Goal: Information Seeking & Learning: Learn about a topic

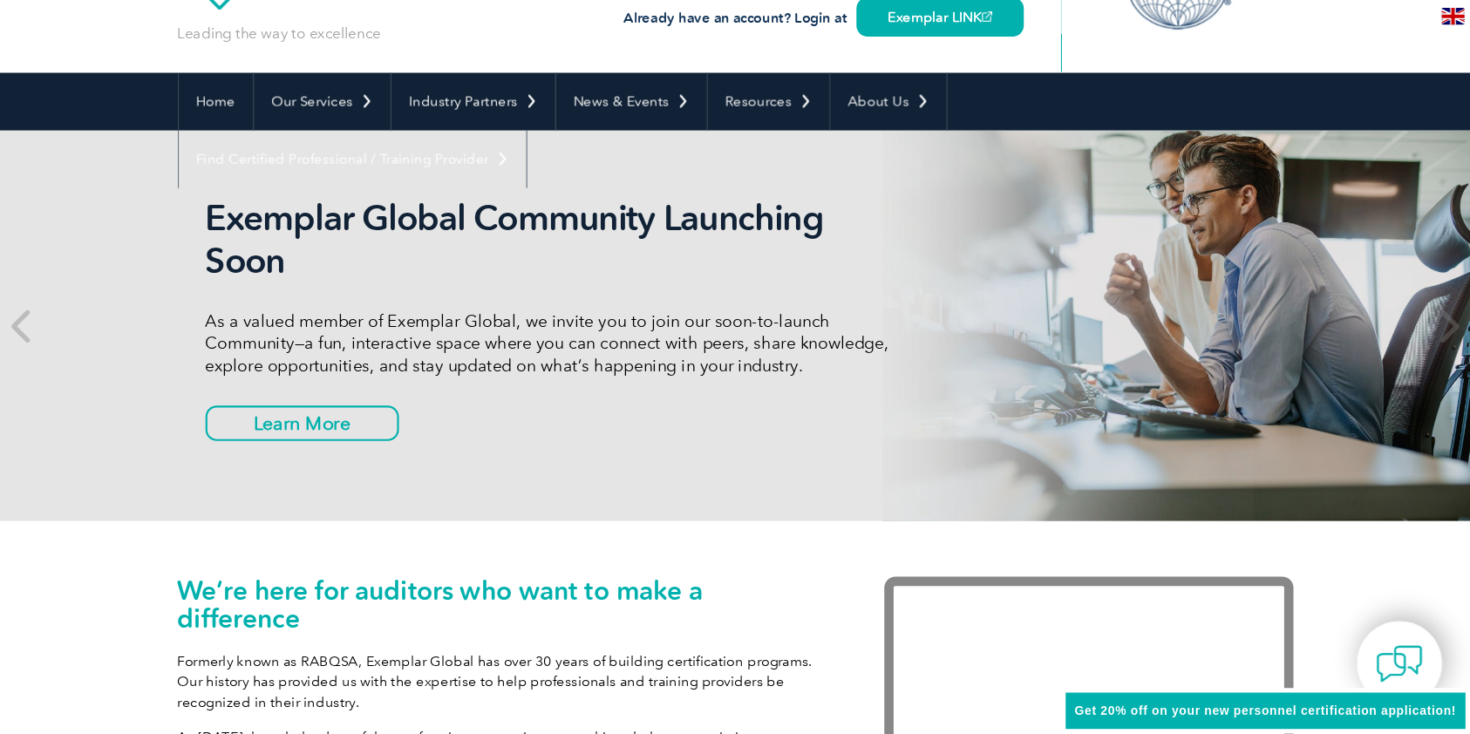
scroll to position [97, 0]
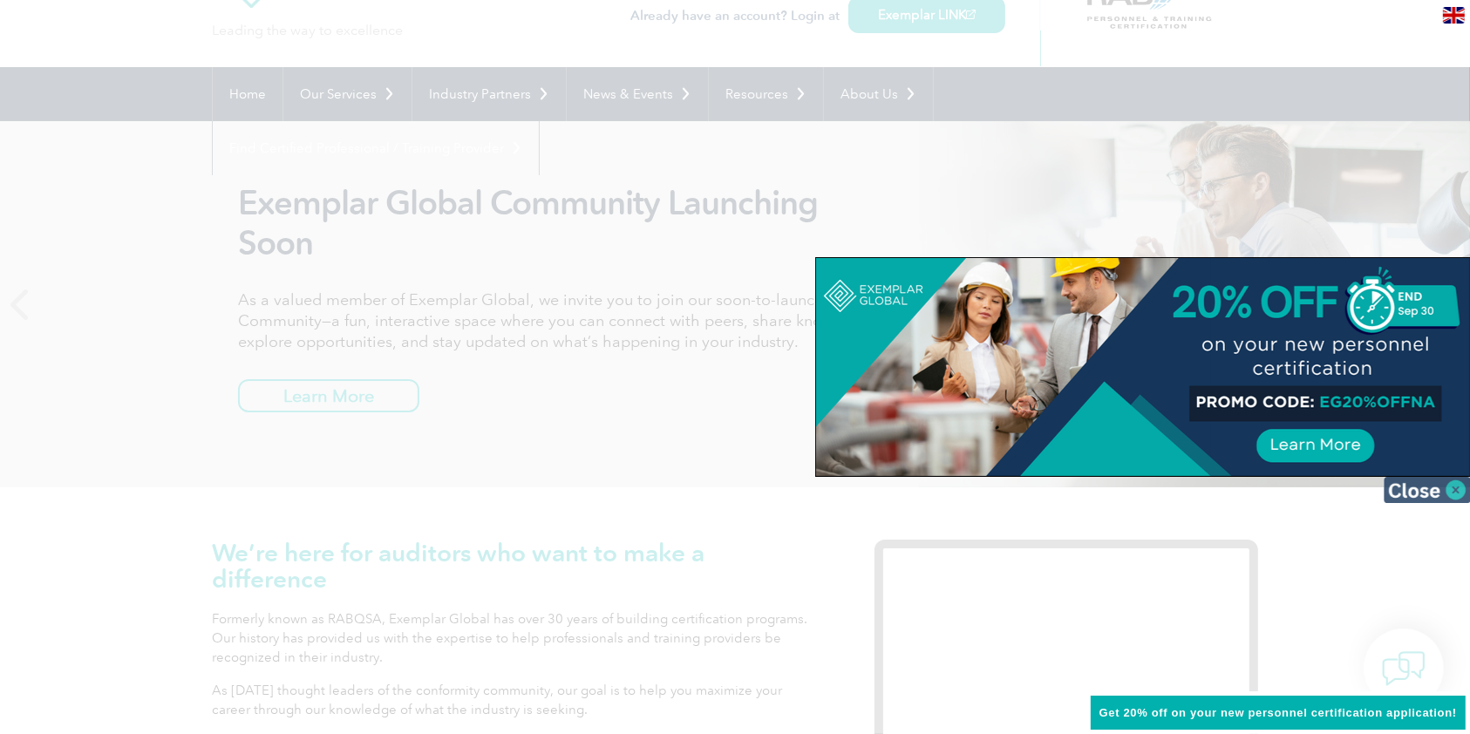
click at [1224, 479] on img at bounding box center [1427, 490] width 87 height 26
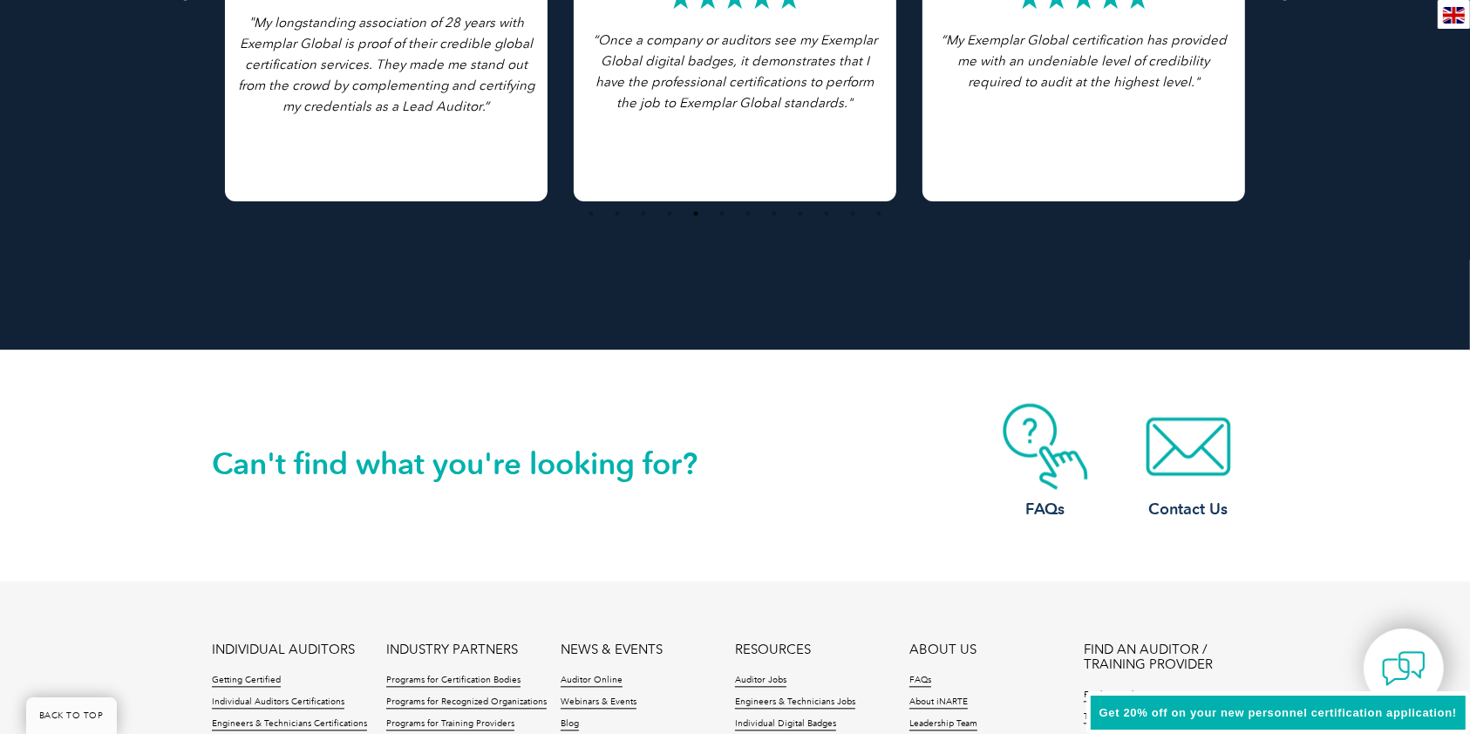
scroll to position [3934, 0]
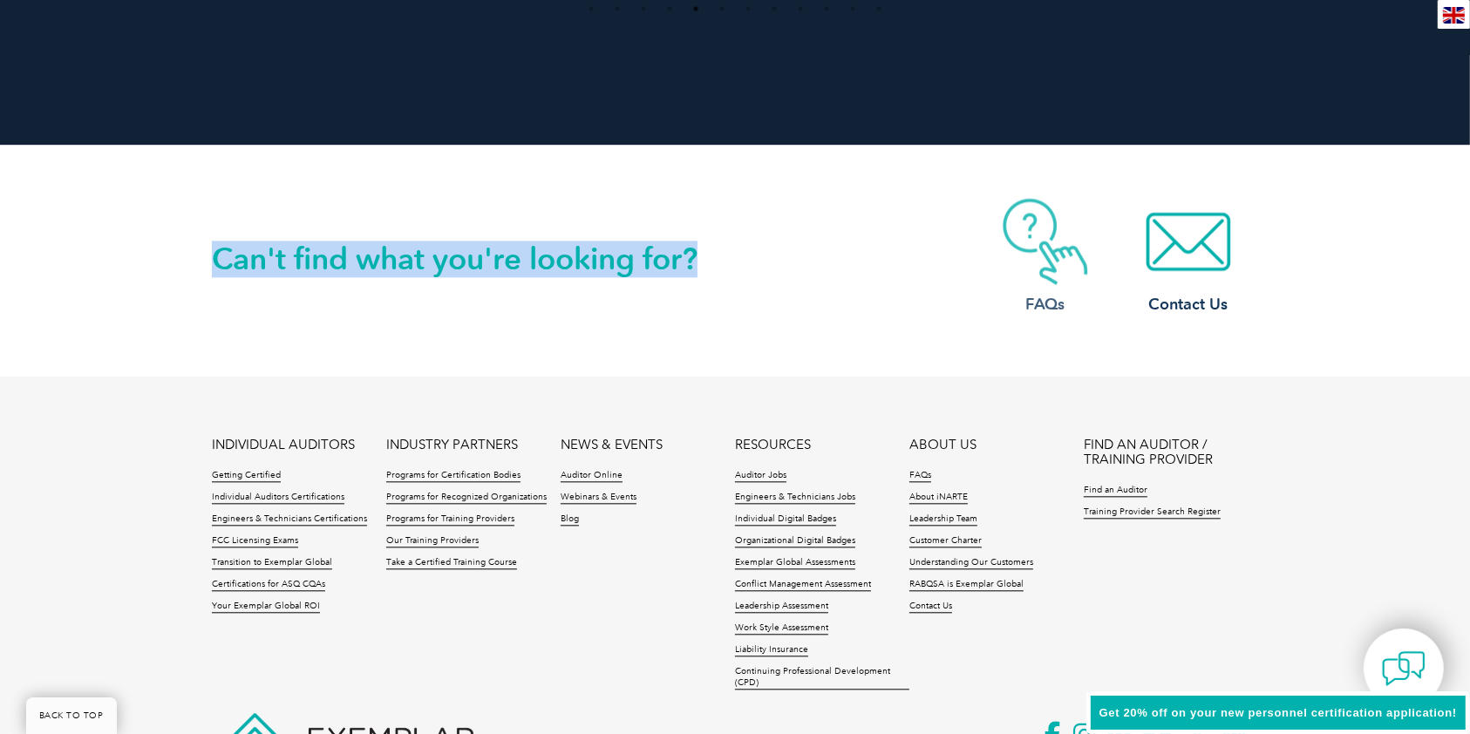
drag, startPoint x: 183, startPoint y: 238, endPoint x: 984, endPoint y: 270, distance: 801.2
click at [984, 270] on div "Can't find what you're looking for? FAQs Contact Us" at bounding box center [735, 261] width 1470 height 232
click at [892, 313] on div "Can't find what you're looking for? FAQs Contact Us" at bounding box center [735, 261] width 1047 height 231
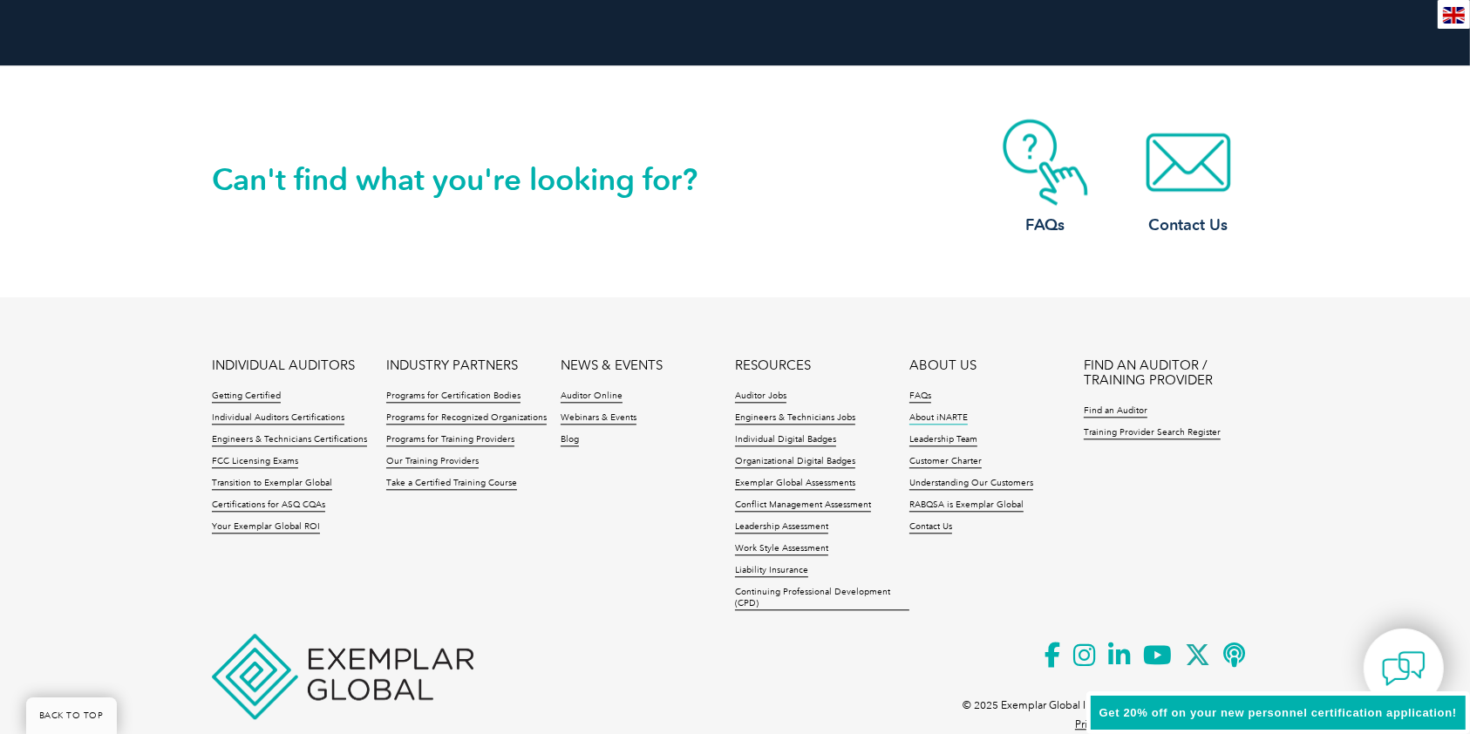
scroll to position [4049, 0]
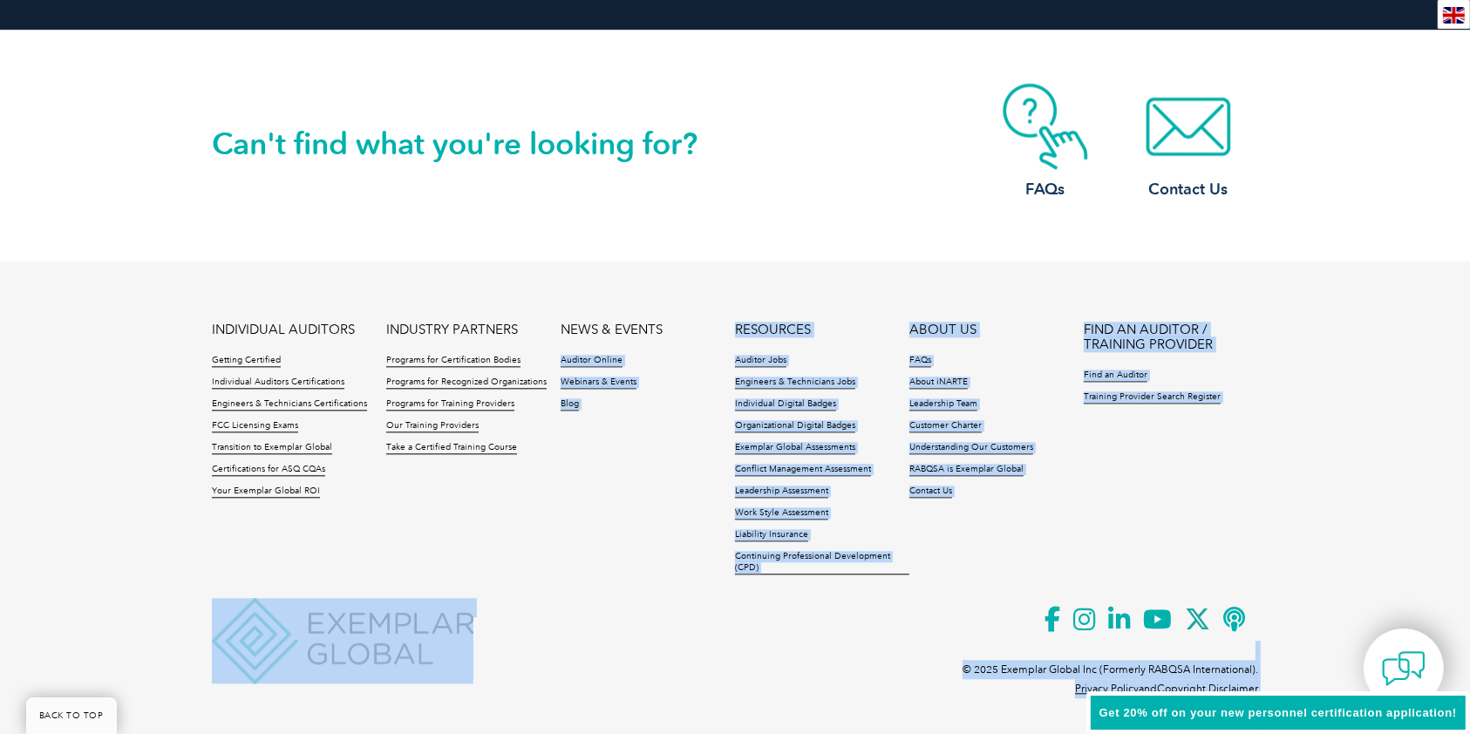
drag, startPoint x: 560, startPoint y: 314, endPoint x: 636, endPoint y: 362, distance: 89.8
click at [636, 362] on footer "INDIVIDUAL AUDITORS Getting Certified Individual Auditors Certifications Engine…" at bounding box center [735, 494] width 1470 height 464
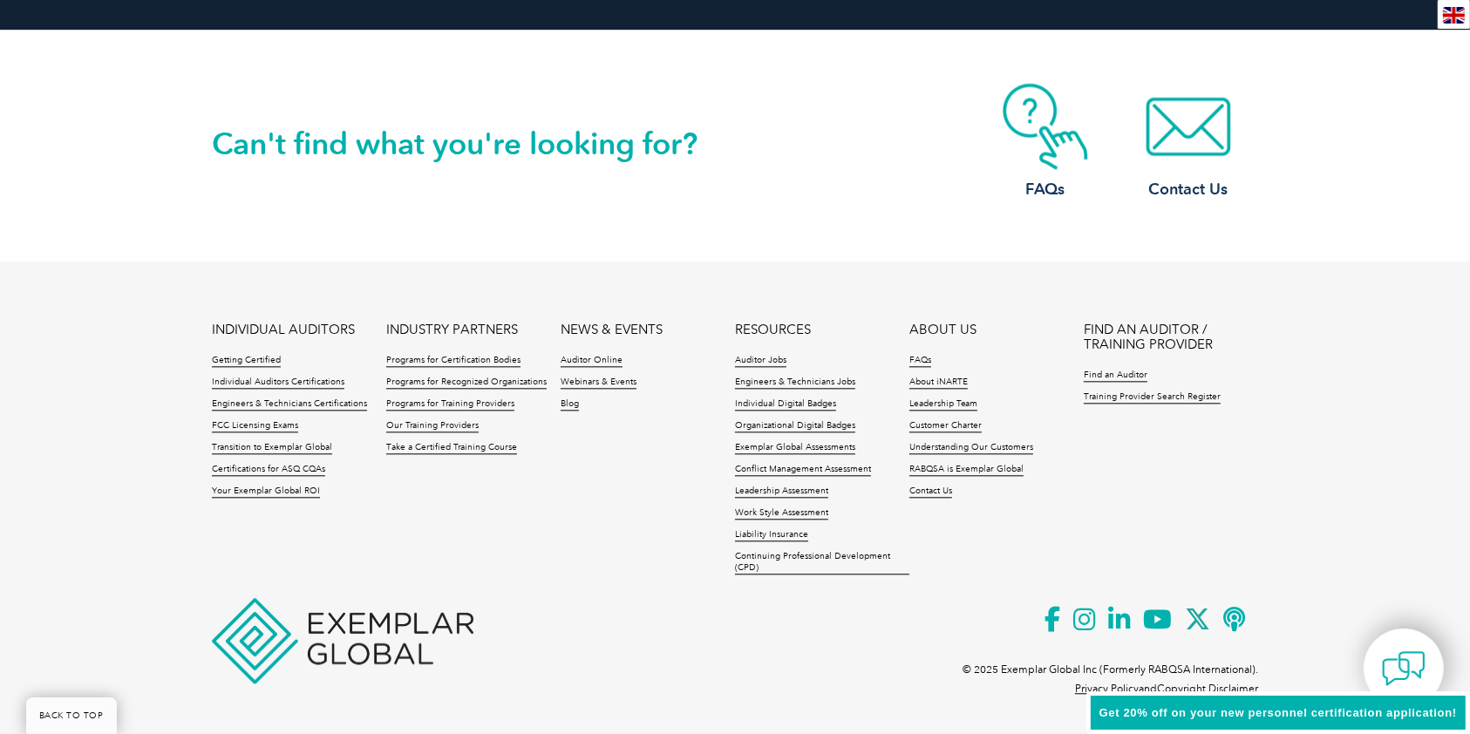
drag, startPoint x: 623, startPoint y: 457, endPoint x: 628, endPoint y: 437, distance: 20.7
click at [624, 457] on ul "INDIVIDUAL AUDITORS Getting Certified Individual Auditors Certifications Engine…" at bounding box center [735, 454] width 1047 height 262
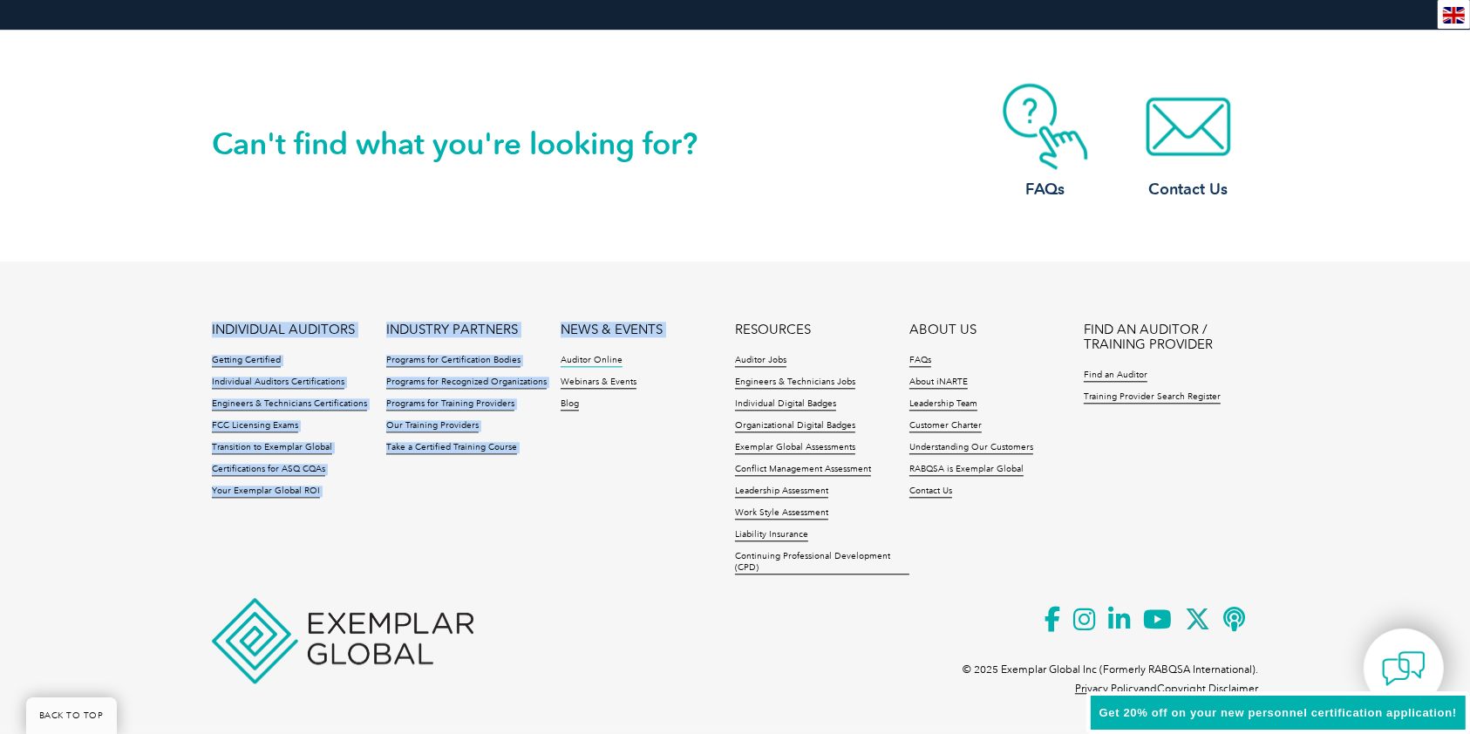
drag, startPoint x: 626, startPoint y: 433, endPoint x: 589, endPoint y: 364, distance: 79.2
click at [589, 364] on ul "INDIVIDUAL AUDITORS Getting Certified Individual Auditors Certifications Engine…" at bounding box center [735, 454] width 1047 height 262
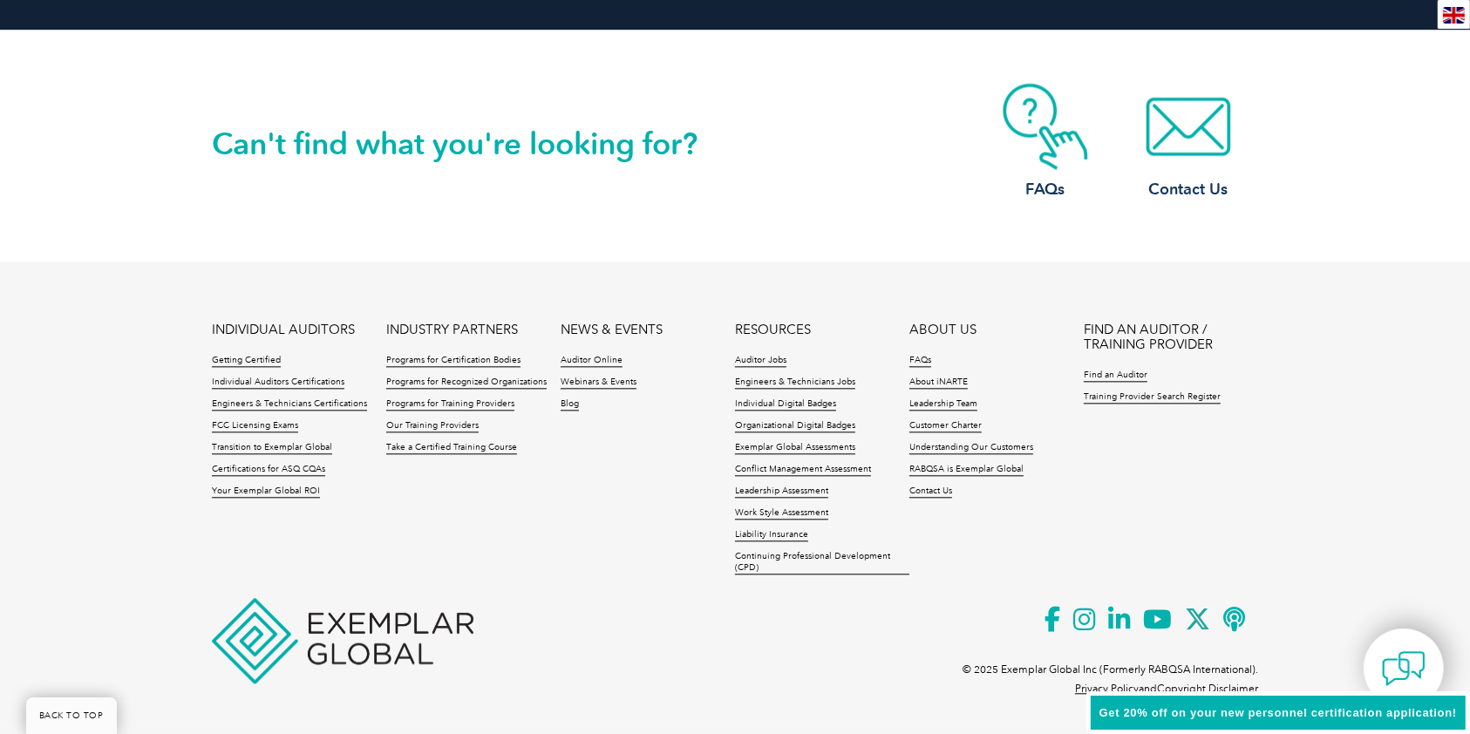
click at [564, 296] on footer "INDIVIDUAL AUDITORS Getting Certified Individual Auditors Certifications Engine…" at bounding box center [735, 494] width 1470 height 464
click at [650, 452] on ul "INDIVIDUAL AUDITORS Getting Certified Individual Auditors Certifications Engine…" at bounding box center [735, 454] width 1047 height 262
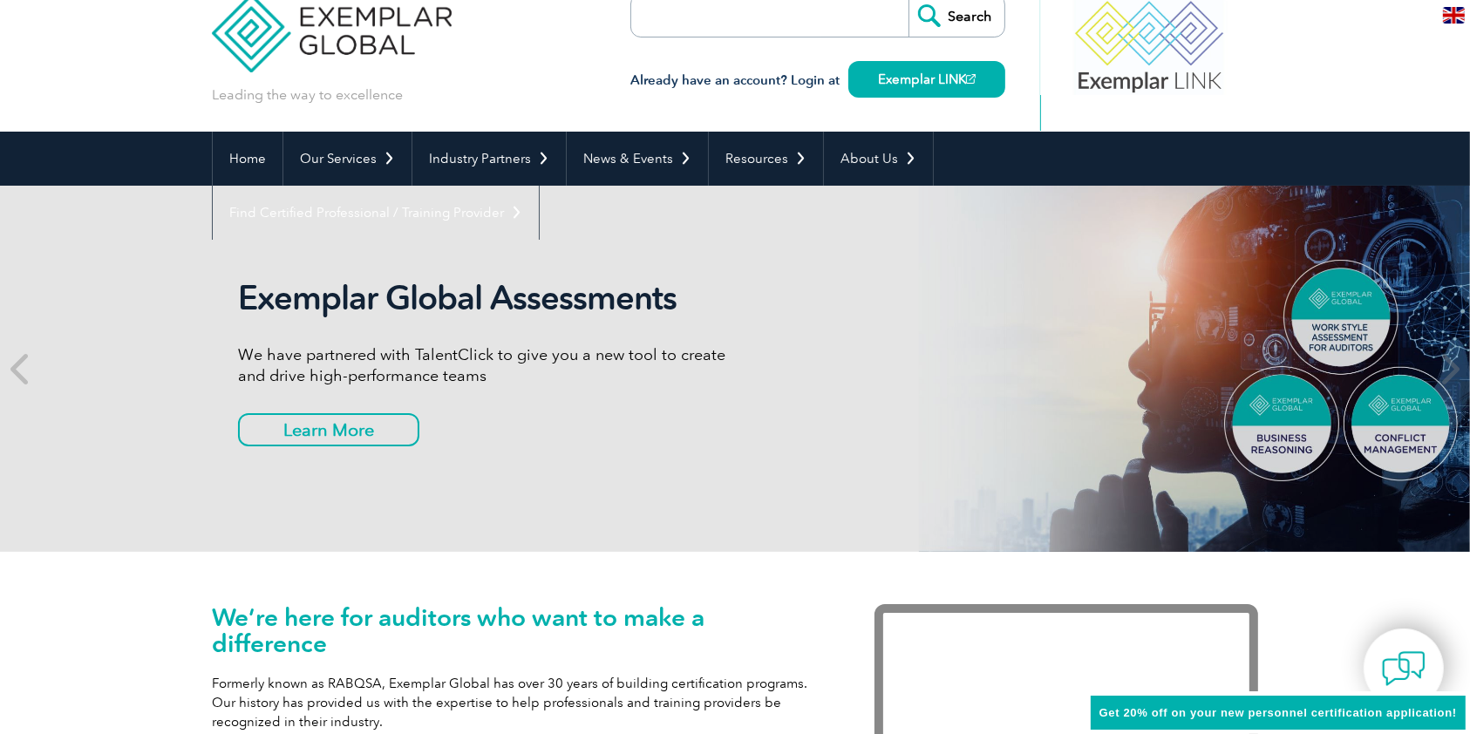
scroll to position [0, 0]
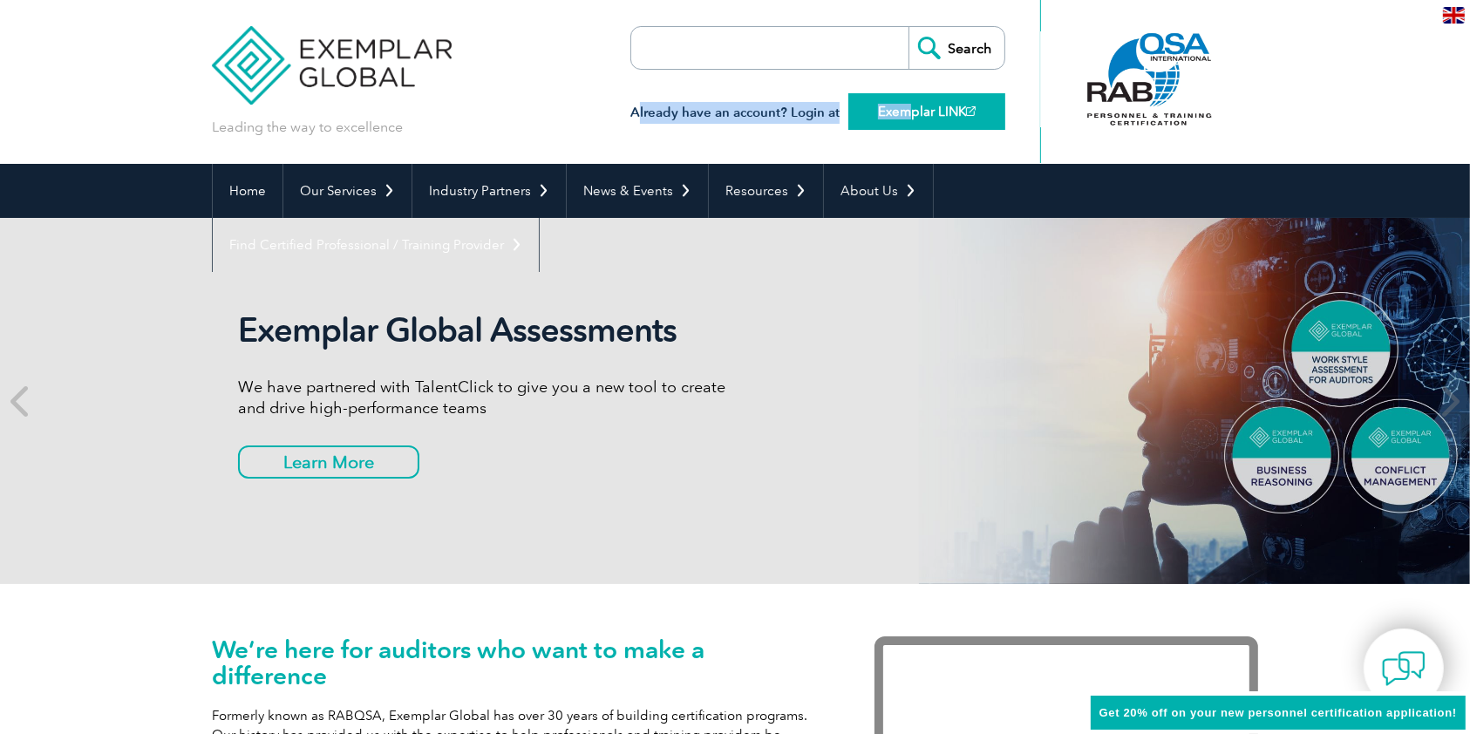
drag, startPoint x: 635, startPoint y: 109, endPoint x: 907, endPoint y: 114, distance: 272.1
click at [907, 114] on h3 "Already have an account? Login at Exemplar LINK" at bounding box center [818, 113] width 375 height 22
click at [607, 112] on div "Leading the way to excellence Search" at bounding box center [735, 82] width 1047 height 164
drag, startPoint x: 606, startPoint y: 100, endPoint x: 628, endPoint y: 106, distance: 22.4
click at [628, 106] on div "Leading the way to excellence Search" at bounding box center [735, 82] width 1047 height 164
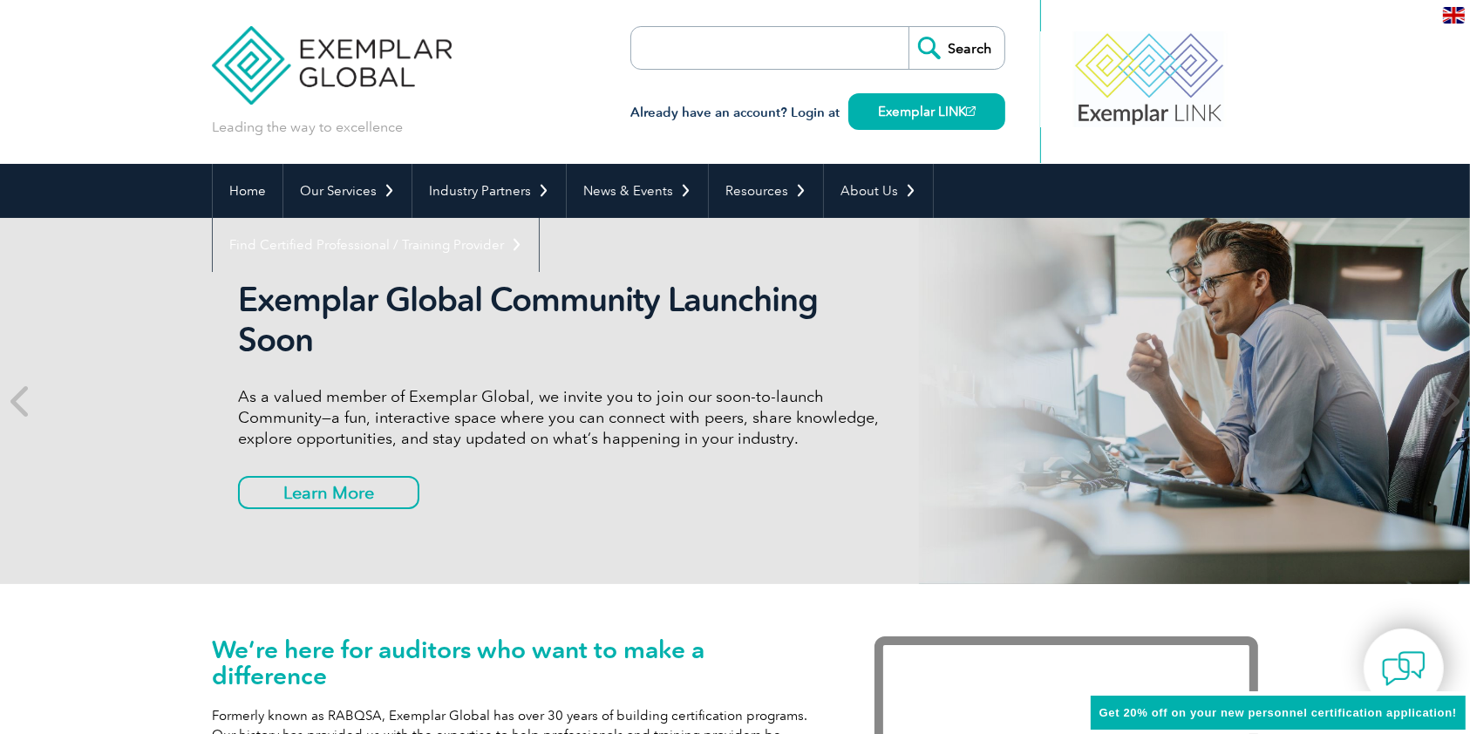
click at [540, 68] on div "Leading the way to excellence Search" at bounding box center [735, 82] width 1047 height 164
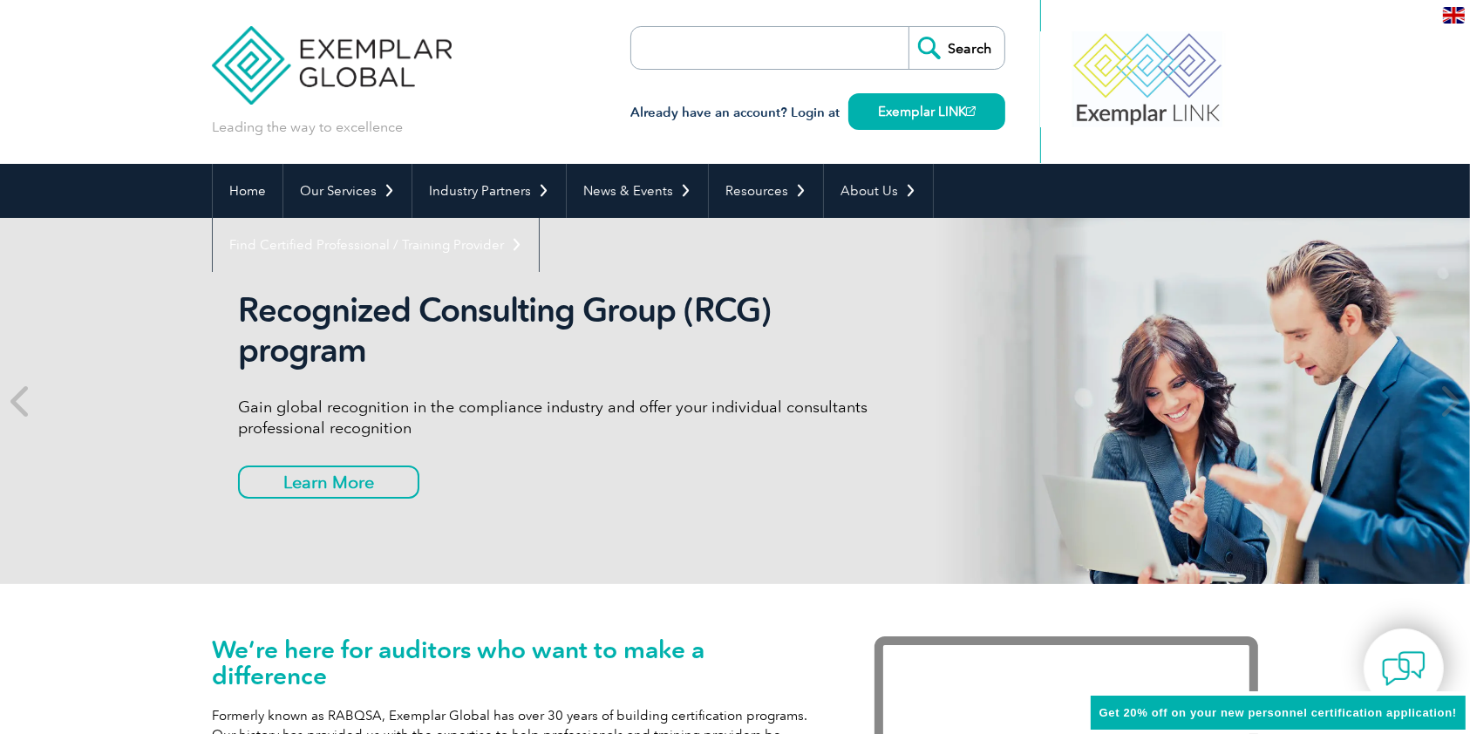
drag, startPoint x: 1142, startPoint y: 76, endPoint x: 1128, endPoint y: 99, distance: 26.6
click at [1128, 99] on div at bounding box center [1148, 79] width 174 height 96
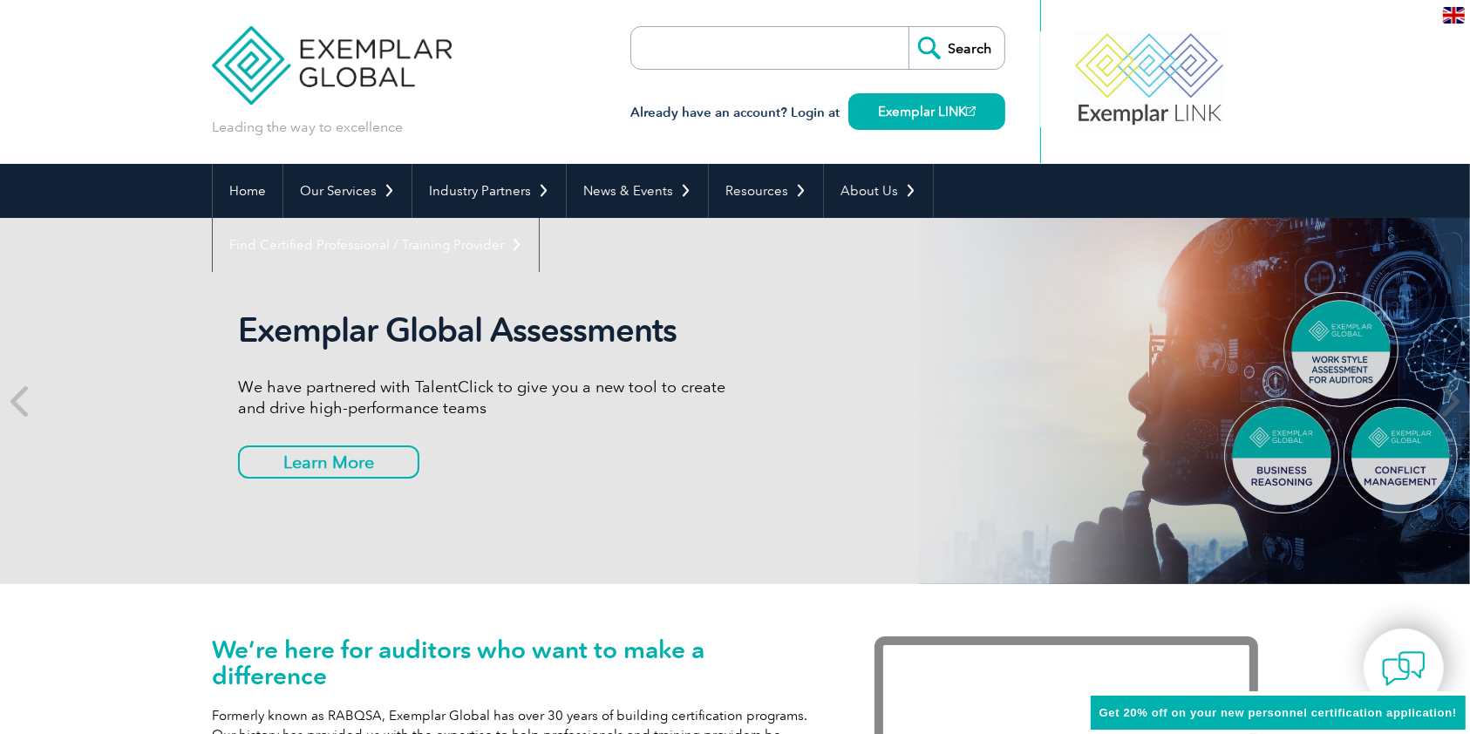
drag, startPoint x: 1128, startPoint y: 98, endPoint x: 1235, endPoint y: 111, distance: 107.2
click at [1224, 111] on div at bounding box center [1150, 79] width 174 height 96
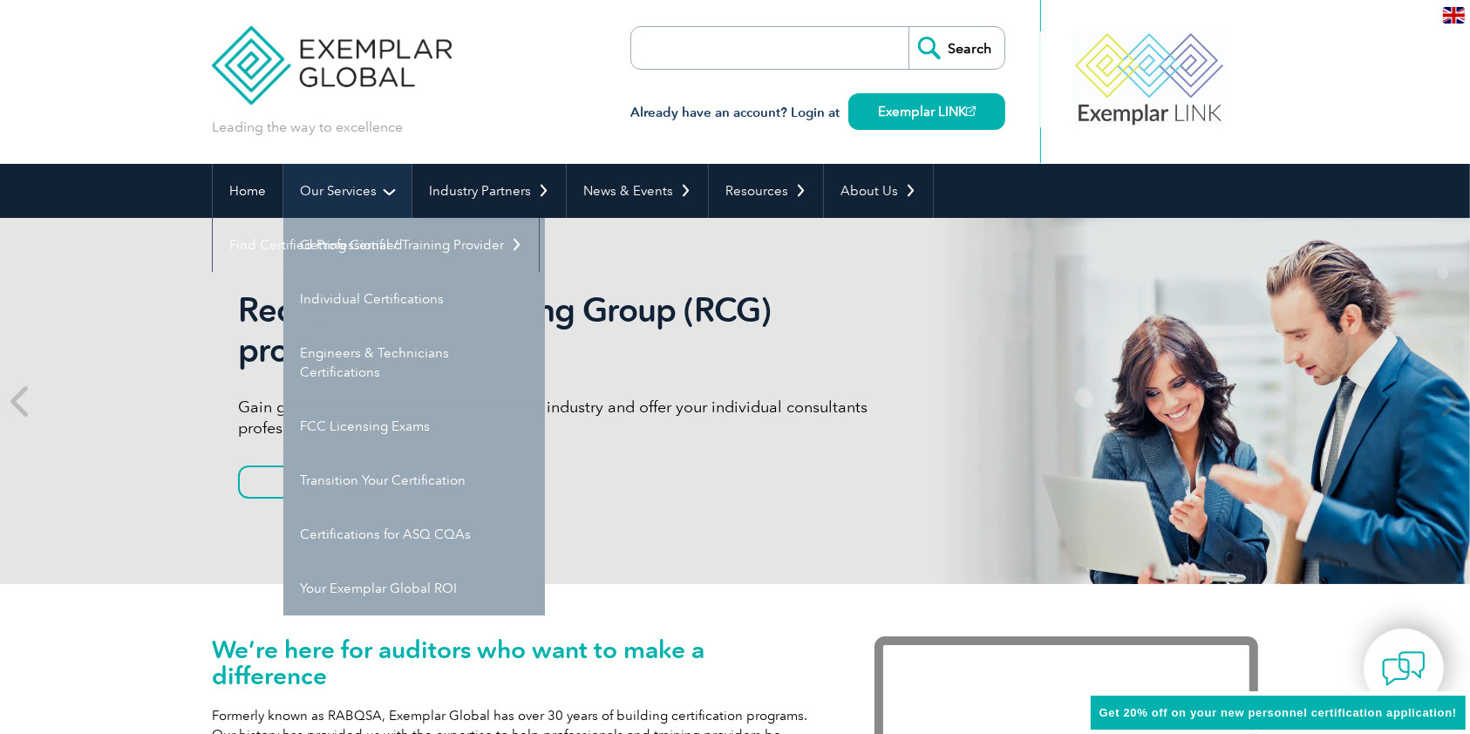
click at [335, 178] on link "Our Services" at bounding box center [347, 191] width 128 height 54
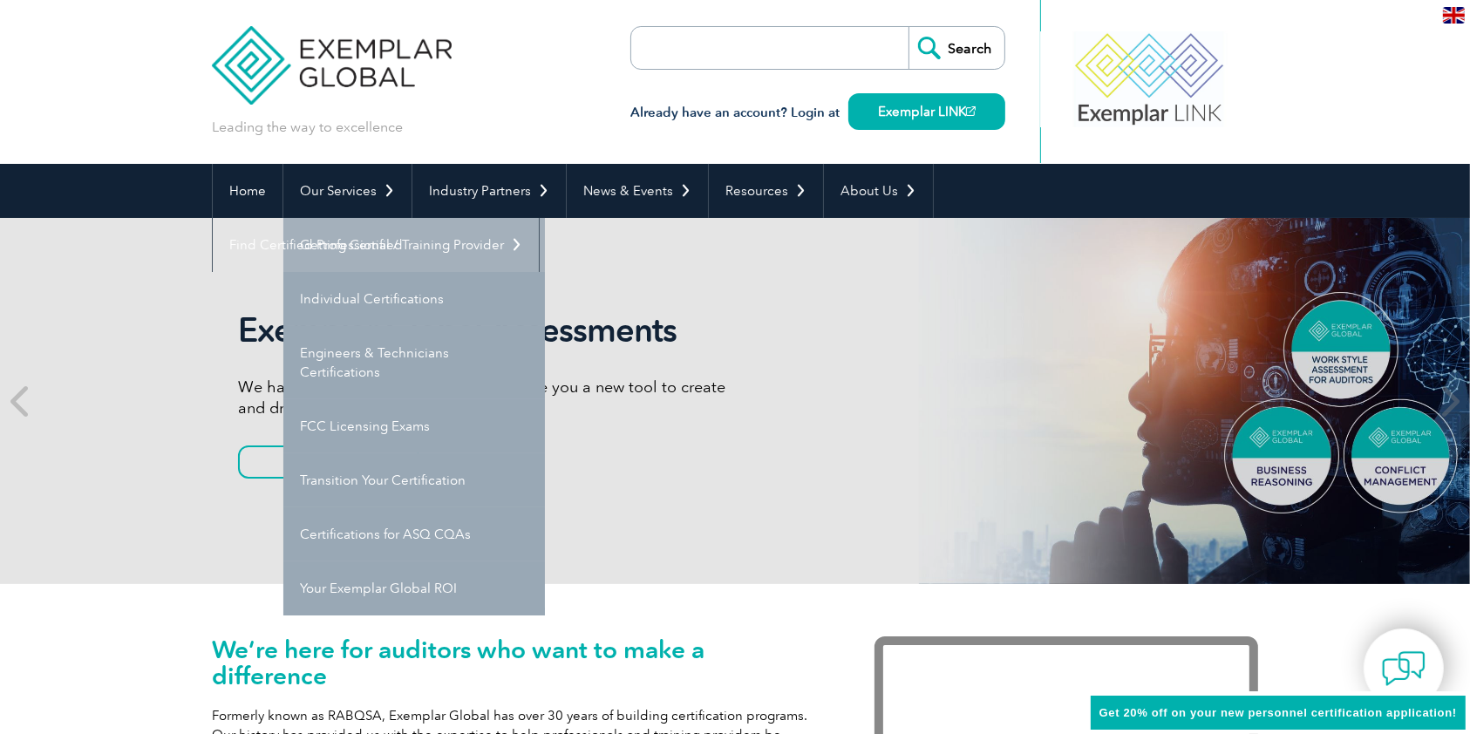
click at [360, 223] on link "Getting Certified" at bounding box center [414, 245] width 262 height 54
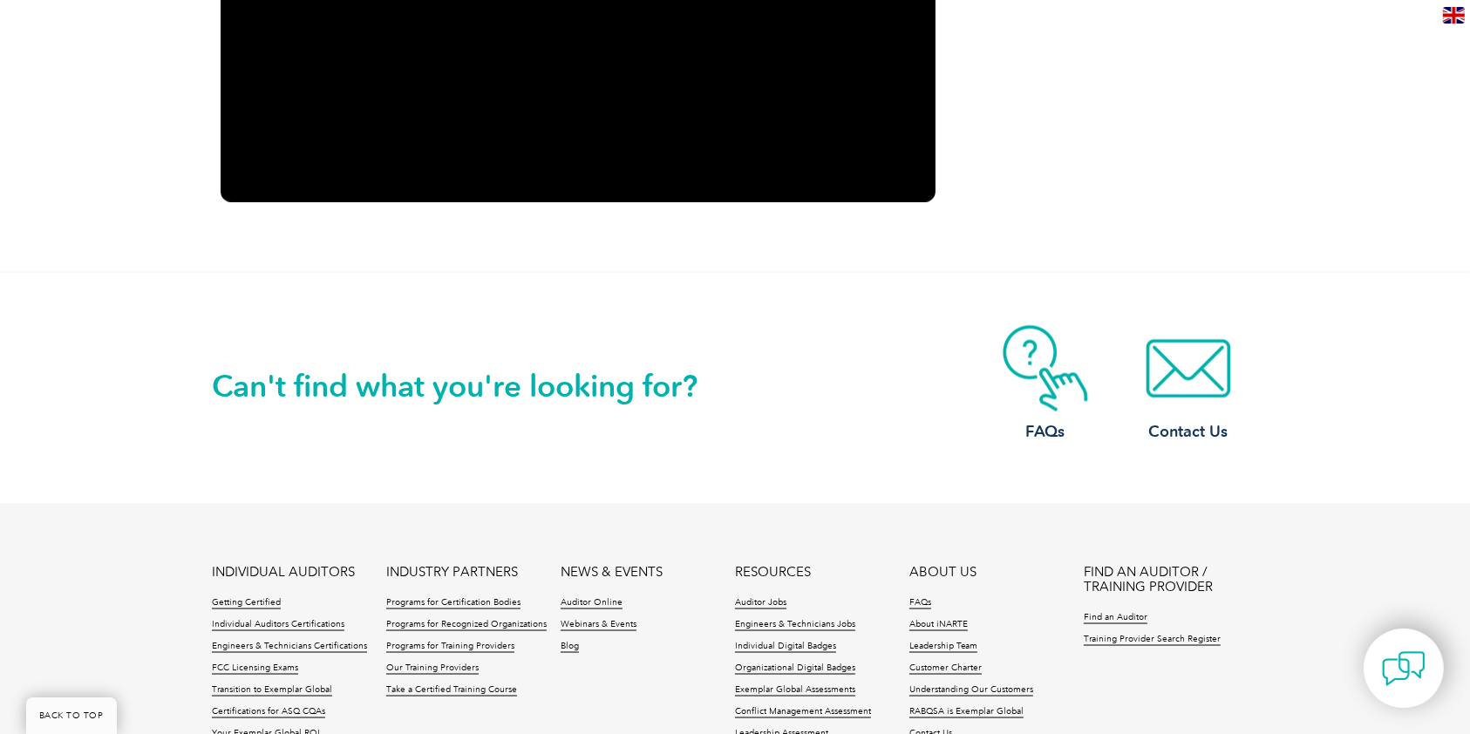
scroll to position [2558, 0]
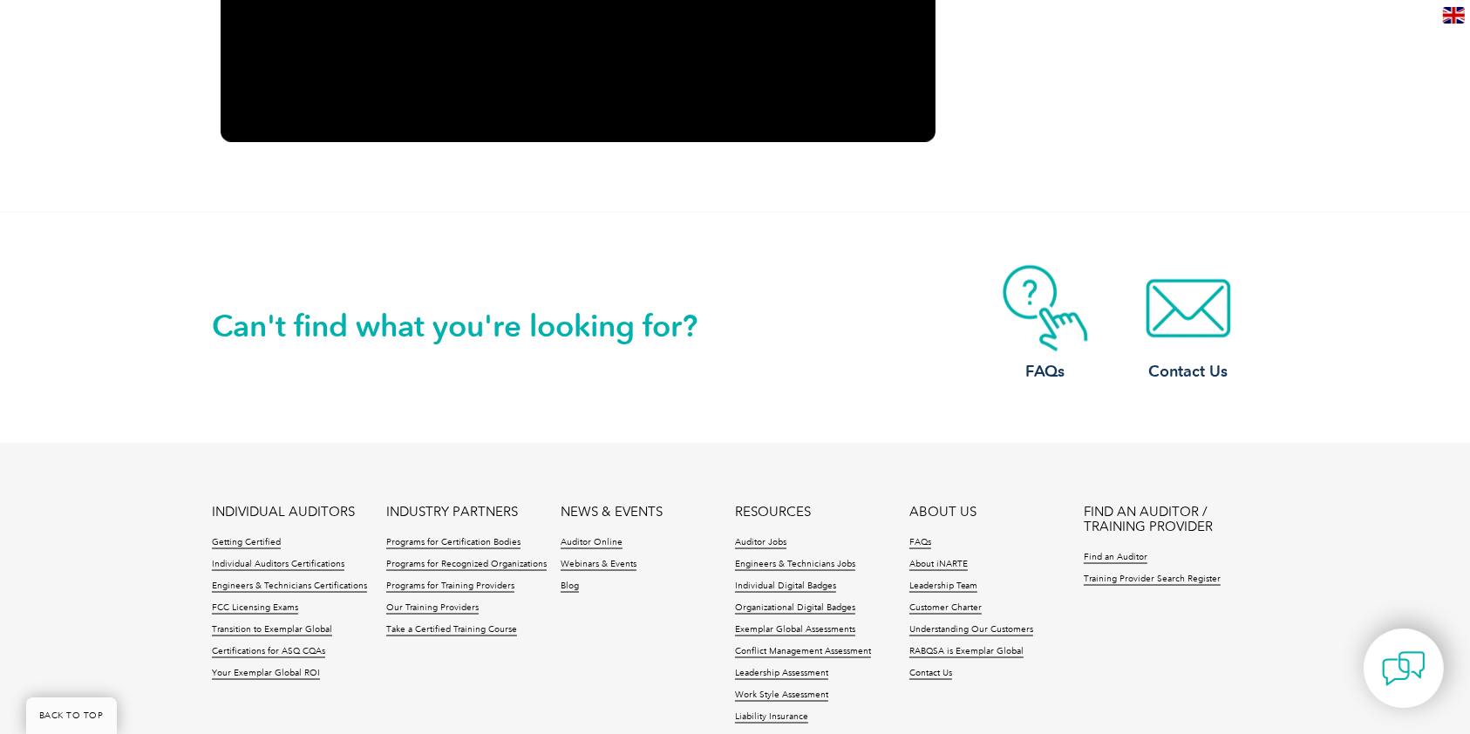
drag, startPoint x: 166, startPoint y: 290, endPoint x: 1287, endPoint y: 323, distance: 1122.0
click at [1281, 326] on div "Can't find what you're looking for? FAQs Contact Us" at bounding box center [735, 328] width 1470 height 232
drag, startPoint x: 338, startPoint y: 318, endPoint x: 351, endPoint y: 318, distance: 12.2
click at [340, 318] on h2 "Can't find what you're looking for?" at bounding box center [473, 326] width 523 height 28
click at [669, 372] on div "Can't find what you're looking for? FAQs Contact Us" at bounding box center [735, 328] width 1047 height 231
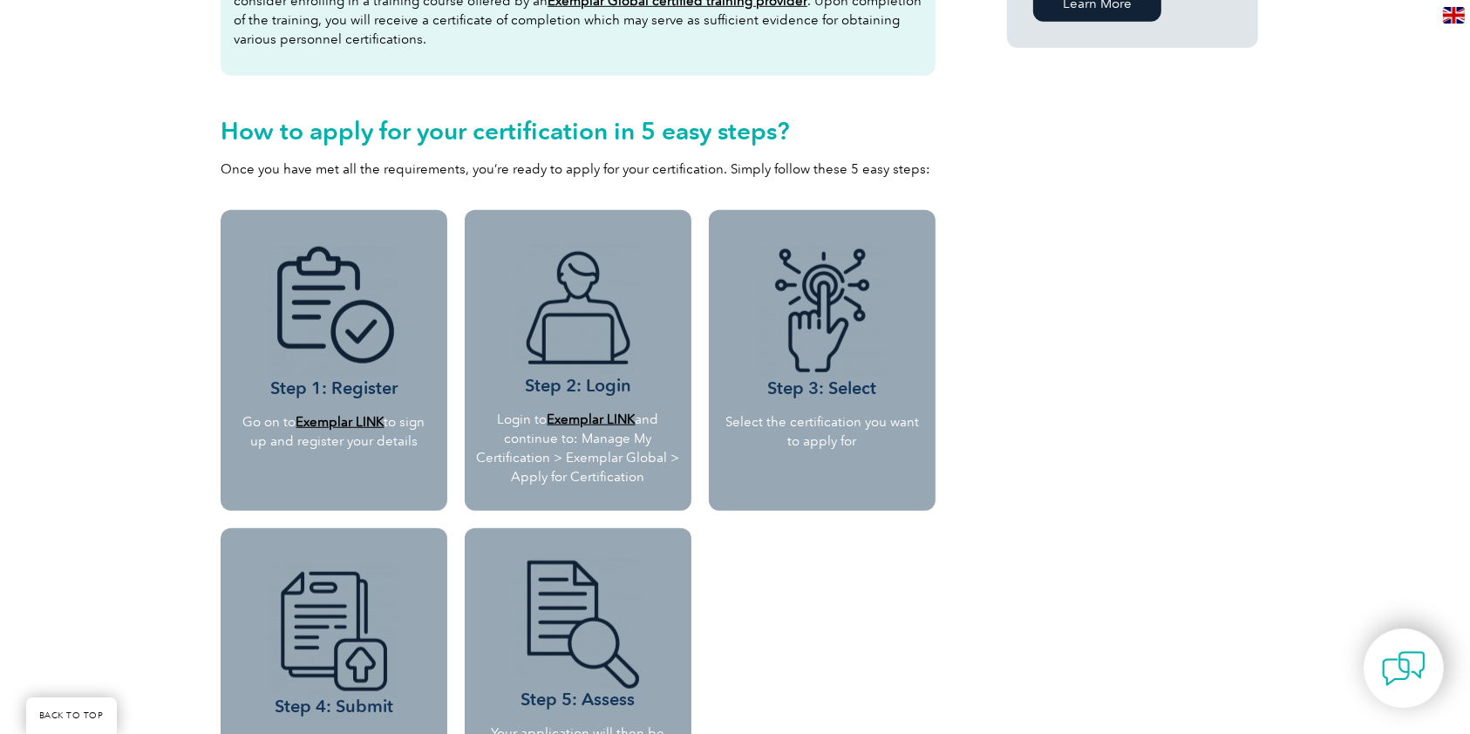
scroll to position [0, 0]
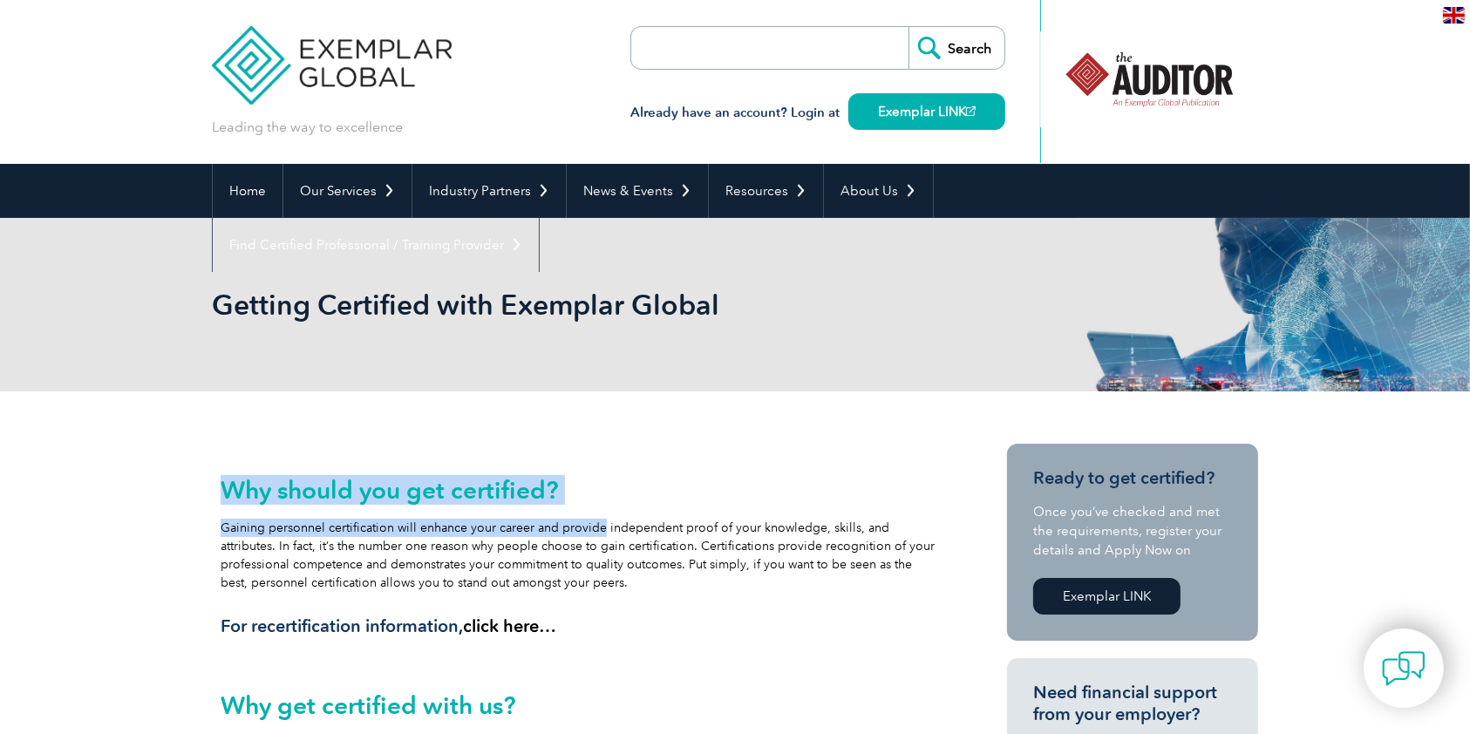
click at [589, 508] on div "Why should you get certified? Gaining personnel certification will enhance your…" at bounding box center [578, 556] width 715 height 161
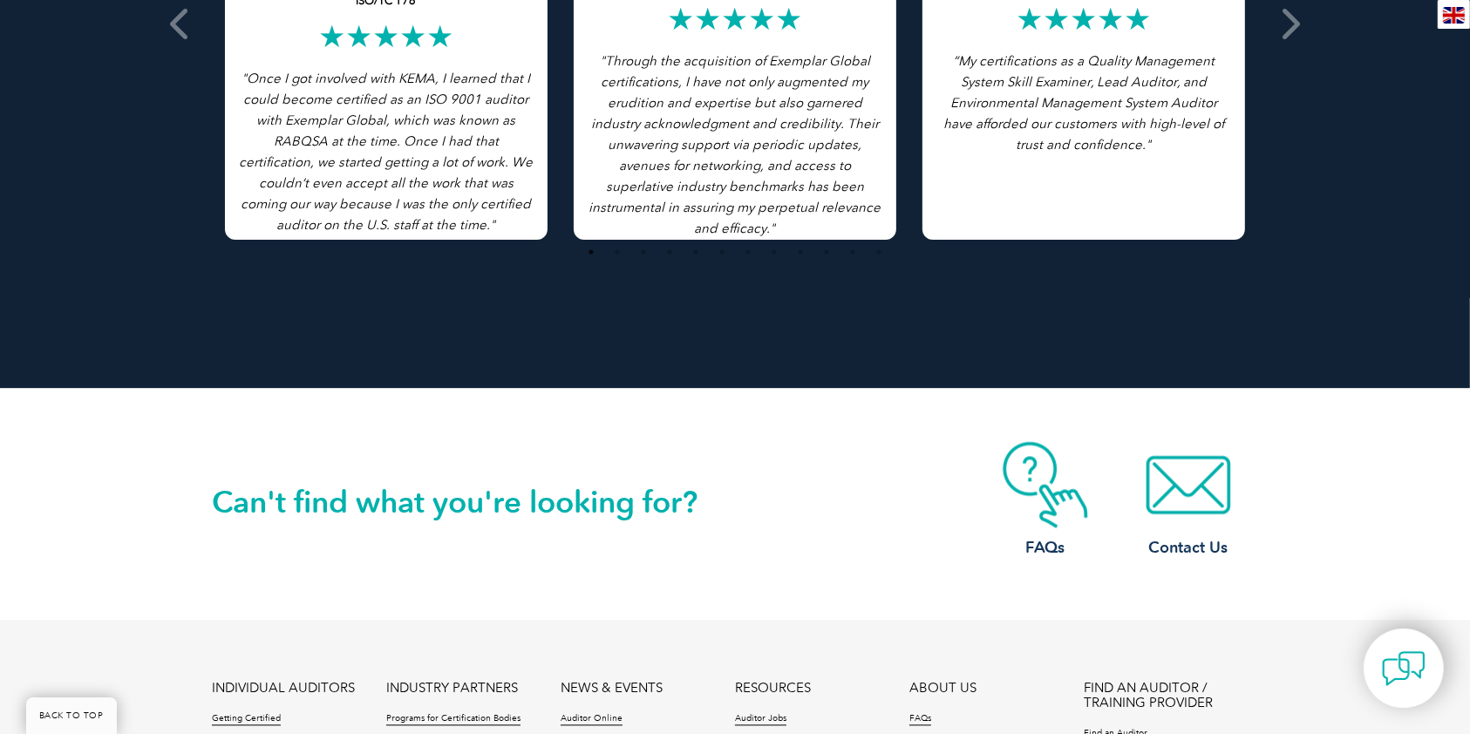
scroll to position [3816, 0]
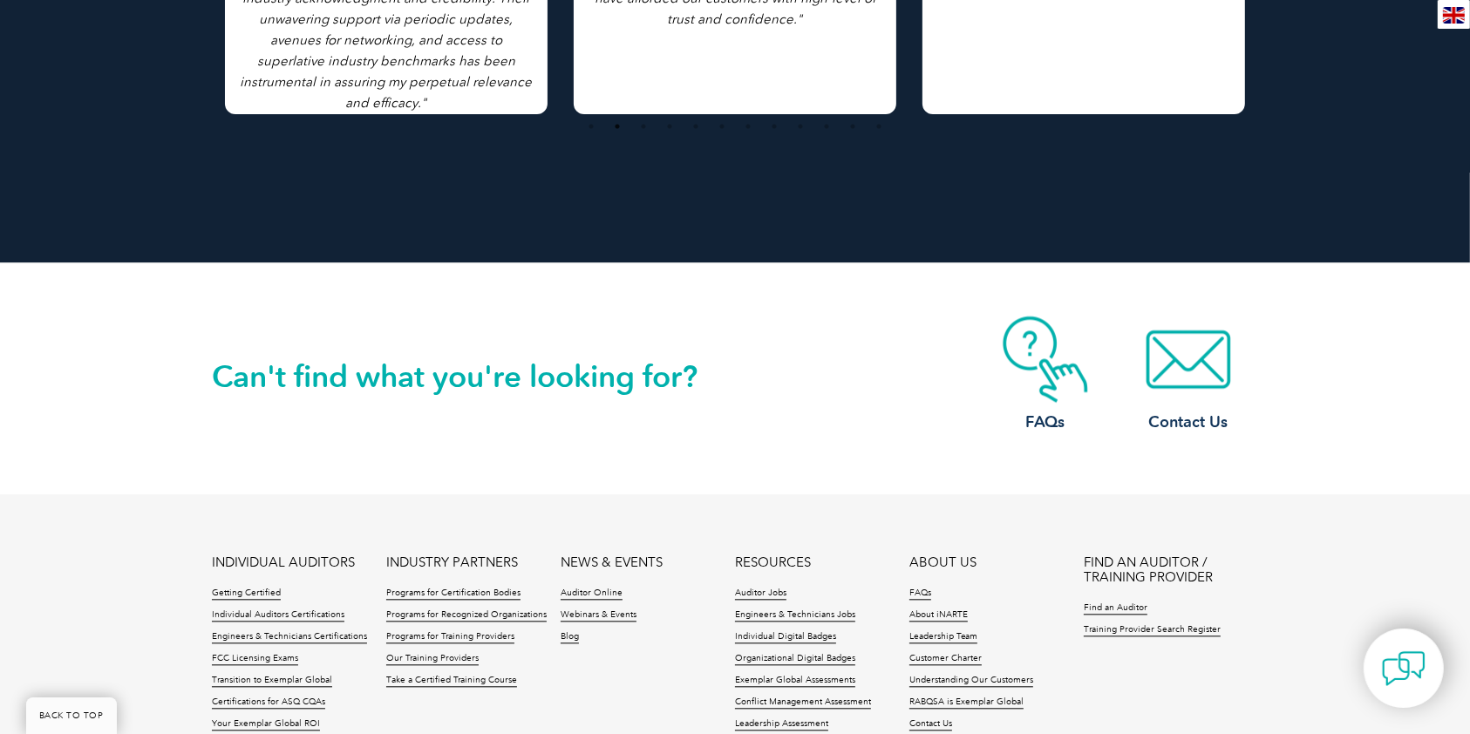
drag, startPoint x: 591, startPoint y: 325, endPoint x: 808, endPoint y: 377, distance: 223.2
click at [821, 327] on div "Can't find what you're looking for? FAQs Contact Us" at bounding box center [735, 379] width 1470 height 232
click at [801, 392] on div "Can't find what you're looking for? FAQs Contact Us" at bounding box center [735, 378] width 1047 height 231
click at [550, 344] on div "Can't find what you're looking for?" at bounding box center [473, 353] width 523 height 75
drag, startPoint x: 214, startPoint y: 346, endPoint x: 719, endPoint y: 467, distance: 519.3
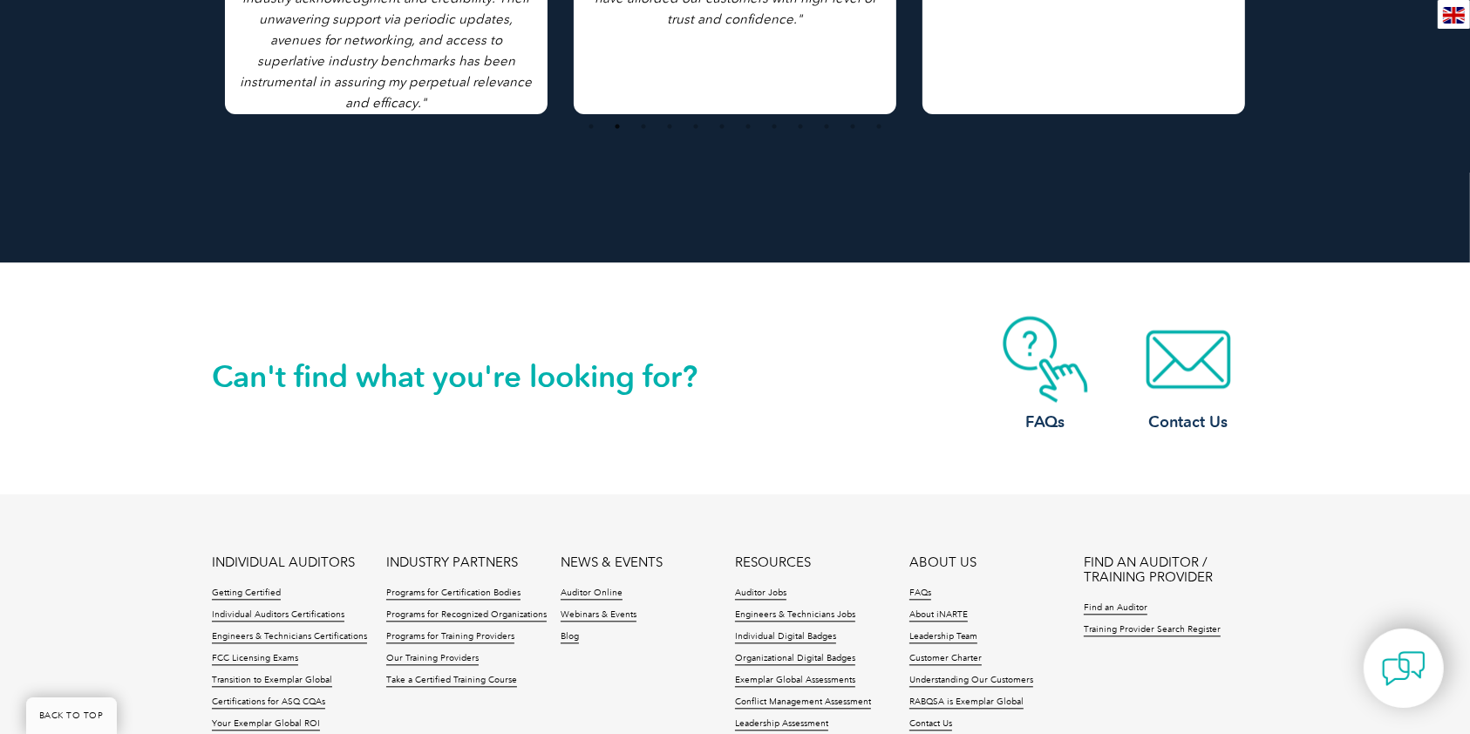
click at [719, 467] on div "Can't find what you're looking for? FAQs Contact Us" at bounding box center [735, 379] width 1470 height 232
click at [705, 376] on h2 "Can't find what you're looking for?" at bounding box center [473, 377] width 523 height 28
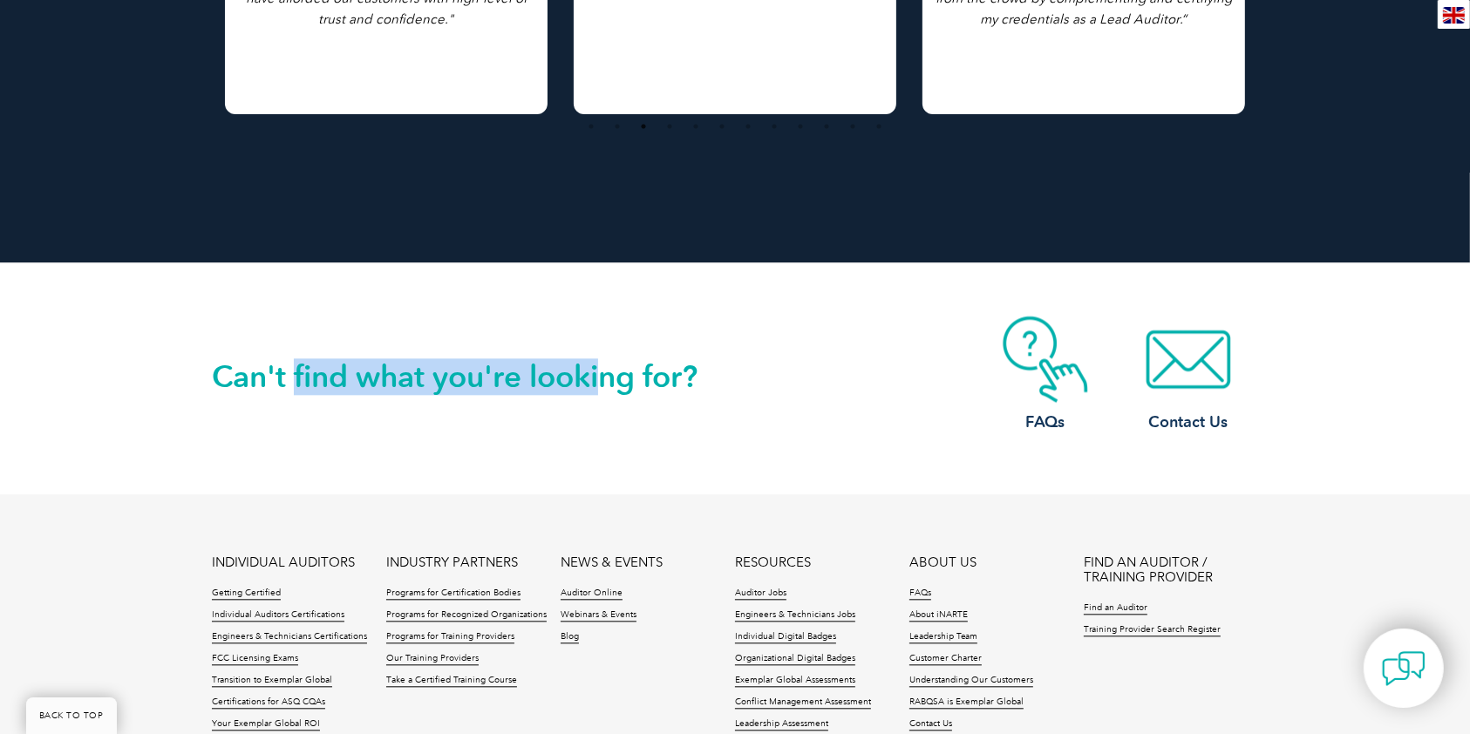
drag, startPoint x: 298, startPoint y: 345, endPoint x: 604, endPoint y: 392, distance: 309.7
click at [604, 391] on div "Can't find what you're looking for?" at bounding box center [473, 353] width 523 height 75
click at [604, 391] on h2 "Can't find what you're looking for?" at bounding box center [473, 377] width 523 height 28
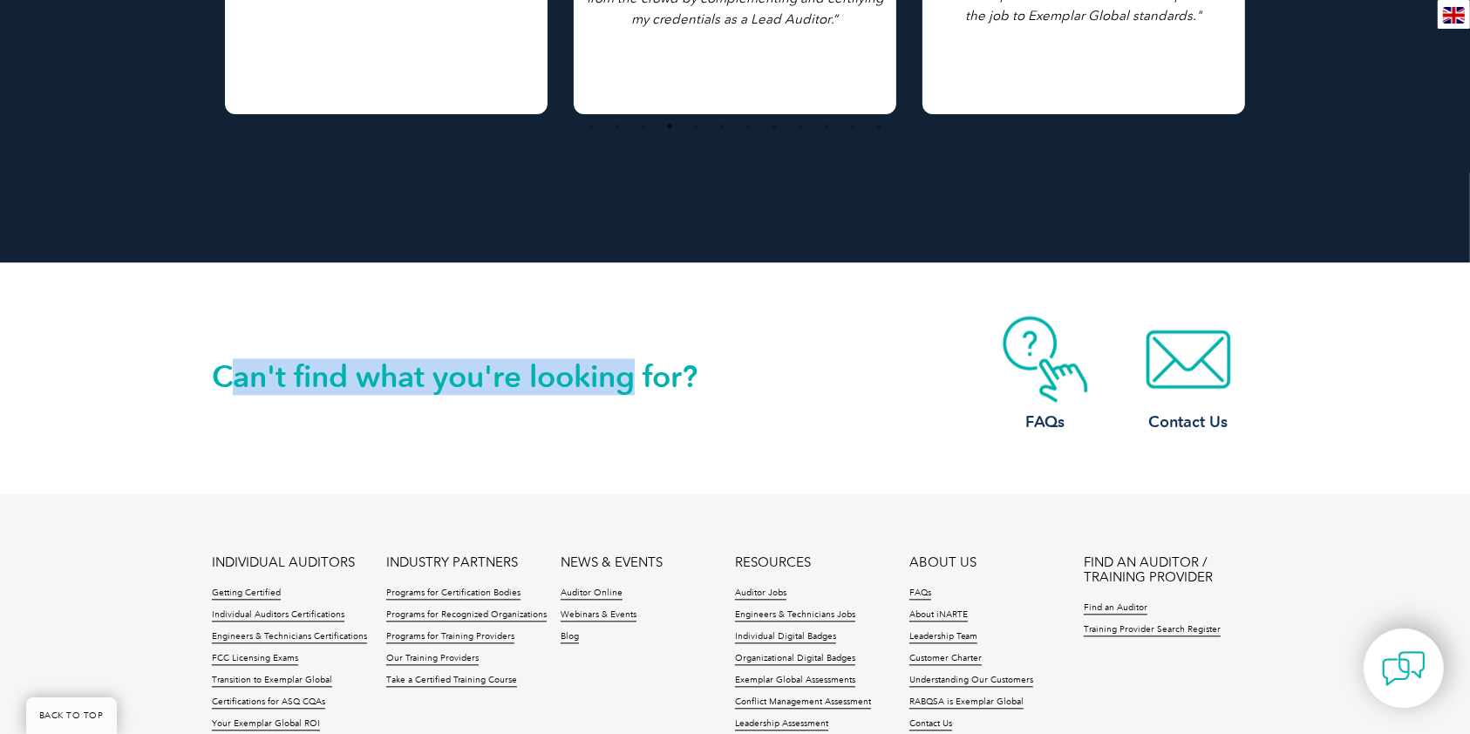
drag, startPoint x: 279, startPoint y: 361, endPoint x: 628, endPoint y: 358, distance: 348.9
click at [628, 363] on h2 "Can't find what you're looking for?" at bounding box center [473, 377] width 523 height 28
drag, startPoint x: 641, startPoint y: 366, endPoint x: 781, endPoint y: 373, distance: 140.6
click at [781, 373] on div "Can't find what you're looking for? FAQs Contact Us" at bounding box center [735, 378] width 1047 height 231
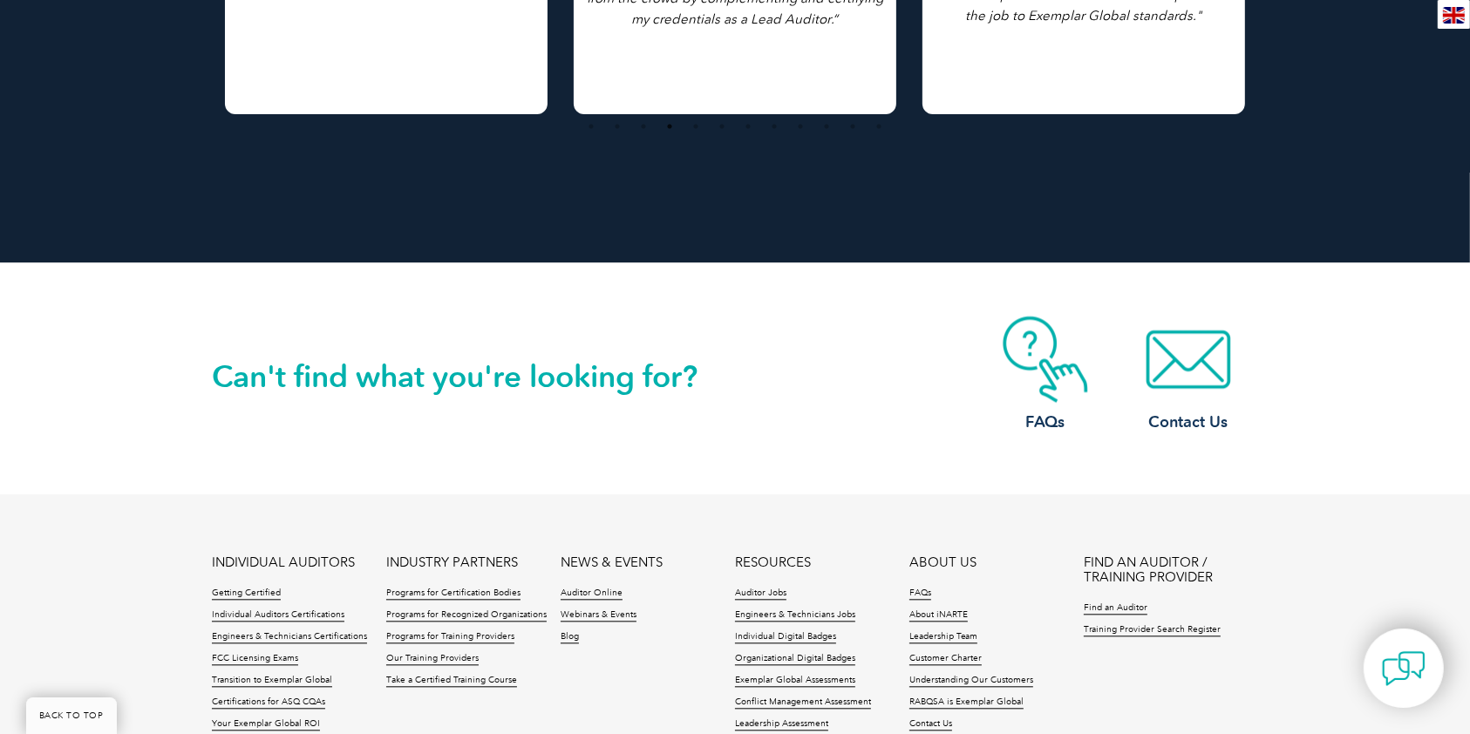
click at [782, 374] on div "Can't find what you're looking for? FAQs Contact Us" at bounding box center [735, 378] width 1047 height 231
click at [782, 375] on div "Can't find what you're looking for? FAQs Contact Us" at bounding box center [735, 378] width 1047 height 231
click at [530, 366] on h2 "Can't find what you're looking for?" at bounding box center [473, 377] width 523 height 28
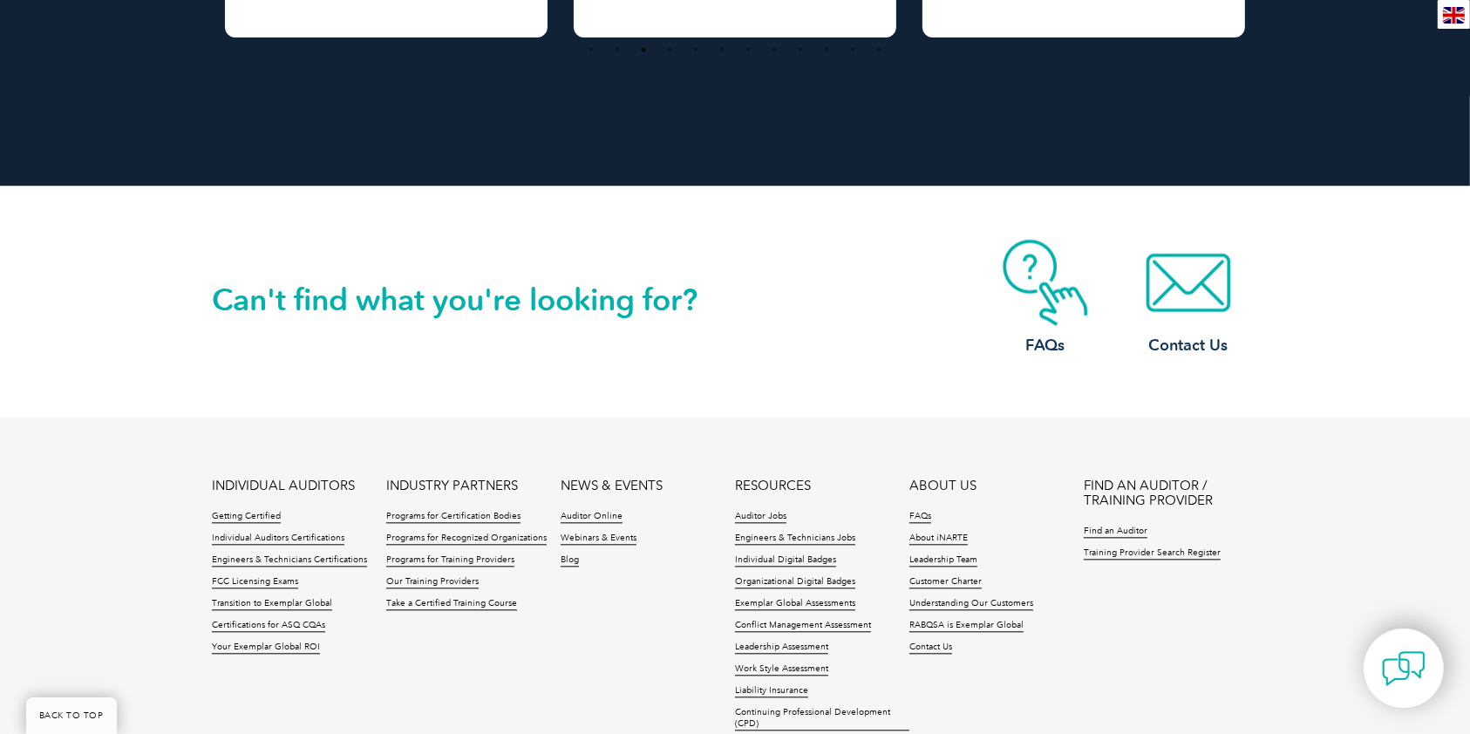
scroll to position [4049, 0]
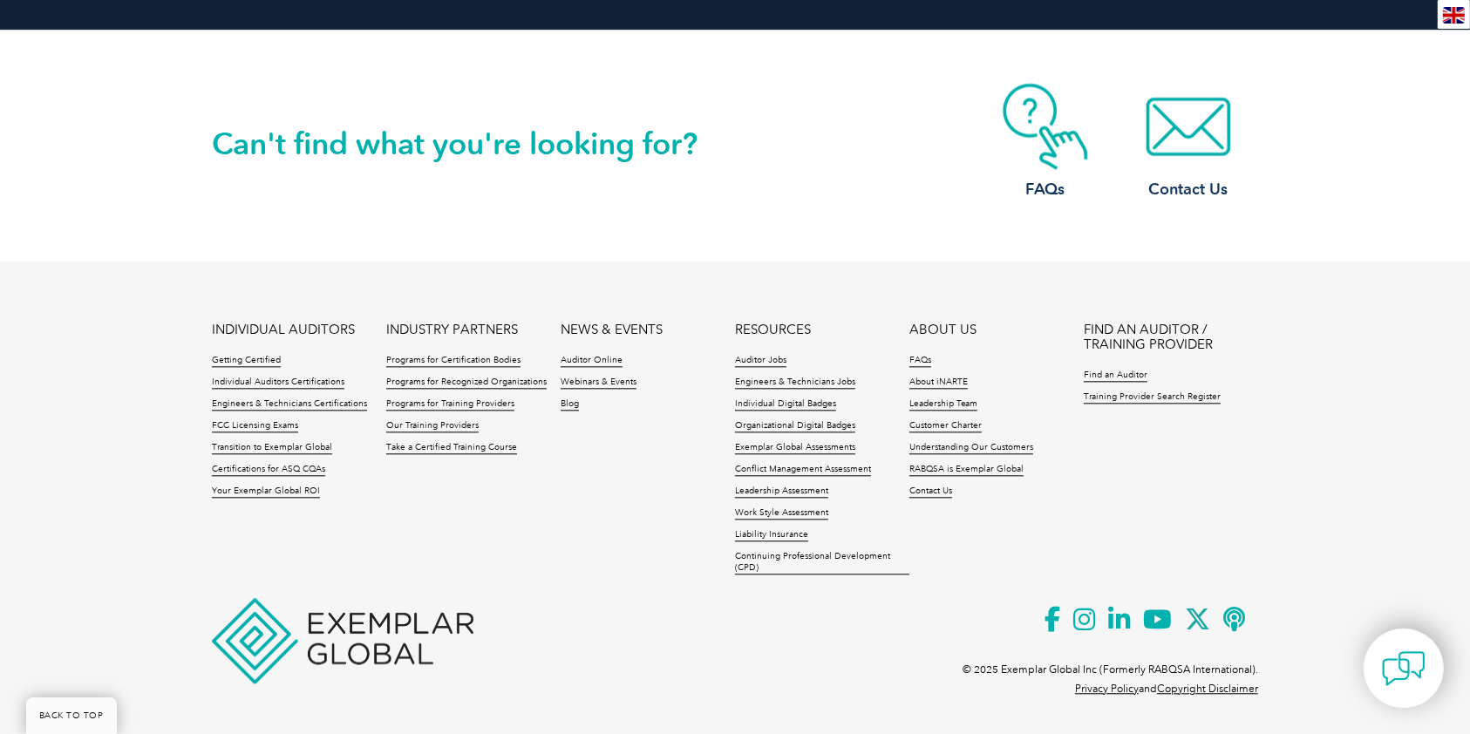
drag, startPoint x: 191, startPoint y: 53, endPoint x: 194, endPoint y: 67, distance: 14.4
click at [194, 66] on div "Can't find what you're looking for? FAQs Contact Us" at bounding box center [735, 146] width 1470 height 232
drag, startPoint x: 16, startPoint y: 92, endPoint x: 1039, endPoint y: 95, distance: 1023.0
click at [975, 51] on div "Can't find what you're looking for? FAQs Contact Us" at bounding box center [735, 146] width 1470 height 232
click at [1386, 193] on div "Can't find what you're looking for? FAQs Contact Us" at bounding box center [735, 146] width 1470 height 232
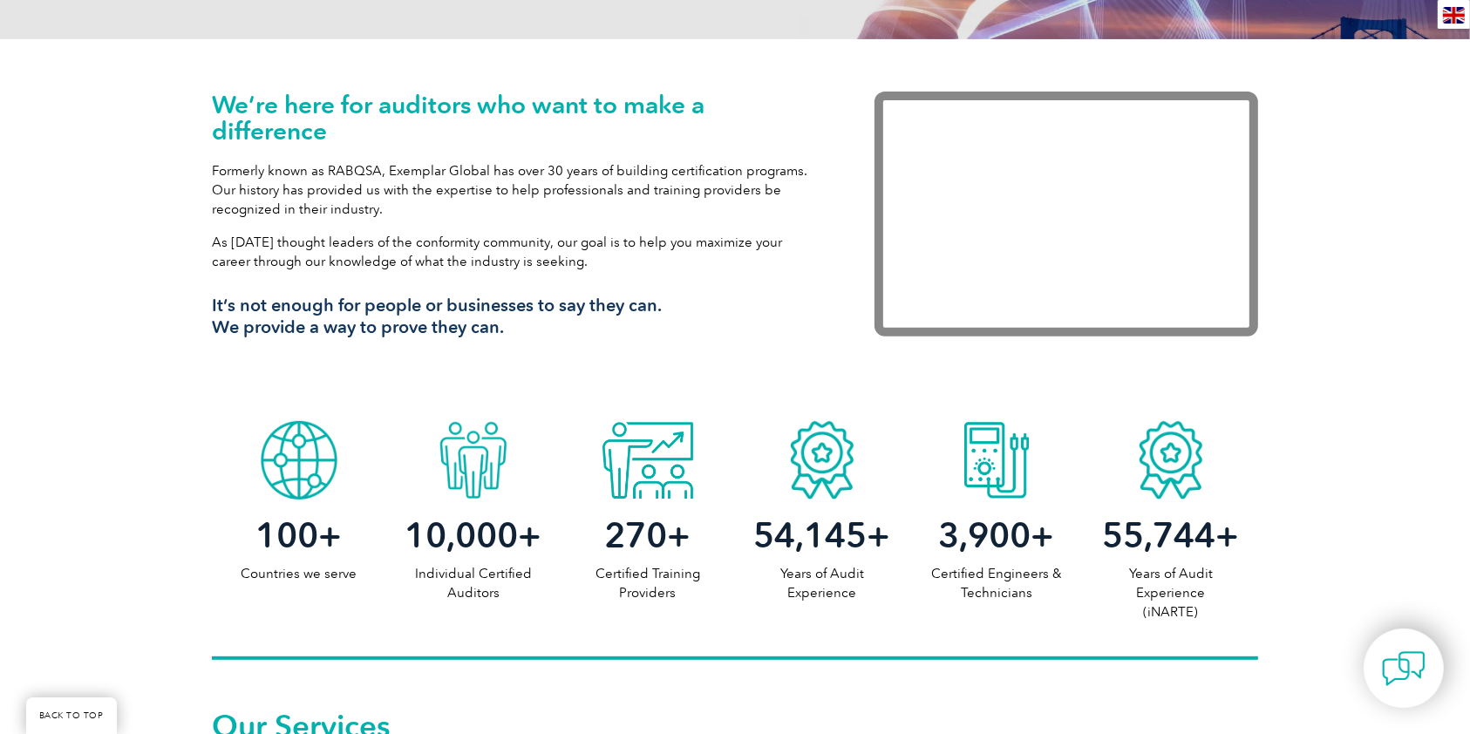
scroll to position [0, 0]
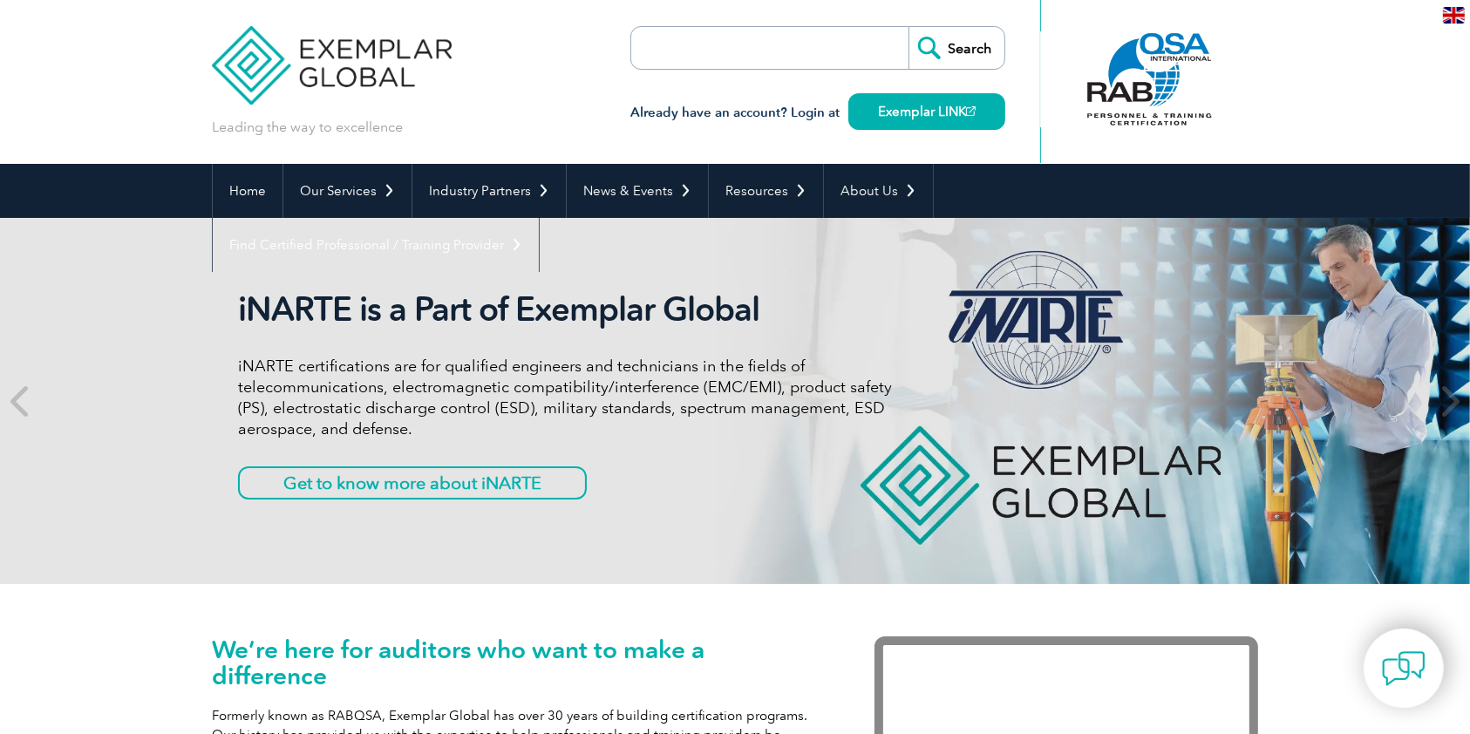
click at [563, 64] on div "Leading the way to excellence Search" at bounding box center [735, 82] width 1047 height 164
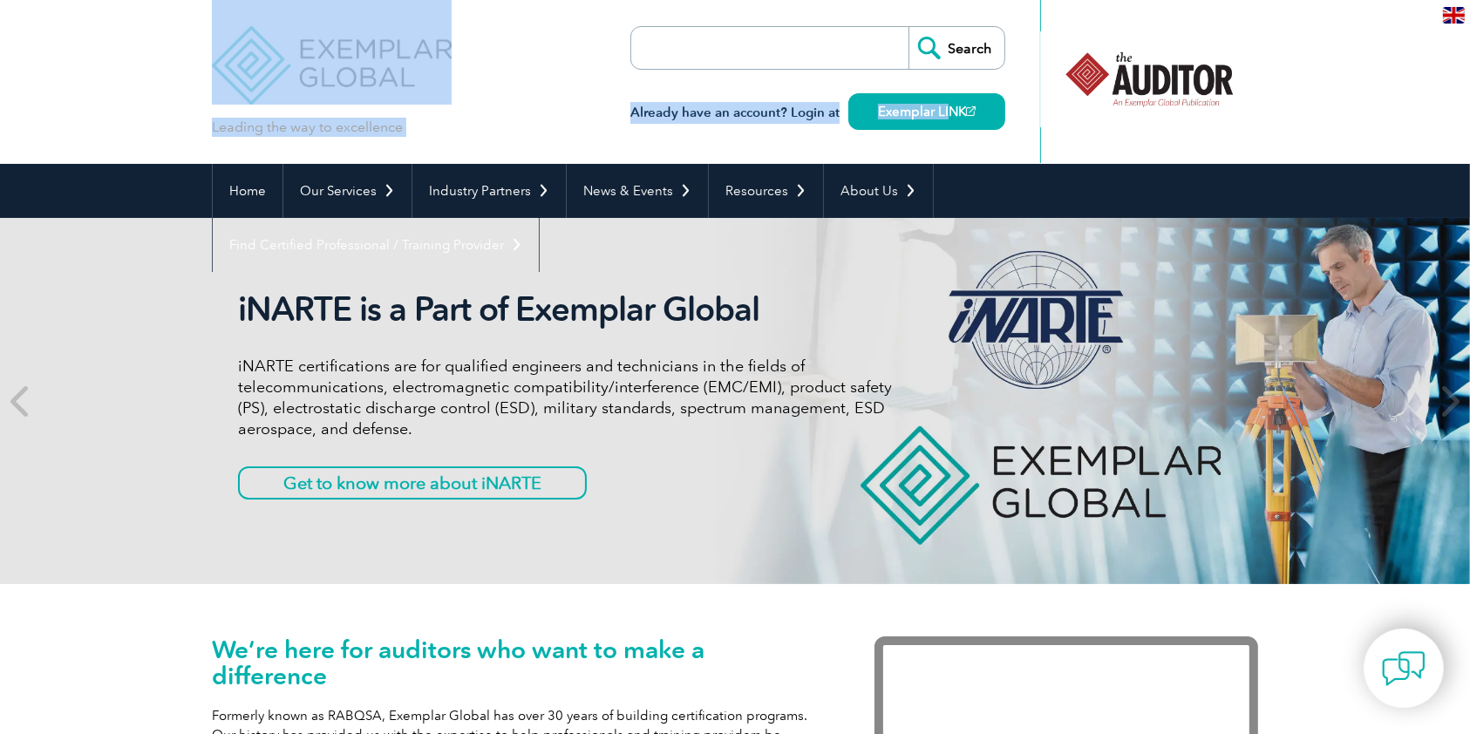
drag, startPoint x: 582, startPoint y: 54, endPoint x: 690, endPoint y: 134, distance: 134.7
click at [973, 133] on div "Leading the way to excellence Search" at bounding box center [735, 82] width 1047 height 164
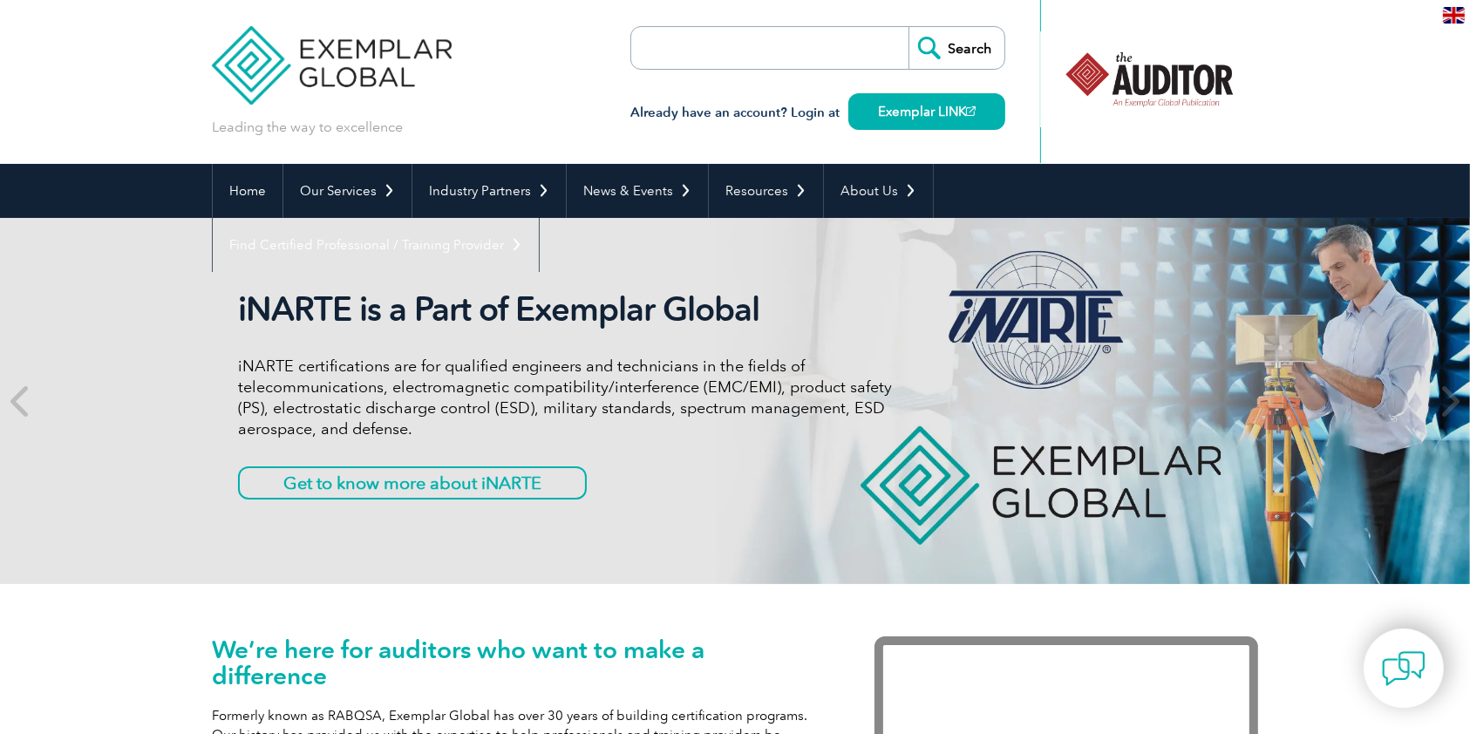
click at [588, 103] on div "Leading the way to excellence Search" at bounding box center [735, 82] width 1047 height 164
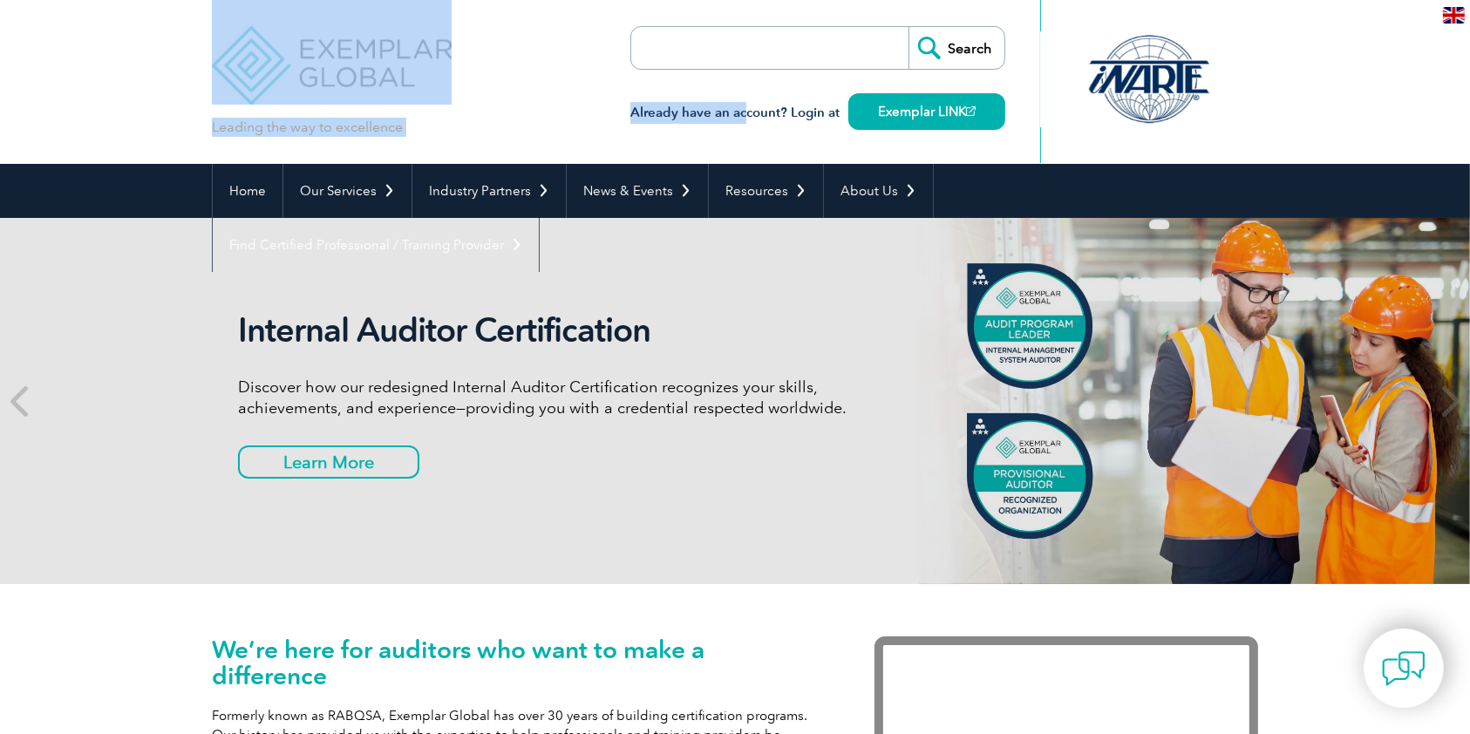
drag, startPoint x: 629, startPoint y: 114, endPoint x: 742, endPoint y: 113, distance: 113.4
click at [742, 113] on div "Leading the way to excellence Search" at bounding box center [735, 82] width 1047 height 164
click at [732, 113] on h3 "Already have an account? Login at Exemplar LINK" at bounding box center [818, 113] width 375 height 22
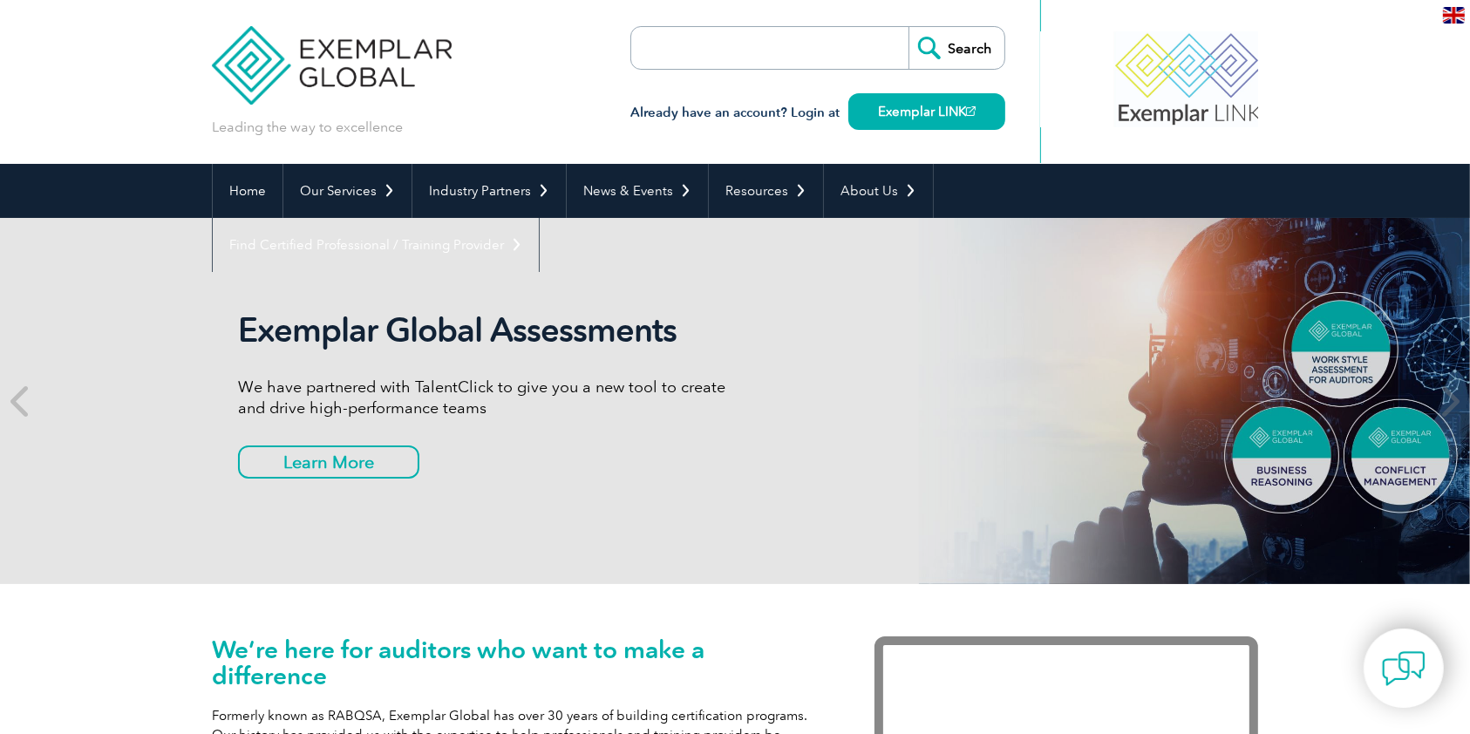
drag, startPoint x: 1190, startPoint y: 83, endPoint x: 1155, endPoint y: 114, distance: 46.9
click at [1155, 114] on div at bounding box center [1190, 79] width 174 height 96
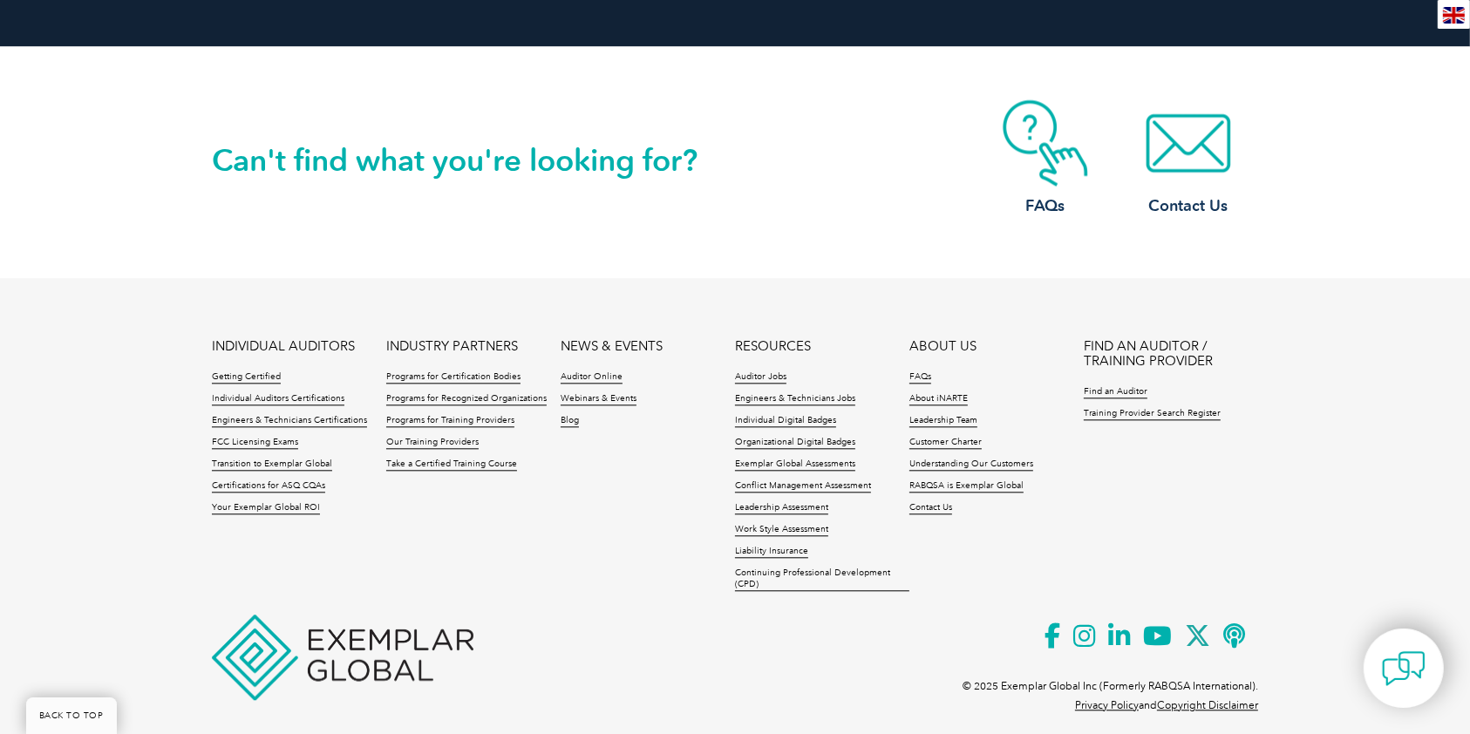
scroll to position [4049, 0]
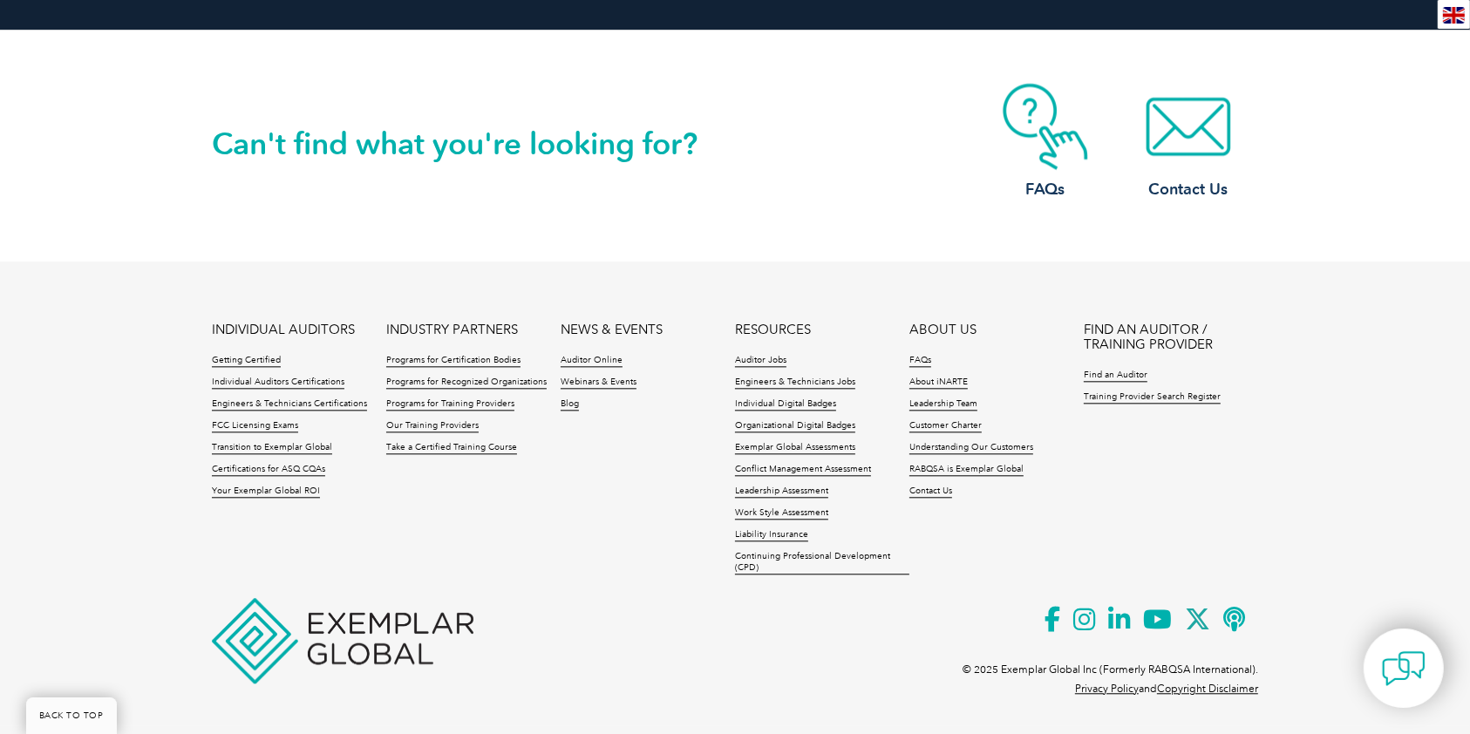
drag, startPoint x: 208, startPoint y: 73, endPoint x: 1347, endPoint y: 180, distance: 1143.1
click at [1347, 180] on div "Can't find what you're looking for? FAQs Contact Us" at bounding box center [735, 146] width 1470 height 232
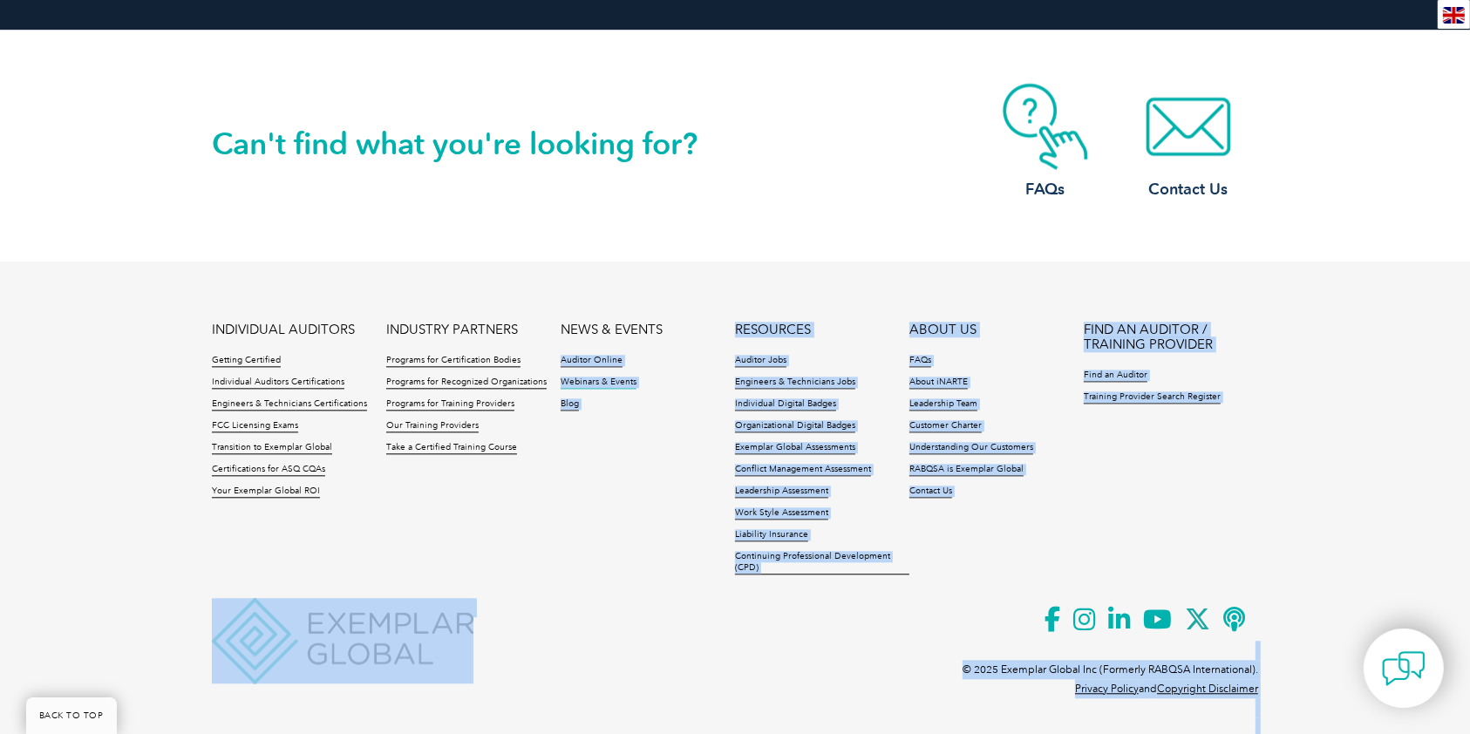
drag, startPoint x: 553, startPoint y: 307, endPoint x: 610, endPoint y: 376, distance: 89.8
click at [610, 373] on footer "INDIVIDUAL AUDITORS Getting Certified Individual Auditors Certifications Engine…" at bounding box center [735, 494] width 1470 height 464
click at [607, 405] on li "Blog" at bounding box center [648, 410] width 174 height 22
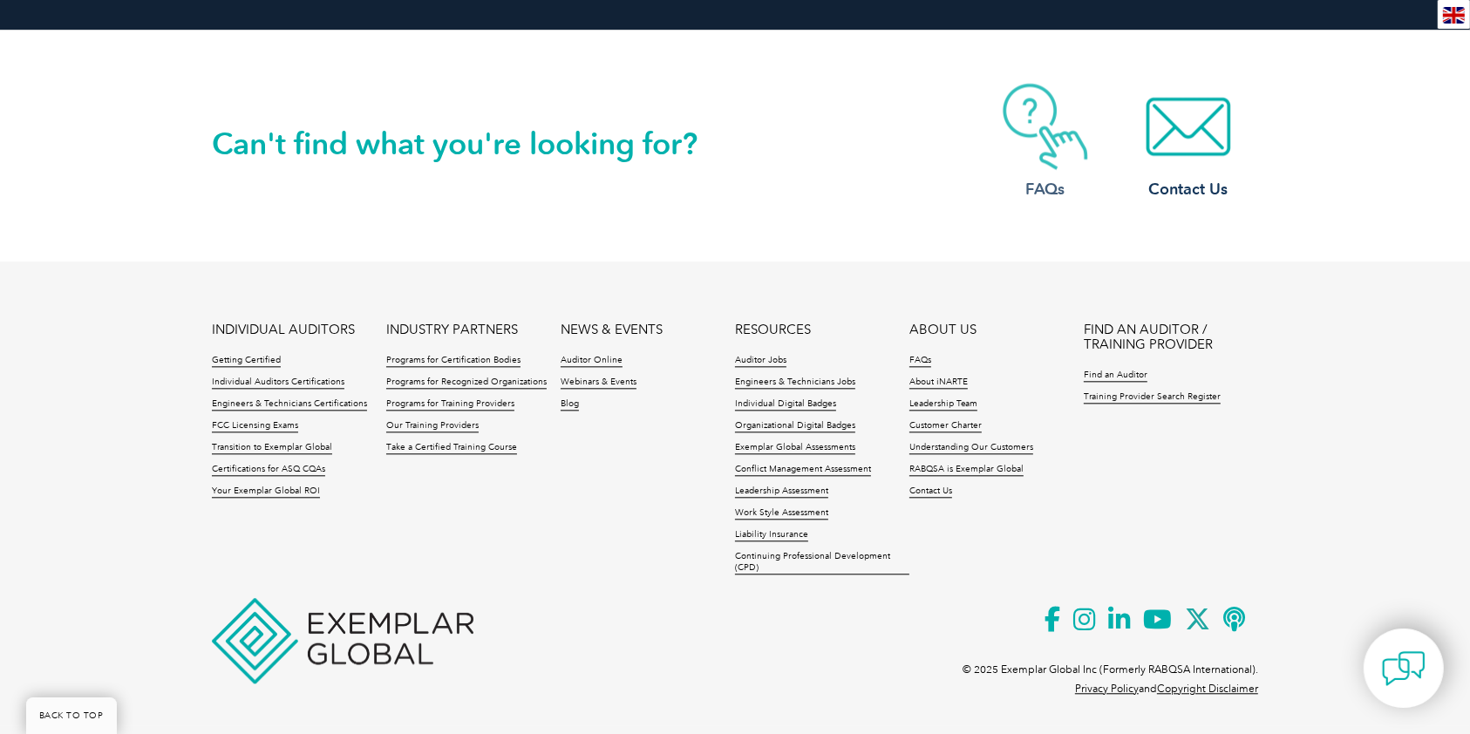
click at [1034, 148] on img at bounding box center [1046, 126] width 140 height 87
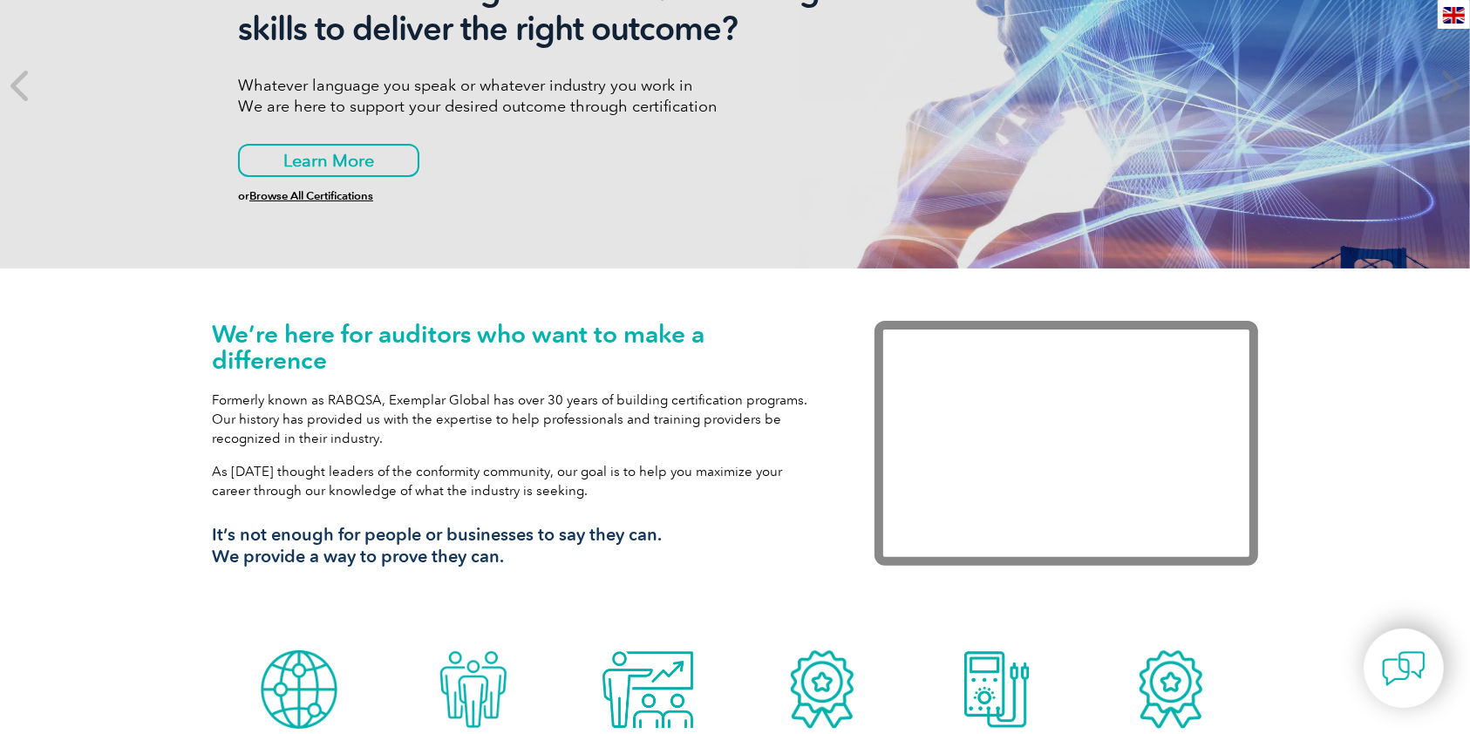
scroll to position [0, 0]
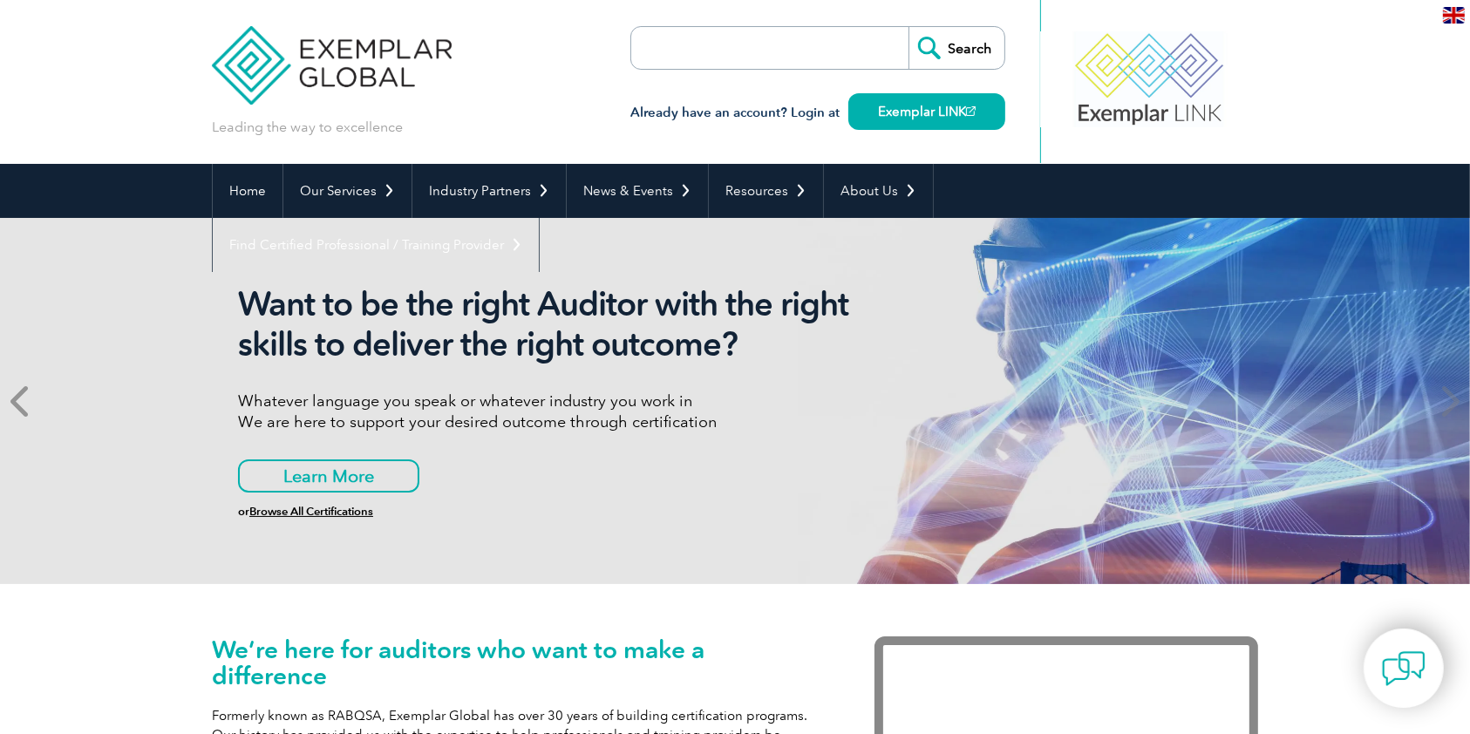
click at [41, 384] on span at bounding box center [21, 401] width 43 height 366
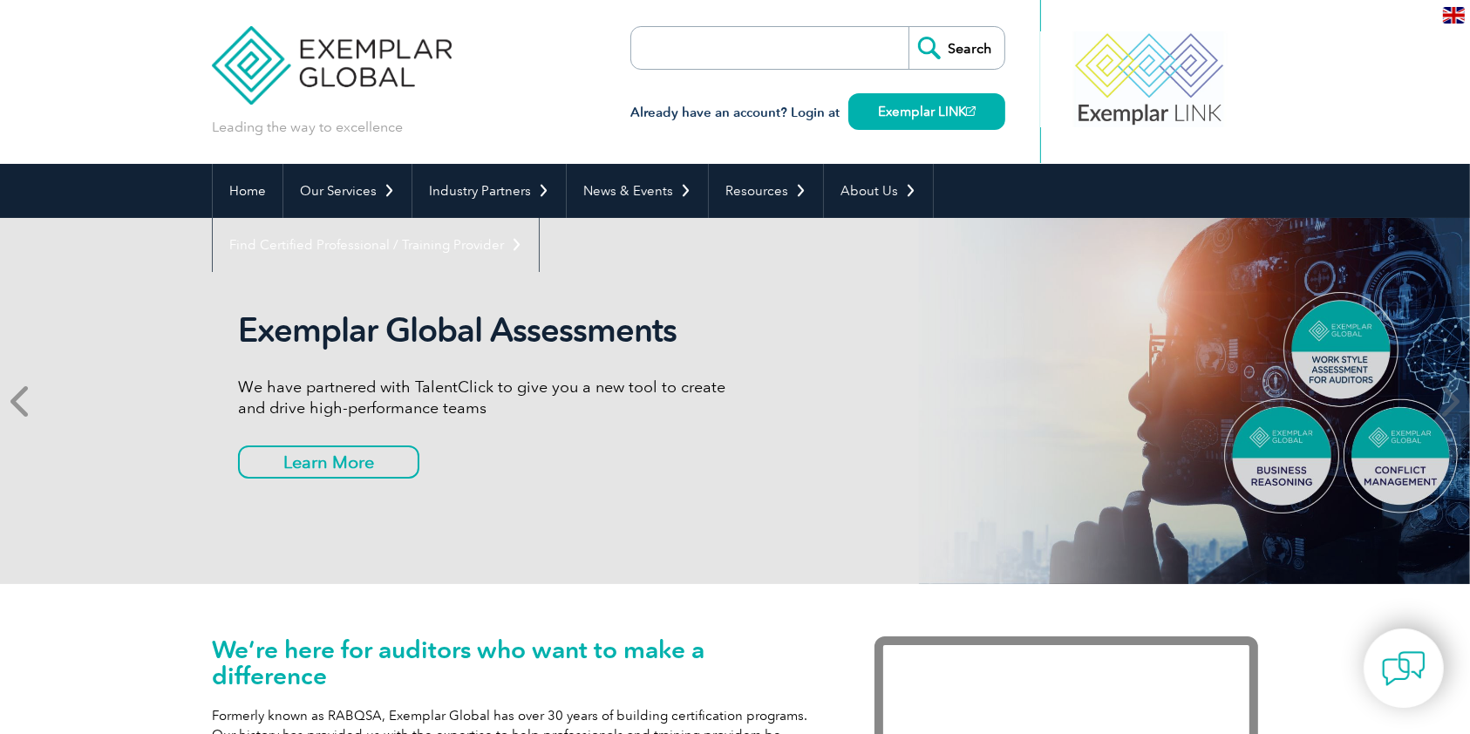
click at [41, 384] on span at bounding box center [21, 401] width 43 height 366
click at [32, 396] on span at bounding box center [21, 401] width 43 height 366
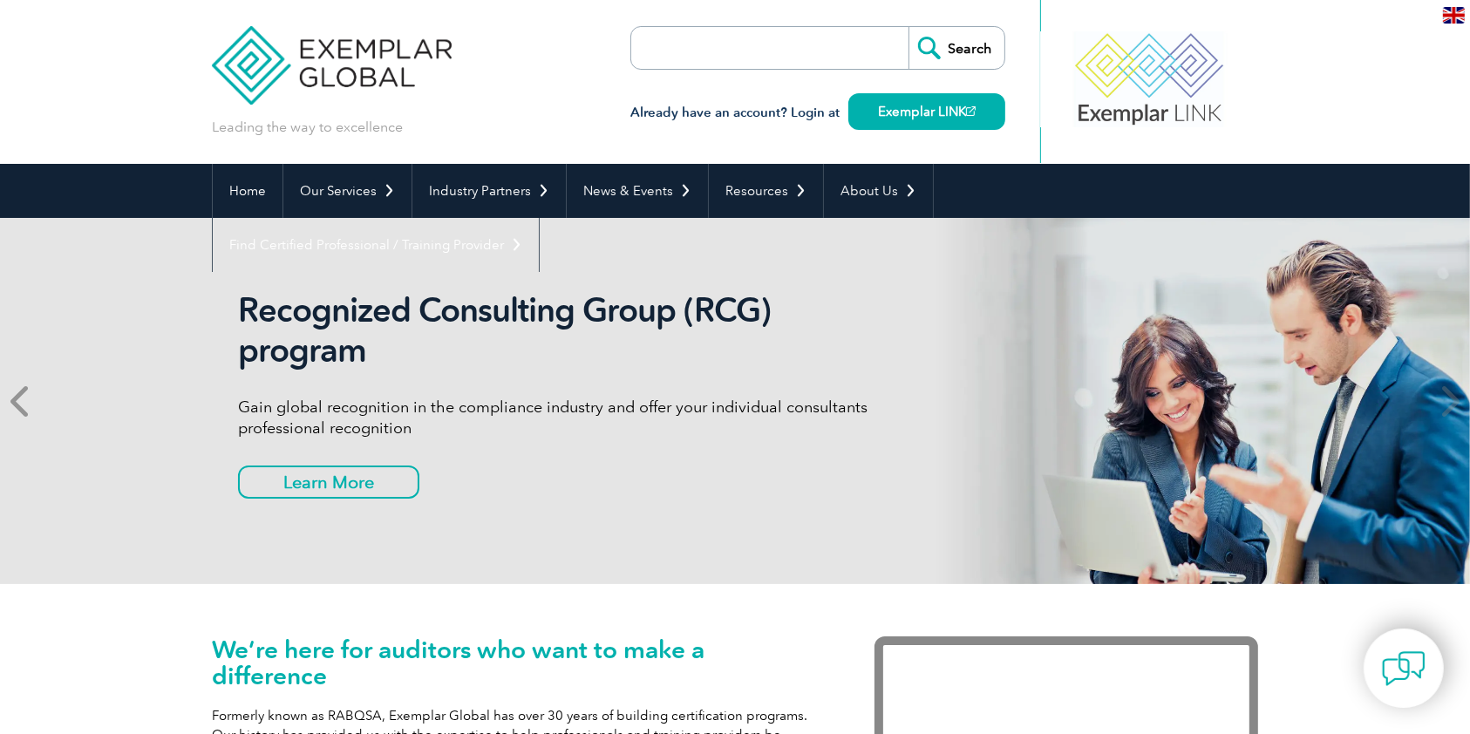
click at [22, 401] on icon at bounding box center [21, 401] width 22 height 0
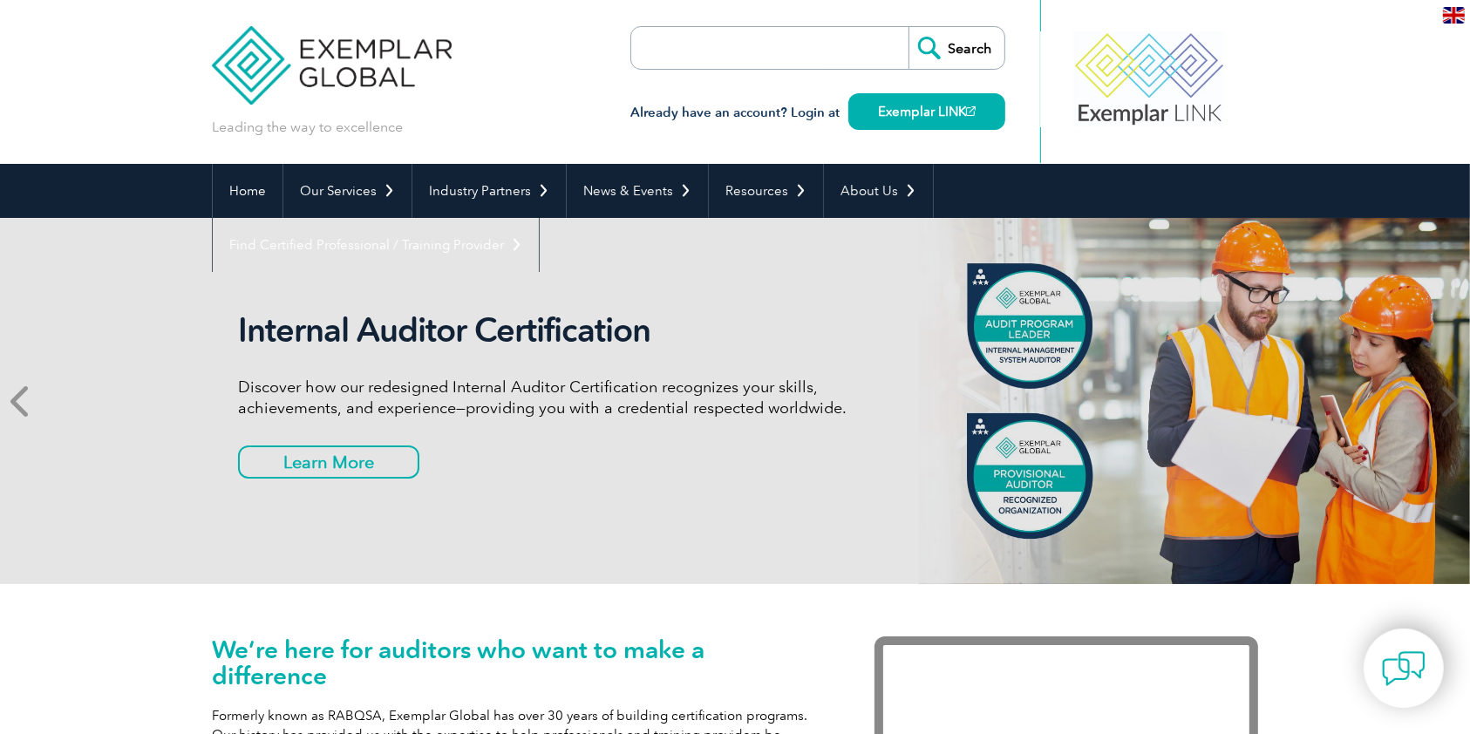
click at [22, 401] on icon at bounding box center [21, 401] width 22 height 0
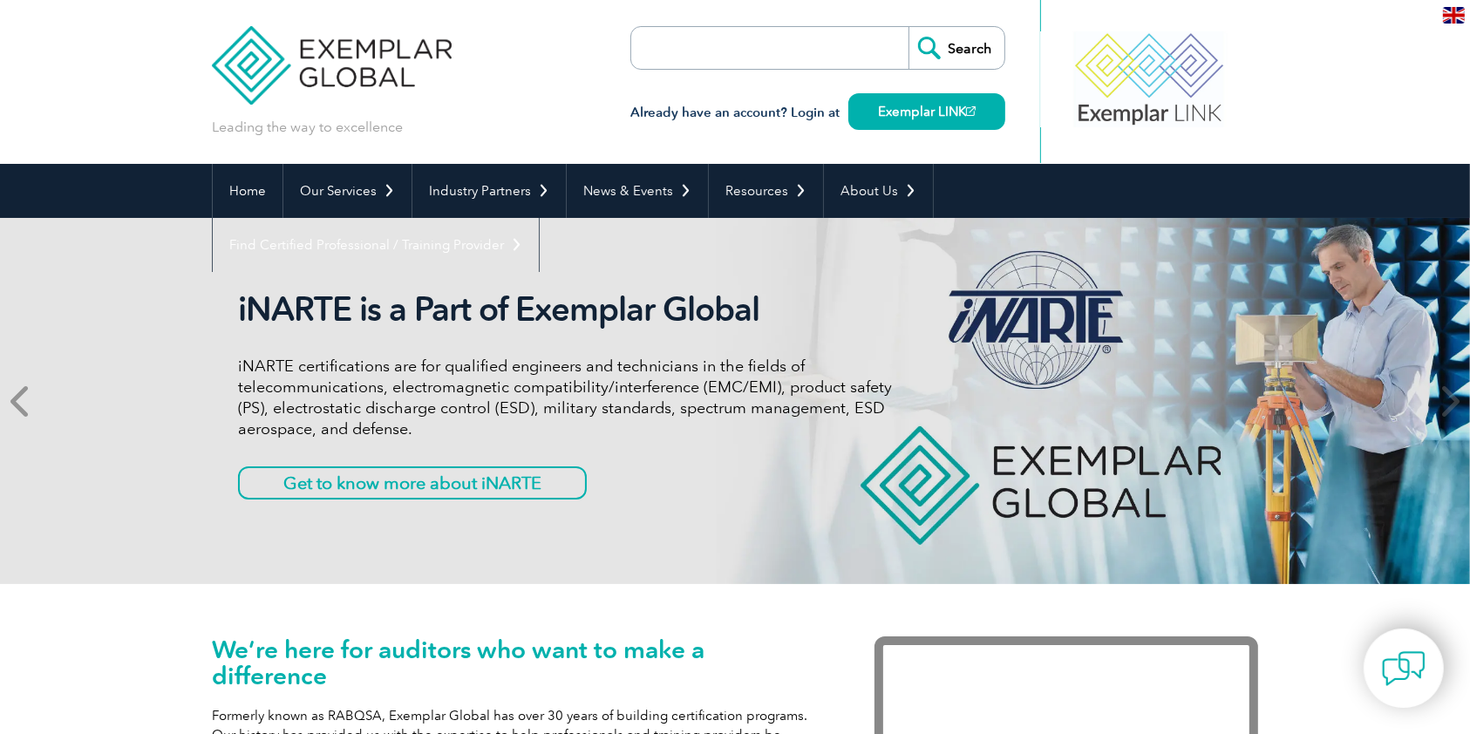
click at [22, 401] on icon at bounding box center [21, 401] width 22 height 0
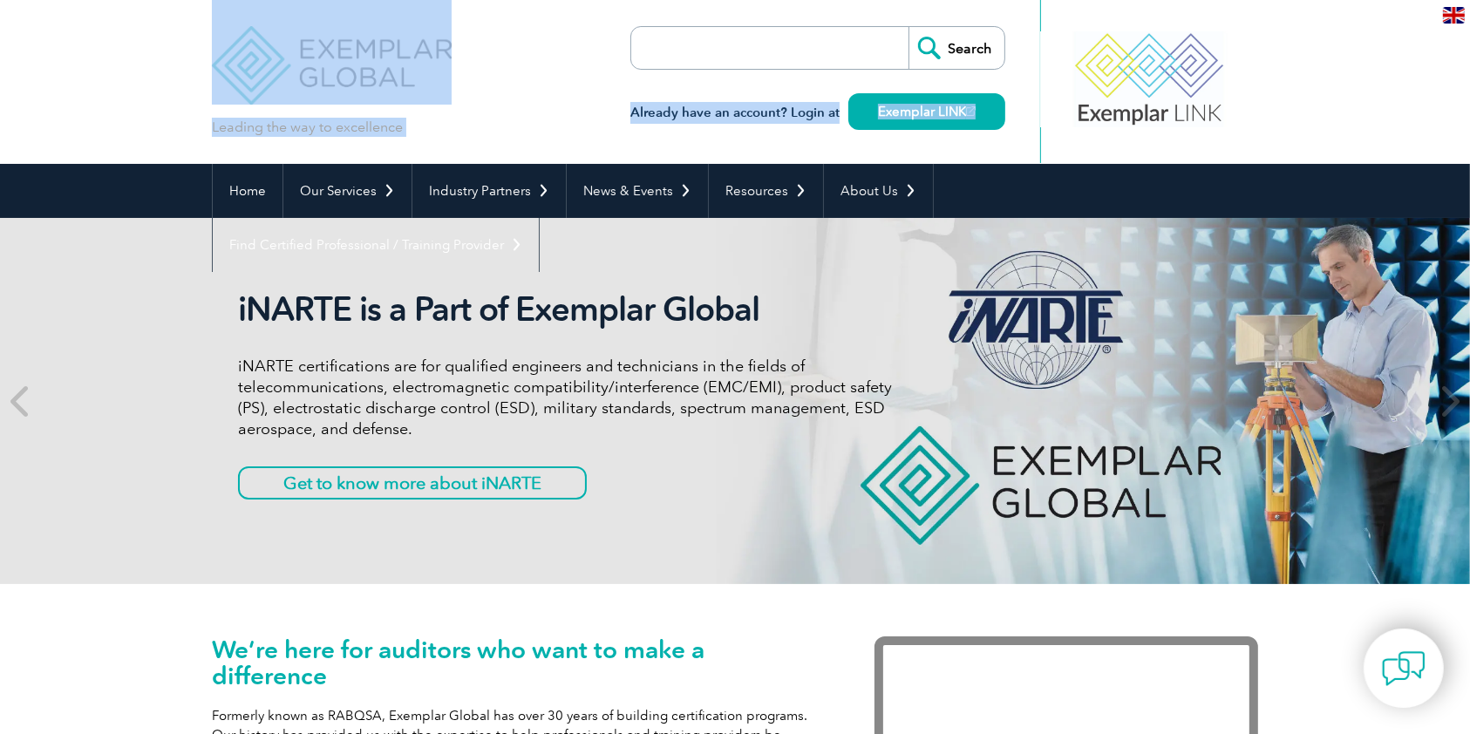
drag, startPoint x: 131, startPoint y: 81, endPoint x: 148, endPoint y: 205, distance: 125.1
click at [147, 316] on div "iNARTE is a Part of Exemplar Global iNARTE certifications are for qualified eng…" at bounding box center [735, 401] width 1470 height 366
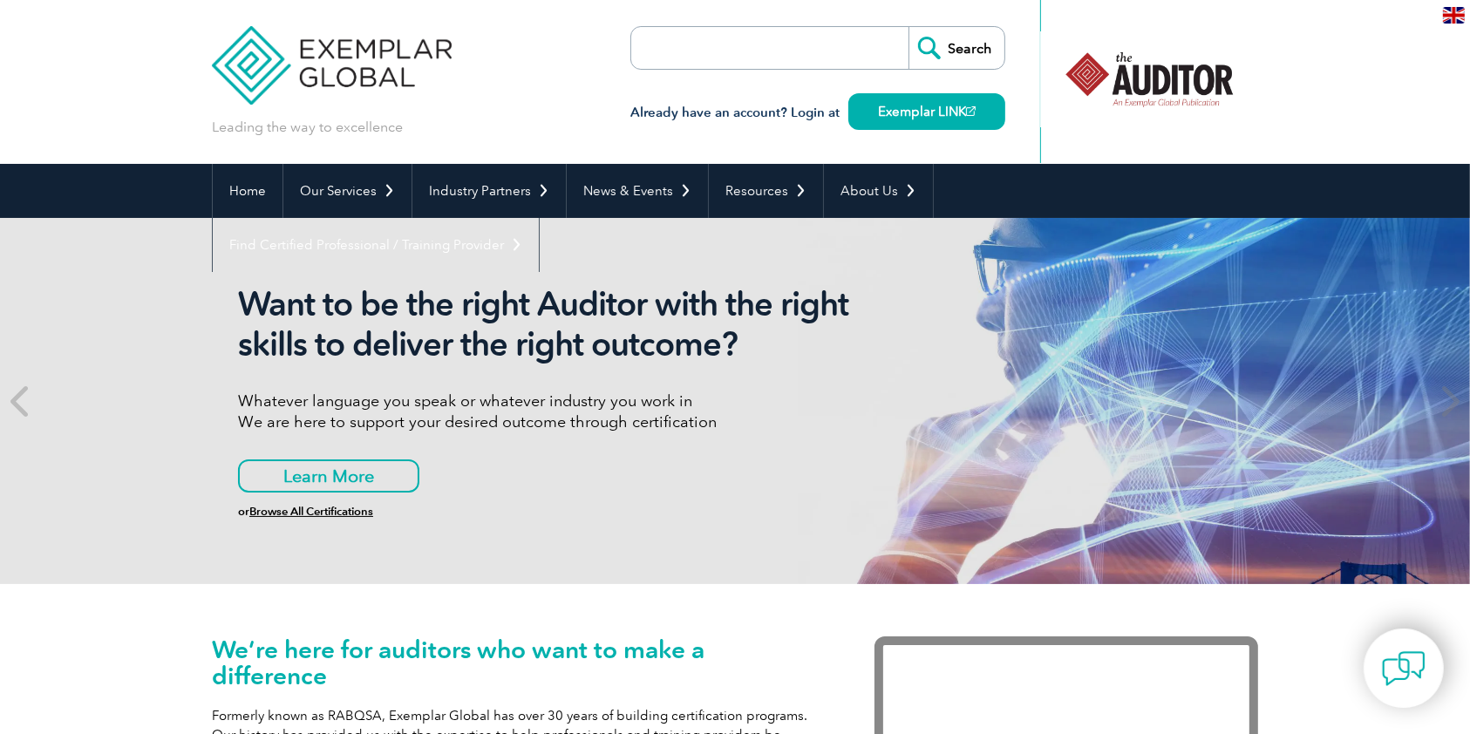
click at [78, 59] on header "Leading the way to excellence Search" at bounding box center [735, 82] width 1470 height 164
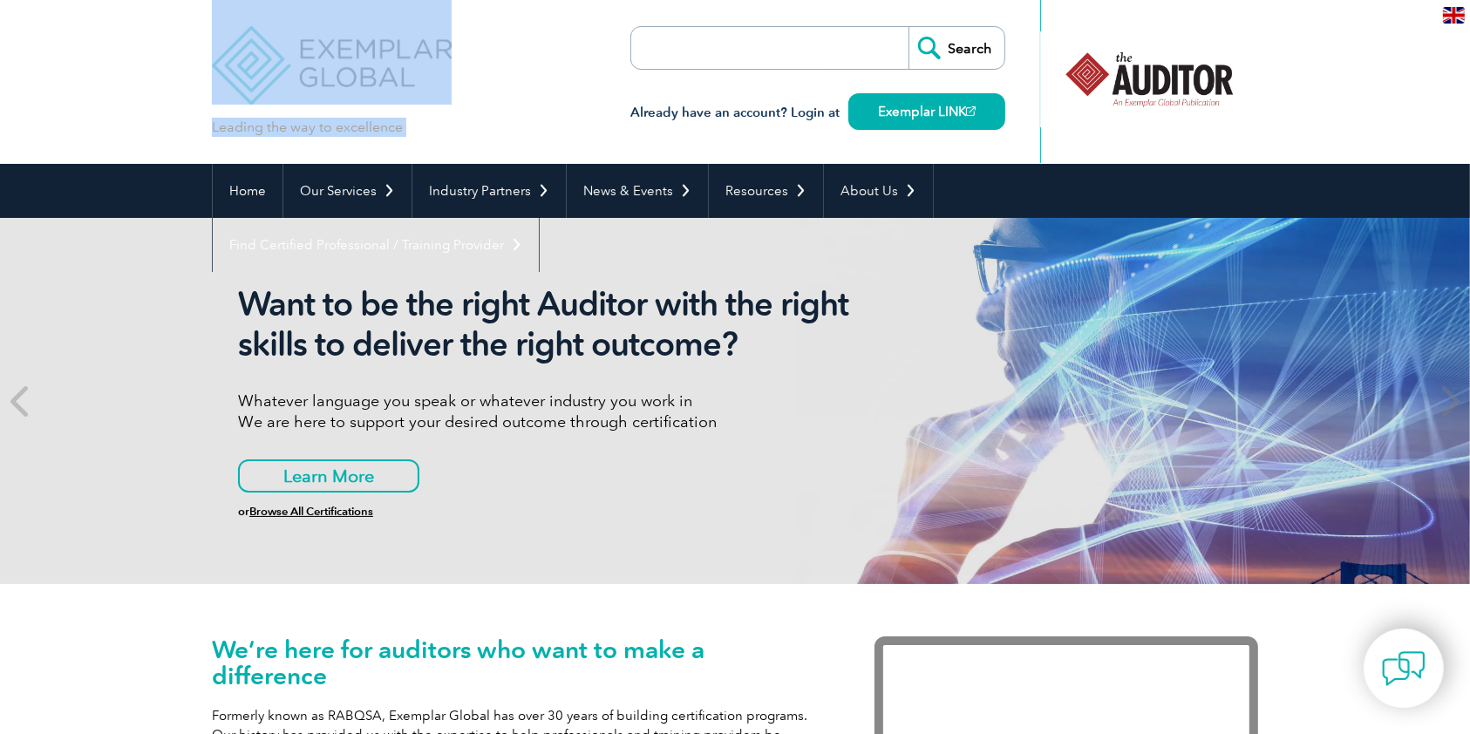
drag, startPoint x: 657, startPoint y: 125, endPoint x: 1248, endPoint y: 119, distance: 591.3
click at [1202, 129] on div "Leading the way to excellence Search" at bounding box center [735, 82] width 1047 height 164
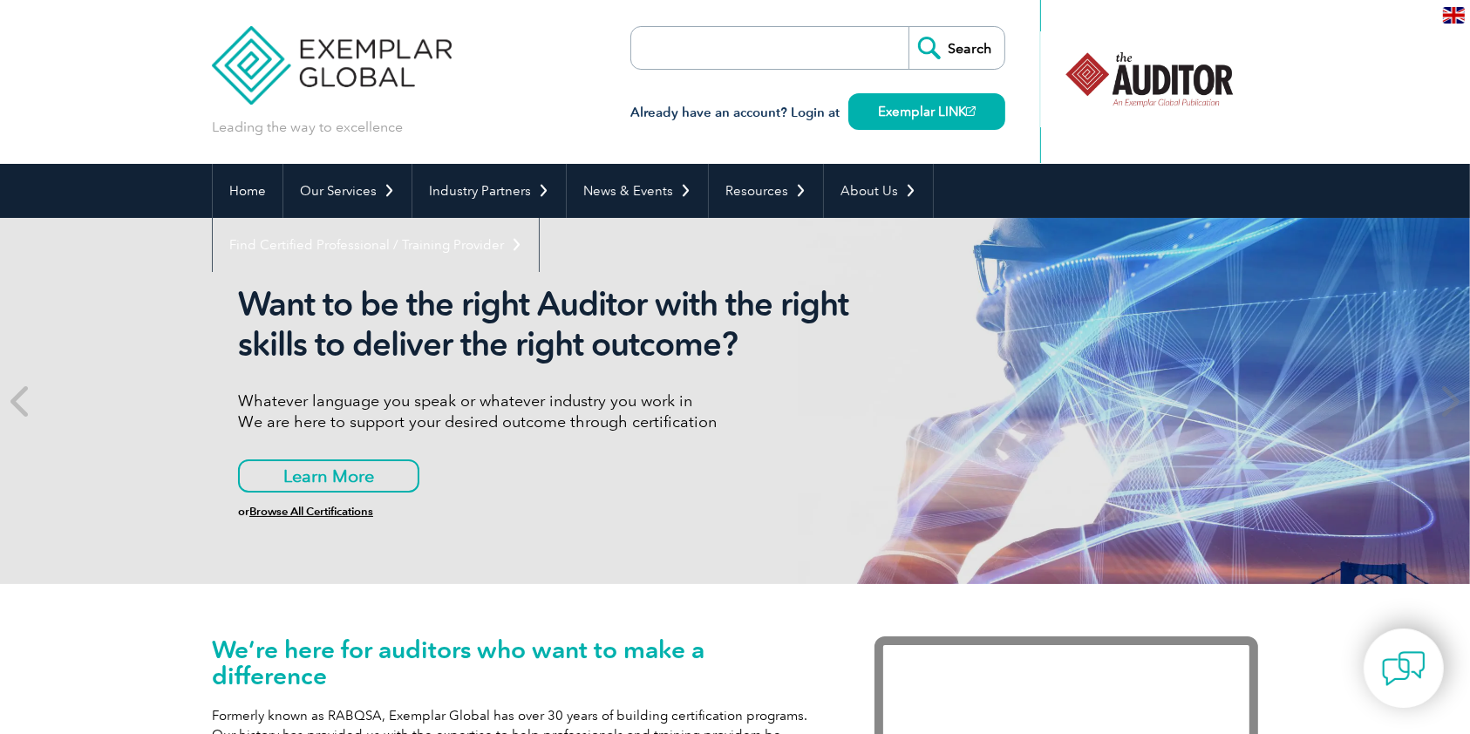
click at [1295, 85] on header "Leading the way to excellence Search" at bounding box center [735, 82] width 1470 height 164
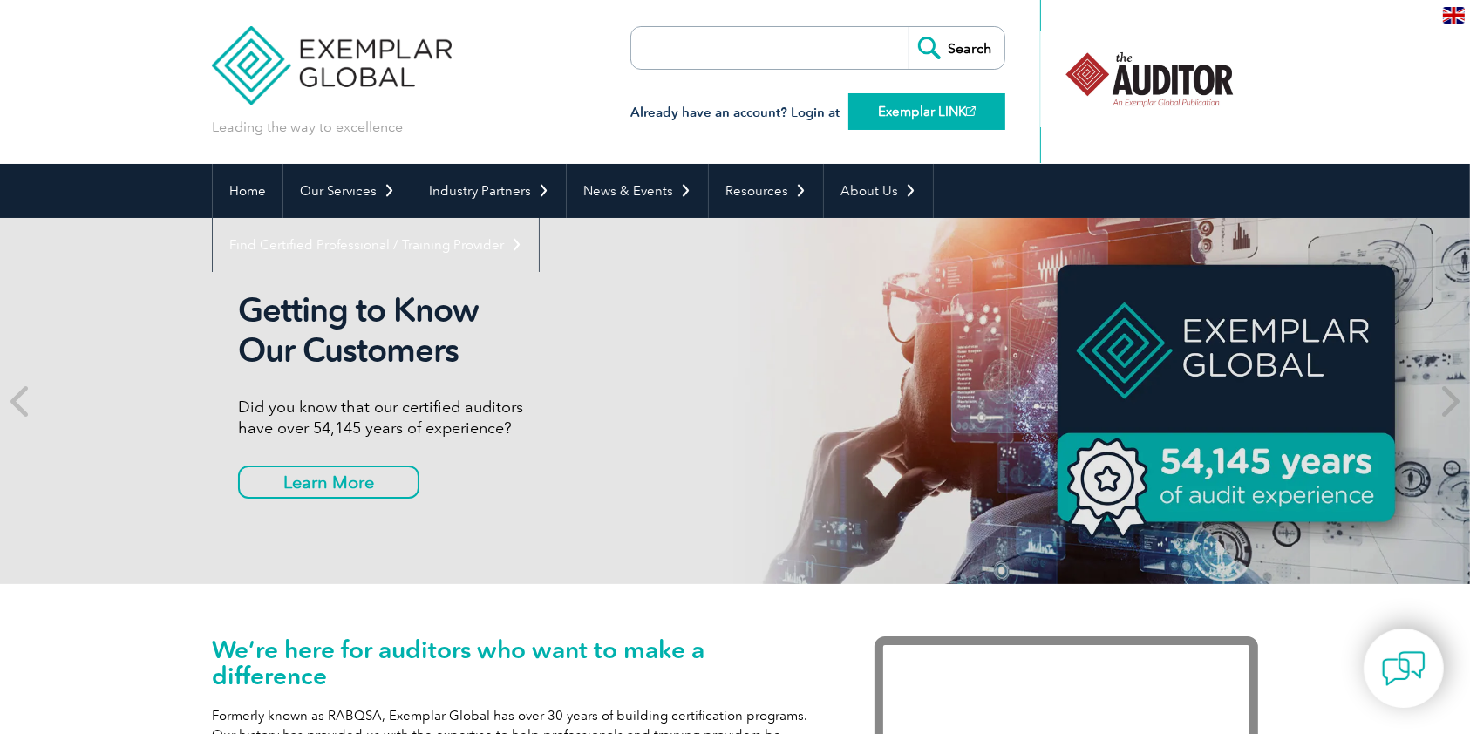
drag, startPoint x: 624, startPoint y: 105, endPoint x: 997, endPoint y: 127, distance: 373.1
click at [997, 127] on div "Leading the way to excellence Search" at bounding box center [735, 82] width 1047 height 164
click at [498, 118] on div "Leading the way to excellence Search" at bounding box center [735, 82] width 1047 height 164
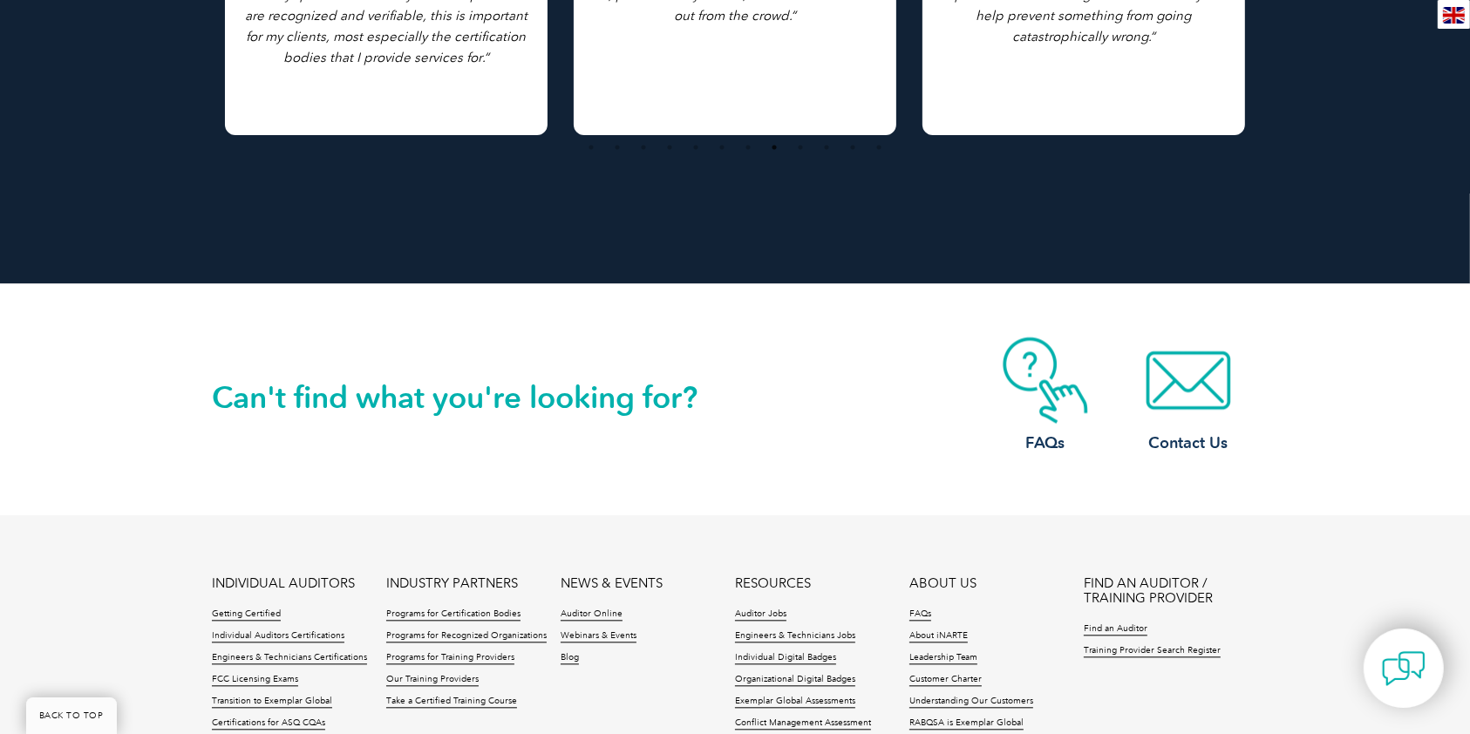
scroll to position [3953, 0]
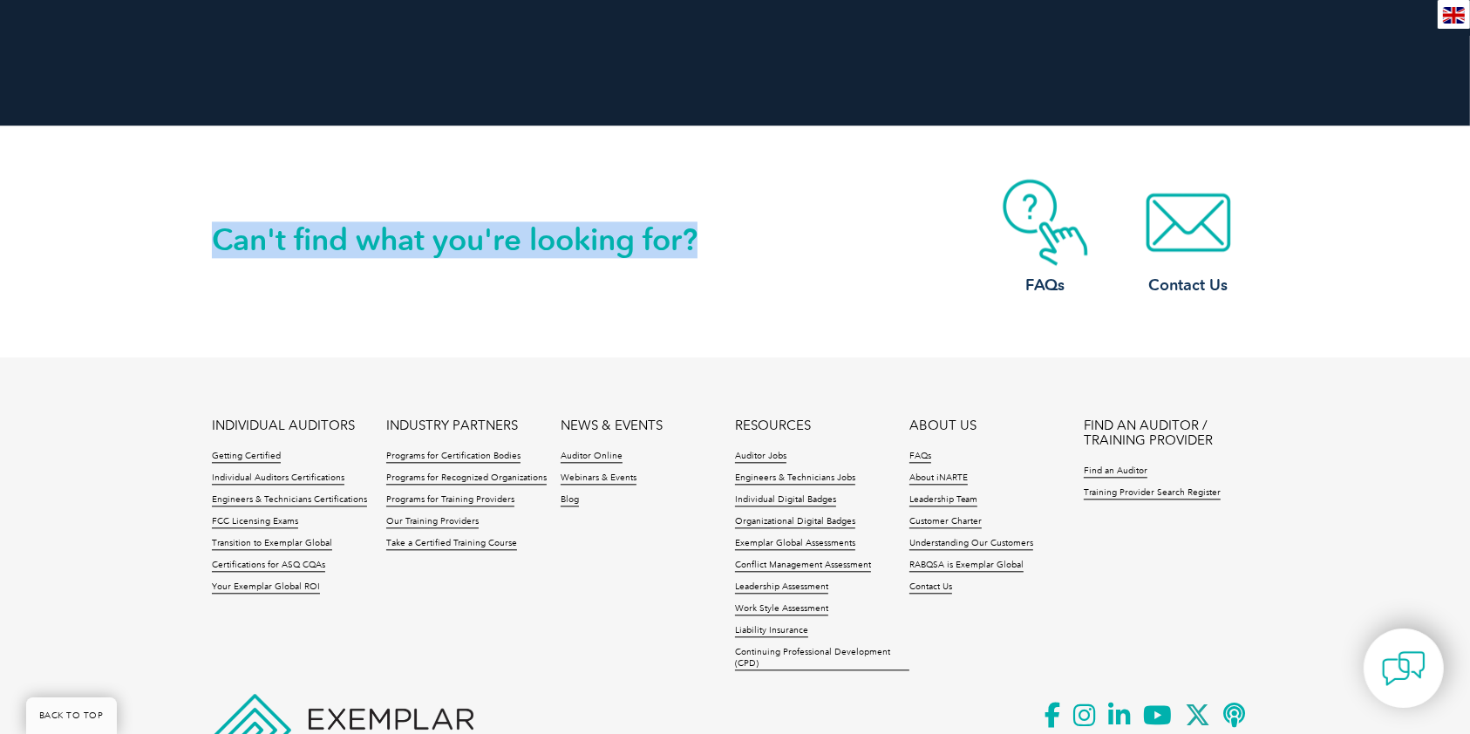
drag, startPoint x: 277, startPoint y: 175, endPoint x: 903, endPoint y: 270, distance: 633.3
click at [903, 270] on div "Can't find what you're looking for? FAQs Contact Us" at bounding box center [735, 241] width 1047 height 231
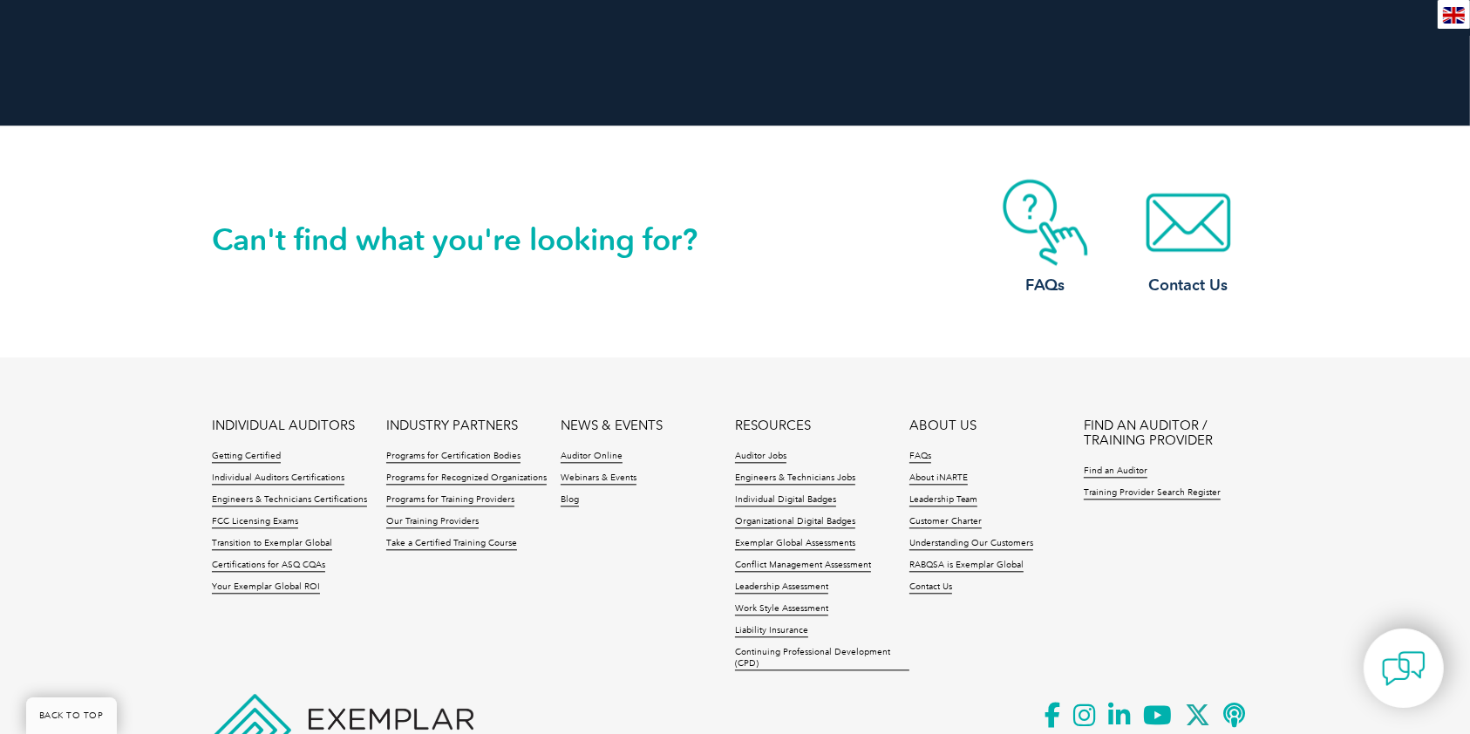
click at [385, 234] on h2 "Can't find what you're looking for?" at bounding box center [473, 240] width 523 height 28
click at [337, 227] on h2 "Can't find what you're looking for?" at bounding box center [473, 240] width 523 height 28
click at [340, 227] on h2 "Can't find what you're looking for?" at bounding box center [473, 240] width 523 height 28
click at [243, 210] on div "Can't find what you're looking for?" at bounding box center [473, 216] width 523 height 75
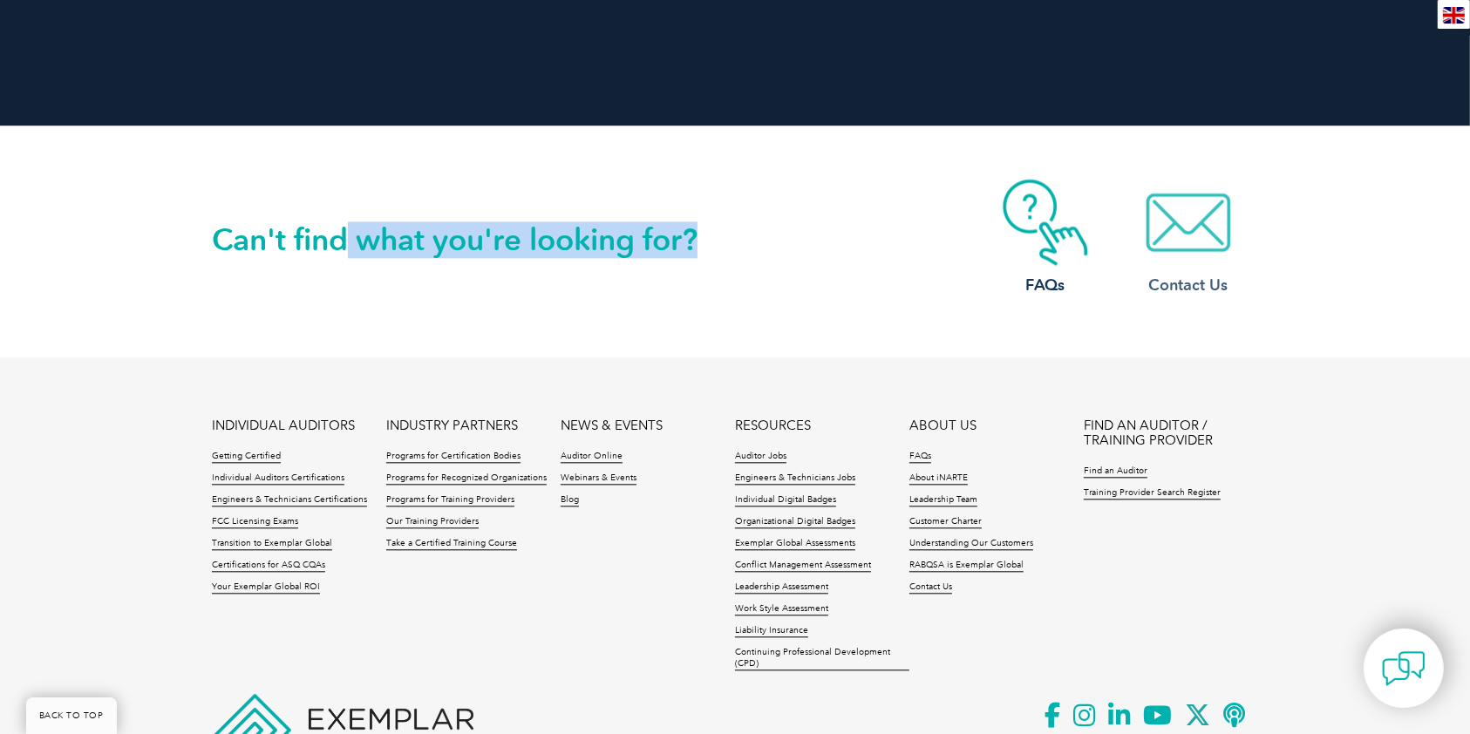
click at [1118, 187] on div "Can't find what you're looking for? FAQs Contact Us" at bounding box center [735, 241] width 1047 height 231
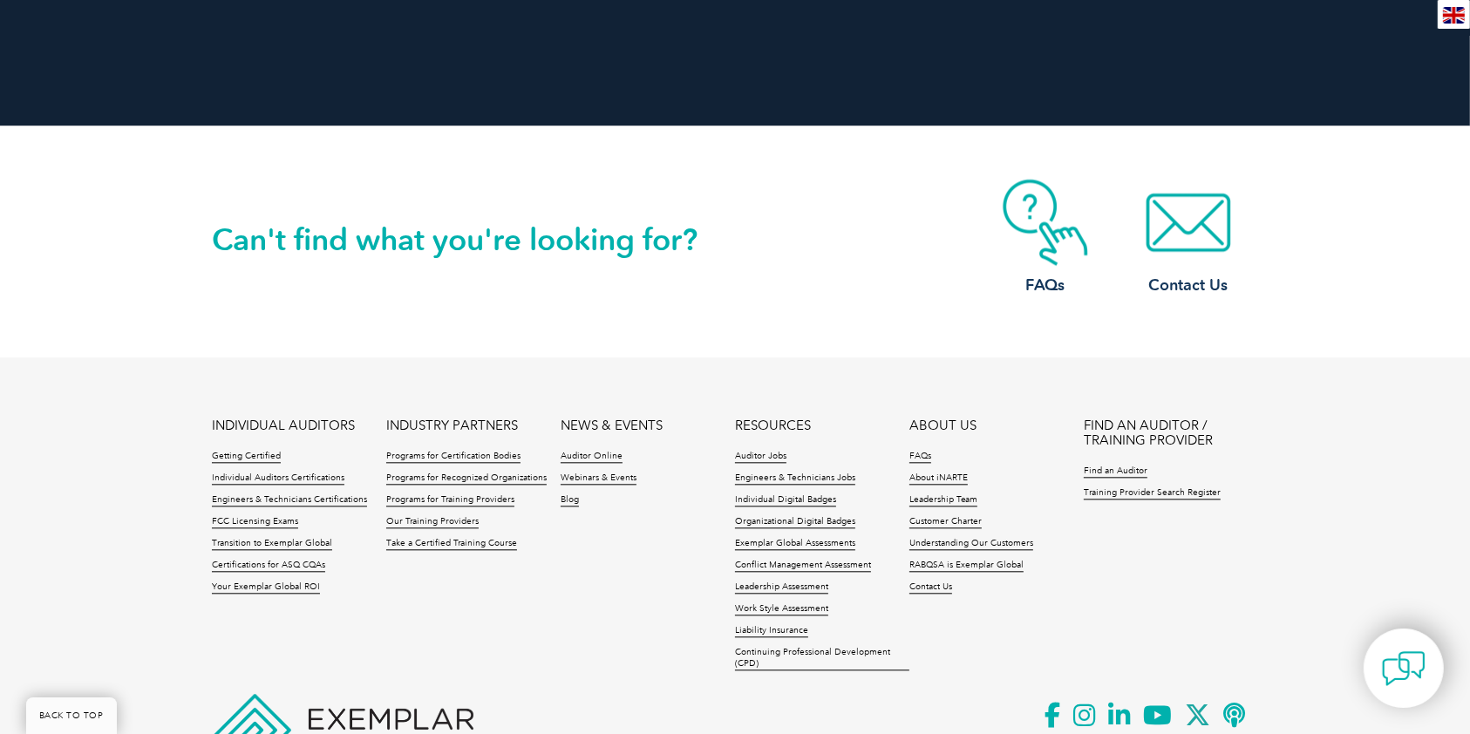
drag, startPoint x: 1388, startPoint y: 237, endPoint x: 1306, endPoint y: 229, distance: 83.2
click at [1388, 238] on div "Can't find what you're looking for? FAQs Contact Us" at bounding box center [735, 242] width 1470 height 232
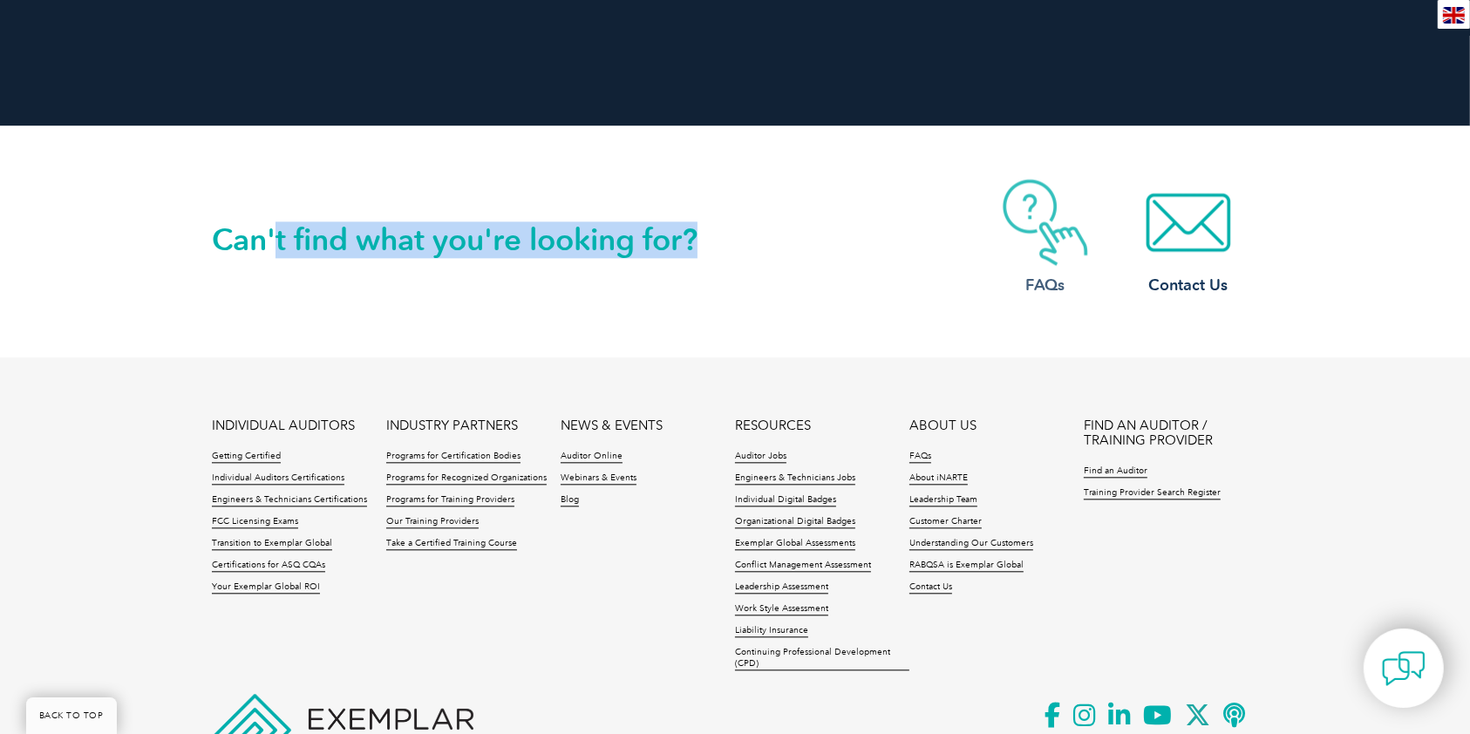
drag, startPoint x: 278, startPoint y: 187, endPoint x: 1021, endPoint y: 220, distance: 743.8
click at [1023, 221] on div "Can't find what you're looking for? FAQs Contact Us" at bounding box center [735, 241] width 1047 height 231
click at [1019, 217] on img at bounding box center [1046, 222] width 140 height 87
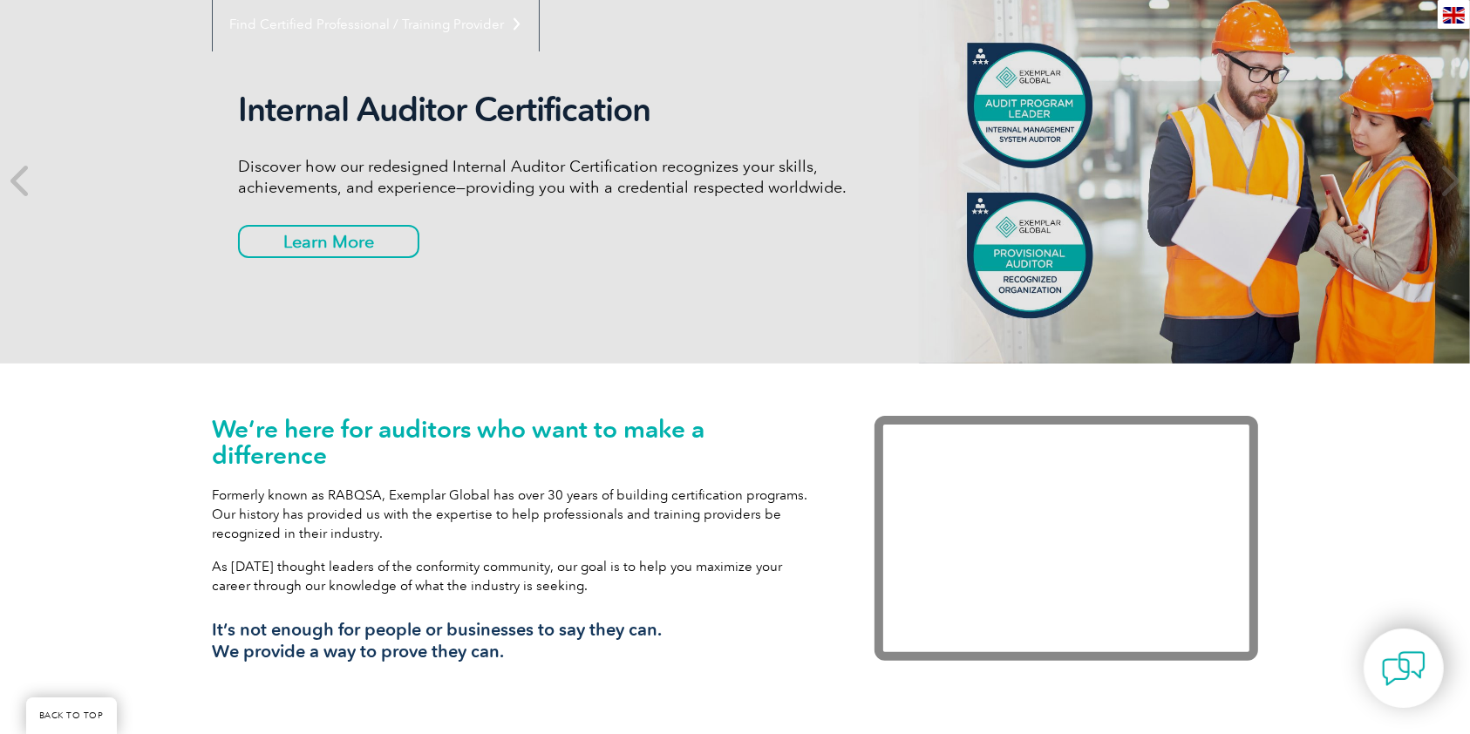
scroll to position [0, 0]
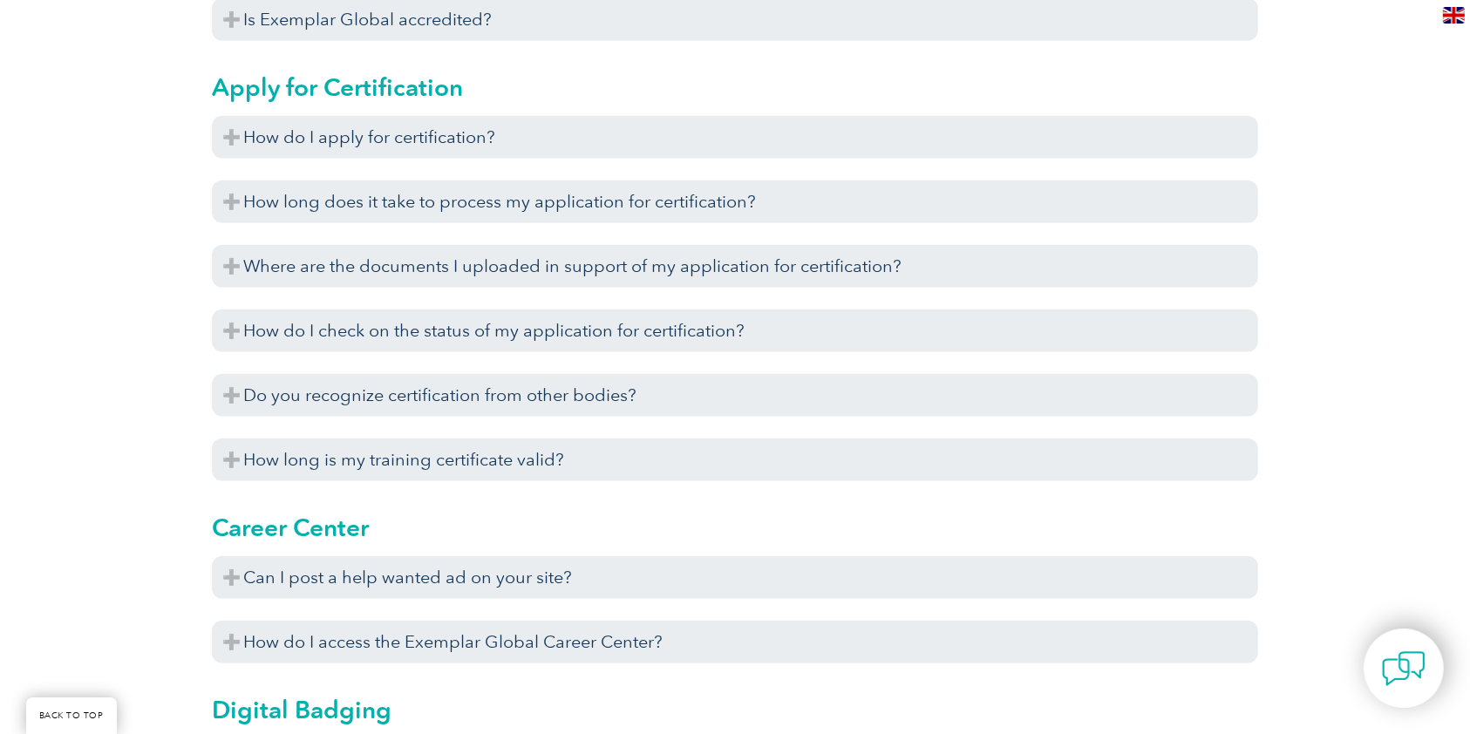
scroll to position [1163, 0]
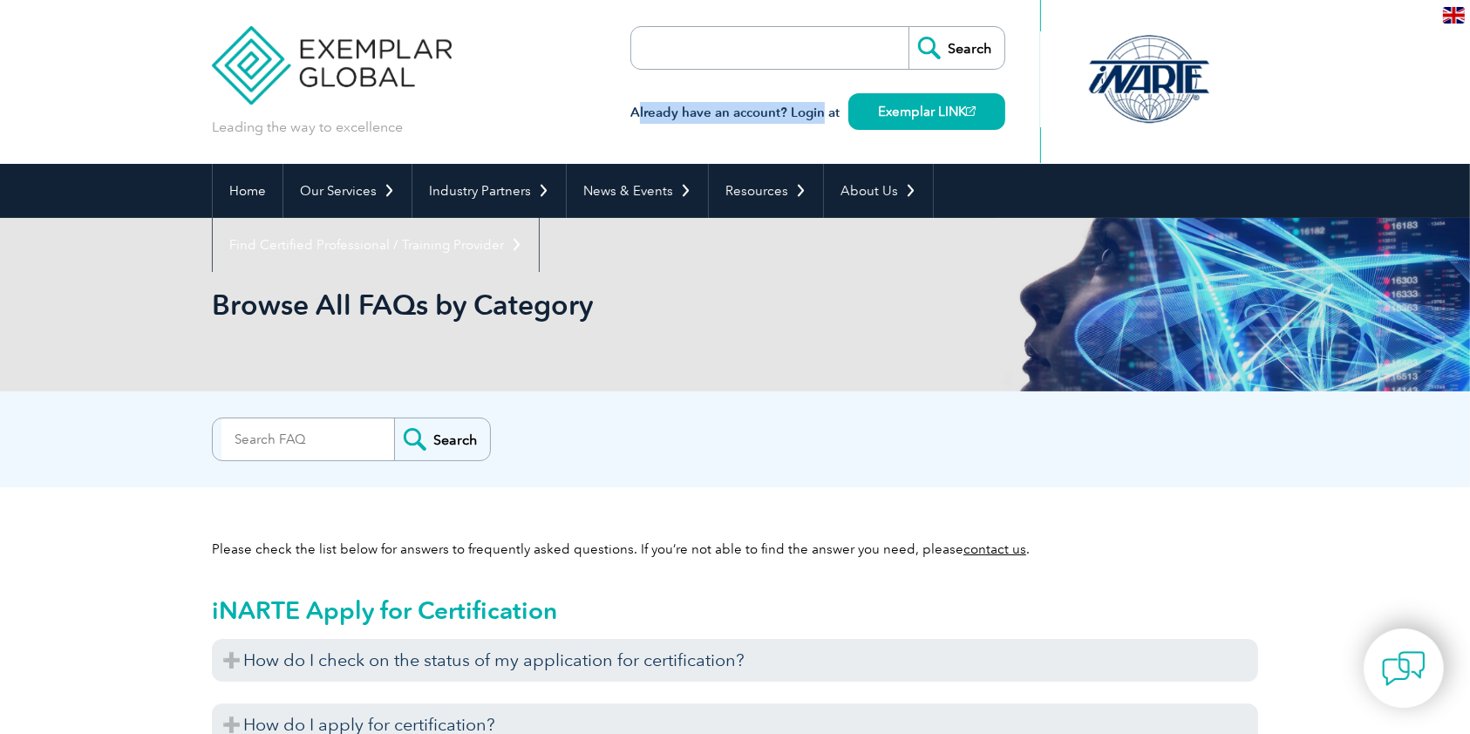
drag, startPoint x: 660, startPoint y: 130, endPoint x: 822, endPoint y: 120, distance: 162.5
click at [822, 120] on h3 "Already have an account? Login at Exemplar LINK" at bounding box center [818, 113] width 375 height 22
click at [565, 39] on div "Leading the way to excellence Search" at bounding box center [735, 82] width 1047 height 164
drag, startPoint x: 1137, startPoint y: 65, endPoint x: 1270, endPoint y: 115, distance: 141.6
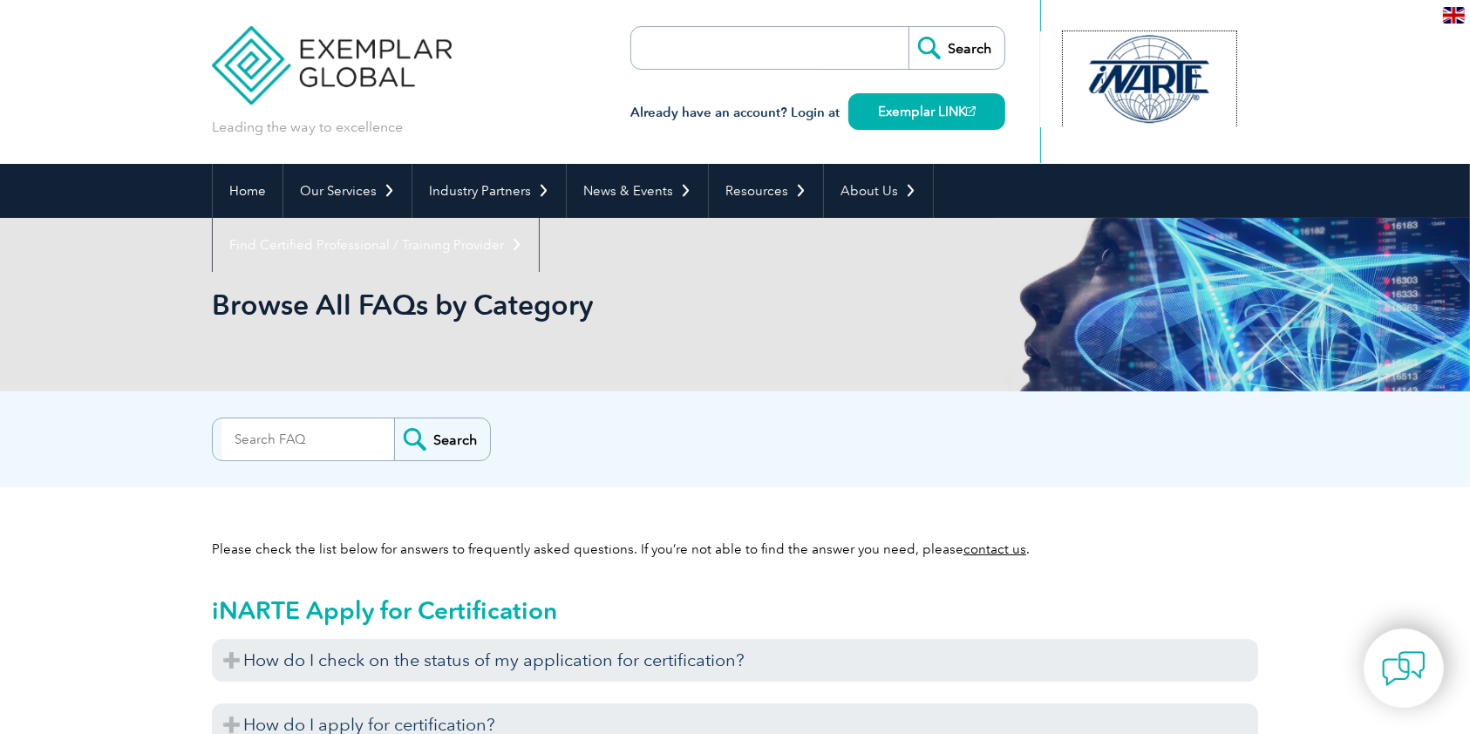
drag, startPoint x: 1217, startPoint y: 79, endPoint x: 739, endPoint y: 126, distance: 480.2
click at [781, 126] on div "Leading the way to excellence Search" at bounding box center [735, 82] width 1047 height 164
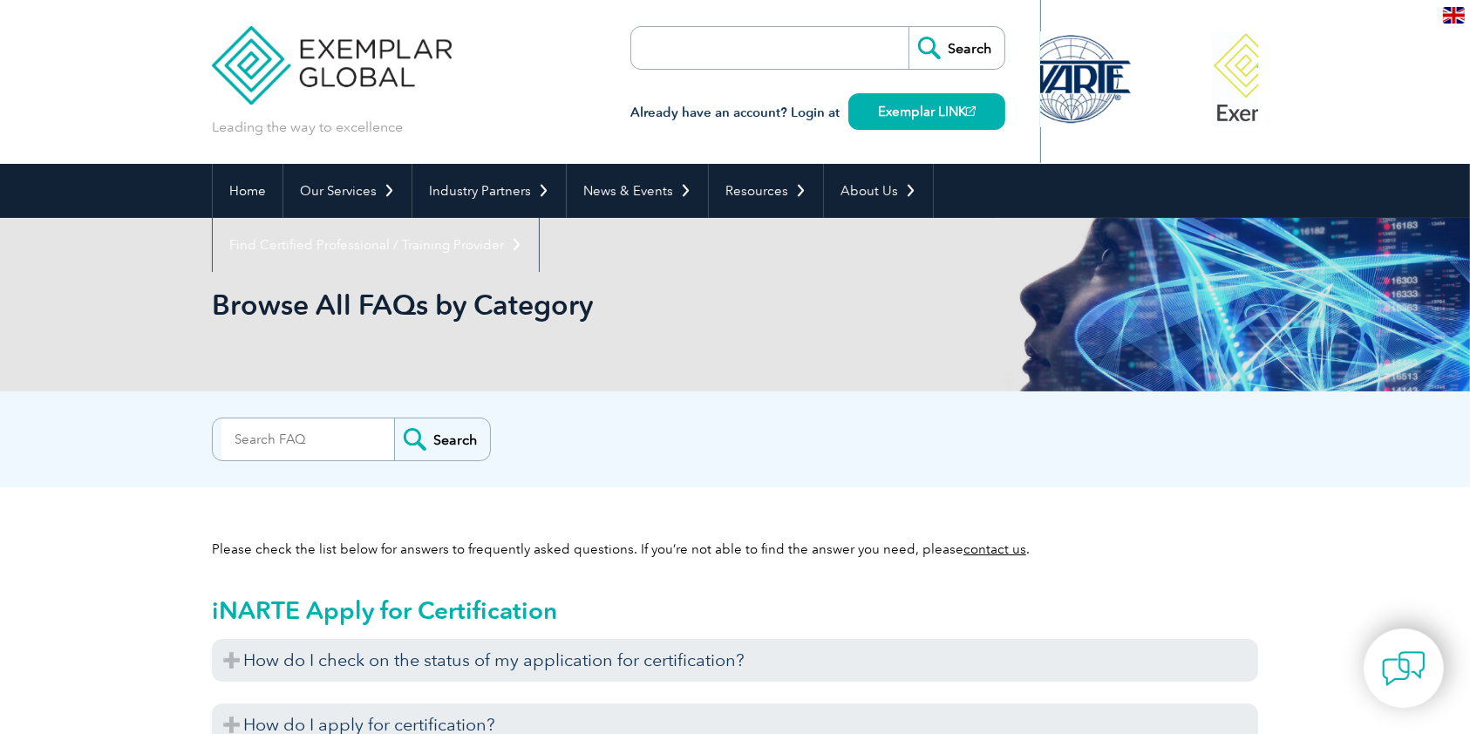
drag, startPoint x: 1217, startPoint y: 71, endPoint x: 1138, endPoint y: 67, distance: 78.6
click at [1138, 67] on div at bounding box center [1072, 79] width 174 height 96
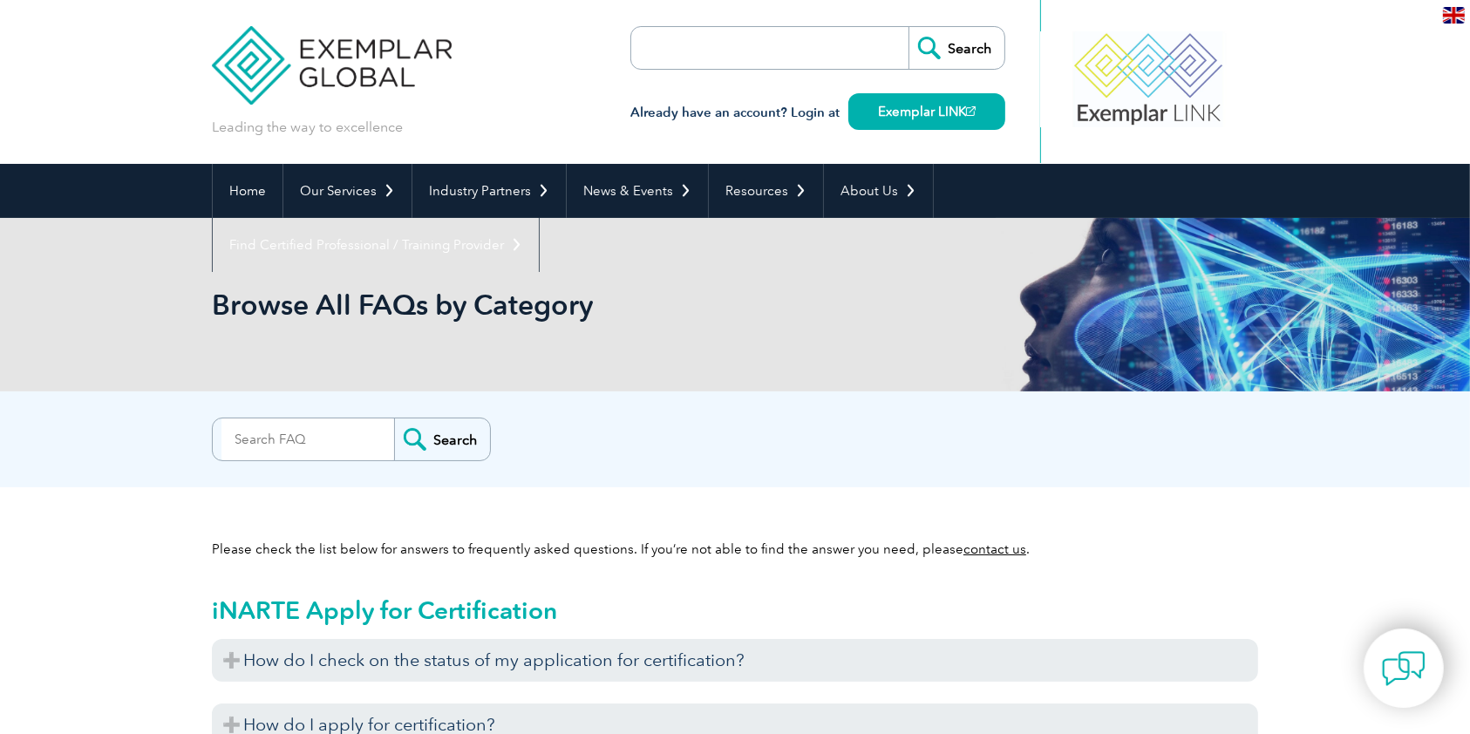
drag, startPoint x: 1207, startPoint y: 55, endPoint x: 1113, endPoint y: 76, distance: 96.5
click at [1113, 76] on div at bounding box center [1149, 79] width 174 height 96
drag, startPoint x: 1080, startPoint y: 75, endPoint x: 1242, endPoint y: 94, distance: 163.3
click at [1243, 97] on div at bounding box center [1149, 81] width 218 height 163
drag, startPoint x: 1100, startPoint y: 106, endPoint x: 1378, endPoint y: 115, distance: 278.3
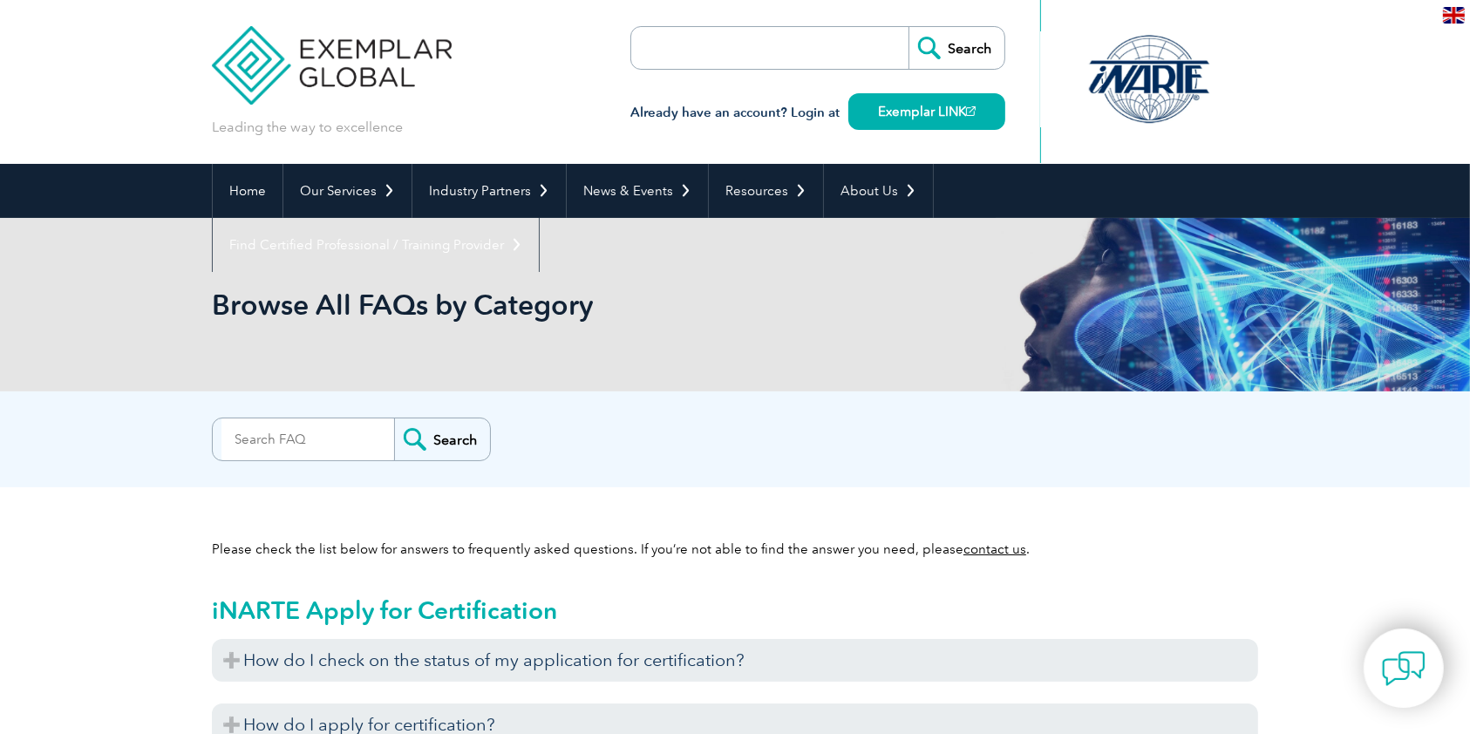
click at [1378, 115] on header "Leading the way to excellence Search" at bounding box center [735, 82] width 1470 height 164
click at [780, 130] on div "Leading the way to excellence Search" at bounding box center [735, 82] width 1047 height 164
drag, startPoint x: 1057, startPoint y: 104, endPoint x: 969, endPoint y: 110, distance: 88.3
click at [972, 111] on div "Leading the way to excellence Search" at bounding box center [735, 82] width 1047 height 164
drag, startPoint x: 1147, startPoint y: 82, endPoint x: 893, endPoint y: 83, distance: 253.8
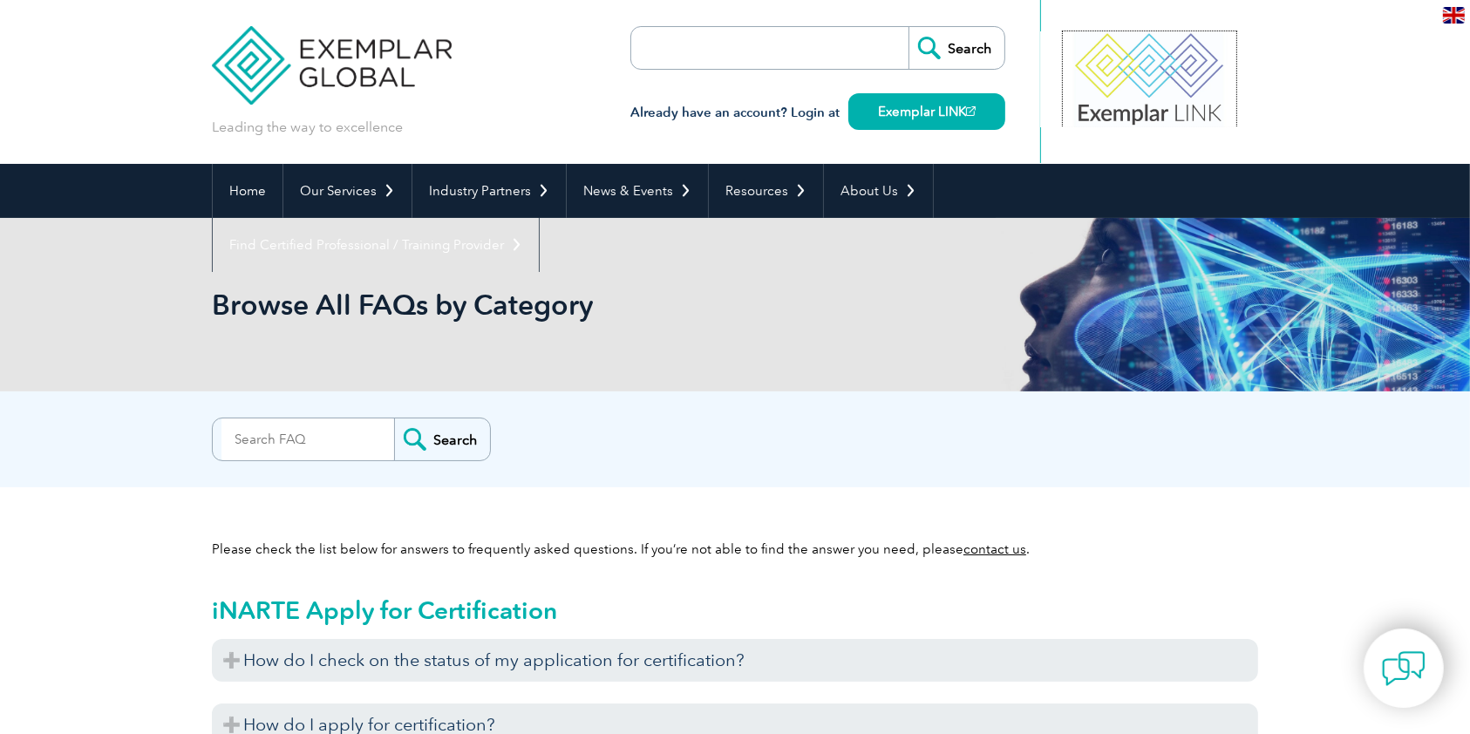
click at [888, 86] on div "Leading the way to excellence Search" at bounding box center [735, 82] width 1047 height 164
drag, startPoint x: 1207, startPoint y: 68, endPoint x: 837, endPoint y: 92, distance: 370.5
click at [837, 92] on div "Leading the way to excellence Search" at bounding box center [735, 82] width 1047 height 164
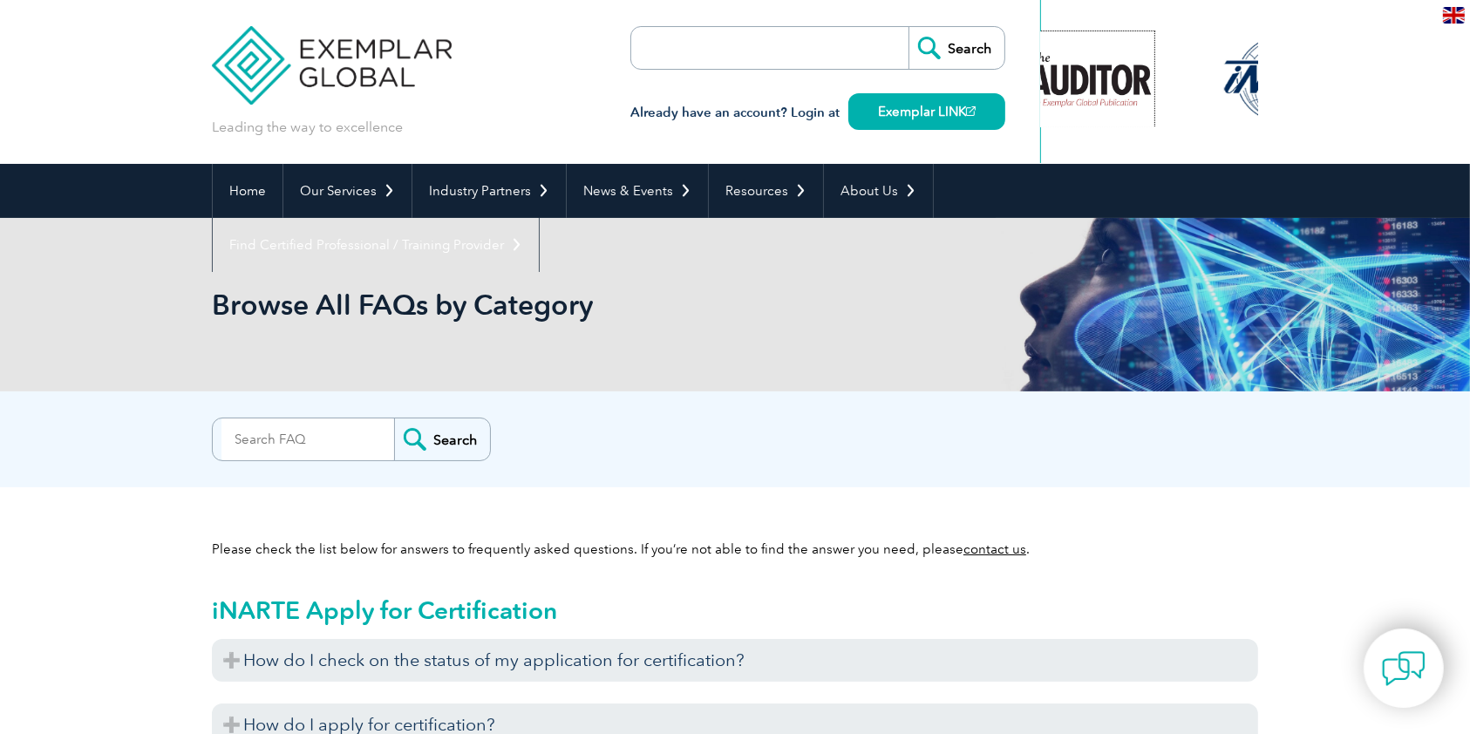
drag, startPoint x: 1224, startPoint y: 65, endPoint x: 778, endPoint y: 93, distance: 447.4
click at [781, 94] on div "Leading the way to excellence Search" at bounding box center [735, 82] width 1047 height 164
drag, startPoint x: 578, startPoint y: 83, endPoint x: 574, endPoint y: 98, distance: 15.5
click at [576, 88] on div "Leading the way to excellence Search" at bounding box center [735, 82] width 1047 height 164
